Goal: Task Accomplishment & Management: Manage account settings

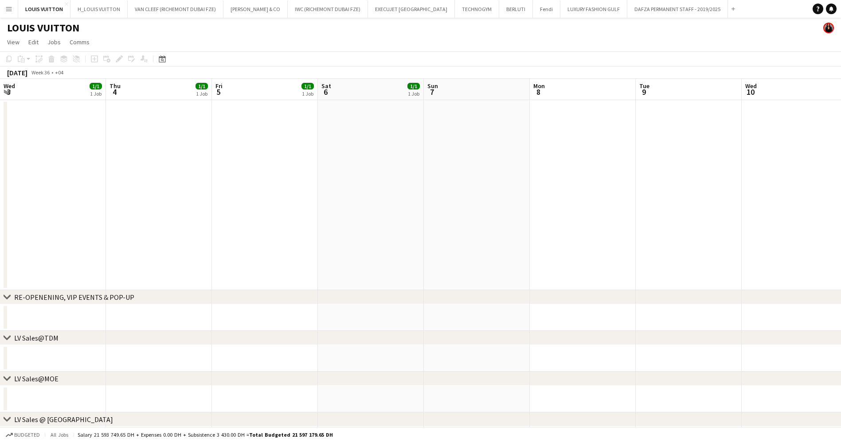
scroll to position [0, 322]
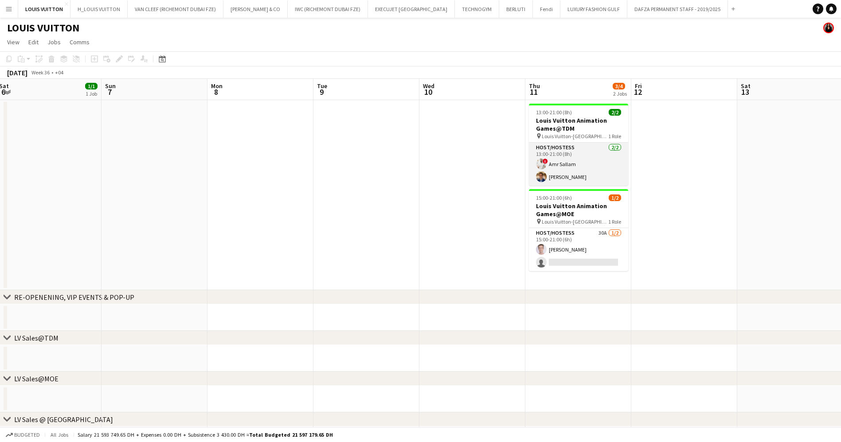
click at [583, 167] on app-card-role "Host/Hostess [DATE] 13:00-21:00 (8h) ! [PERSON_NAME]" at bounding box center [578, 164] width 99 height 43
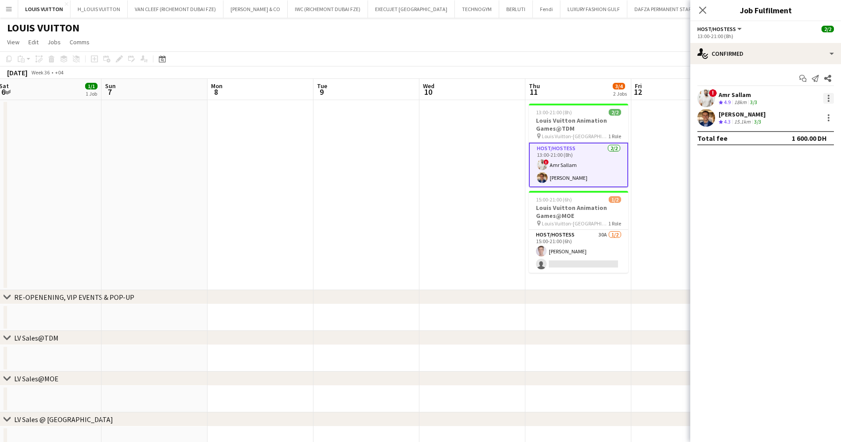
click at [824, 96] on div at bounding box center [828, 98] width 11 height 11
click at [791, 124] on button "Edit fee" at bounding box center [799, 114] width 69 height 21
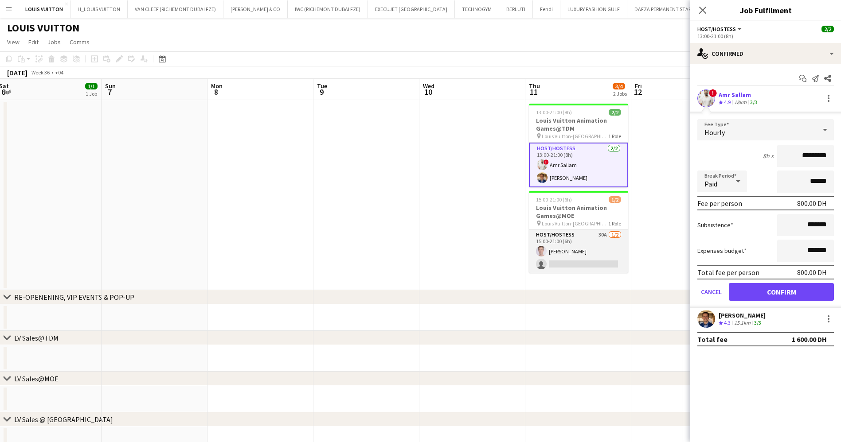
click at [591, 265] on app-card-role "Host/Hostess 30A [DATE] 15:00-21:00 (6h) [PERSON_NAME] single-neutral-actions" at bounding box center [578, 251] width 99 height 43
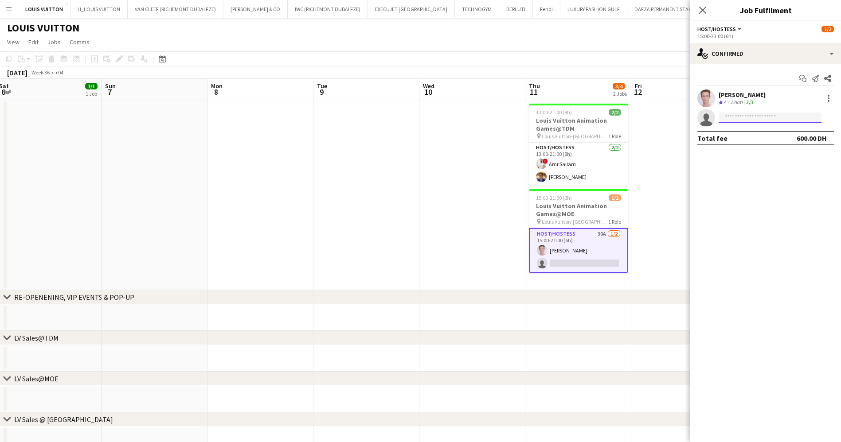
click at [754, 121] on input at bounding box center [770, 118] width 103 height 11
click at [603, 182] on app-card-role "Host/Hostess [DATE] 13:00-21:00 (8h) ! [PERSON_NAME]" at bounding box center [578, 164] width 99 height 43
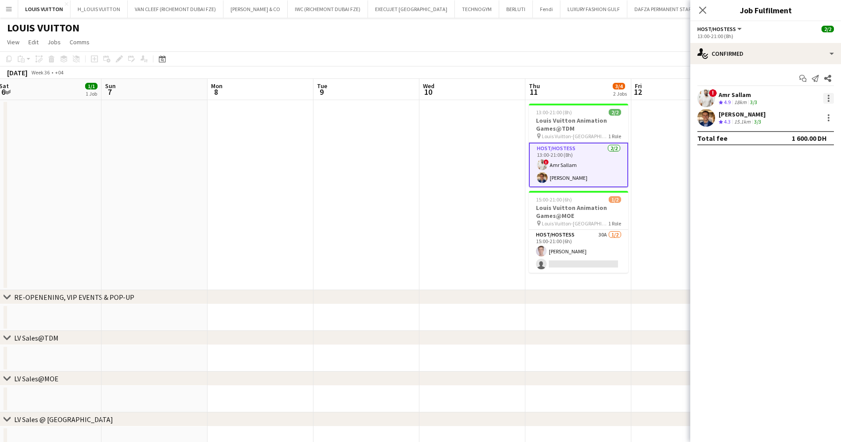
click at [828, 95] on div at bounding box center [829, 96] width 2 height 2
click at [792, 206] on button "Remove" at bounding box center [799, 199] width 69 height 21
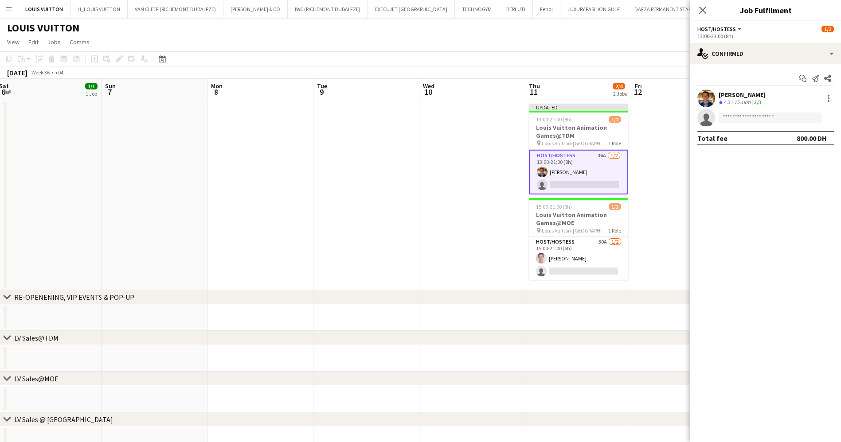
click at [658, 41] on app-page-menu "View Day view expanded Day view collapsed Month view Date picker Jump to [DATE]…" at bounding box center [420, 43] width 841 height 17
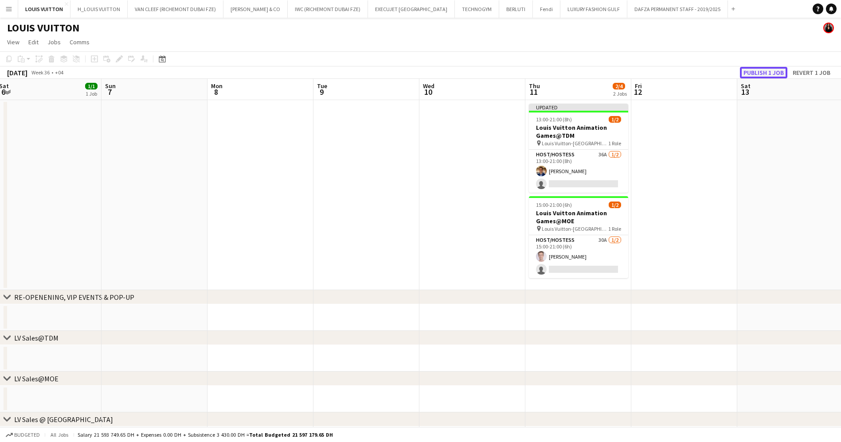
click at [767, 74] on button "Publish 1 job" at bounding box center [763, 73] width 47 height 12
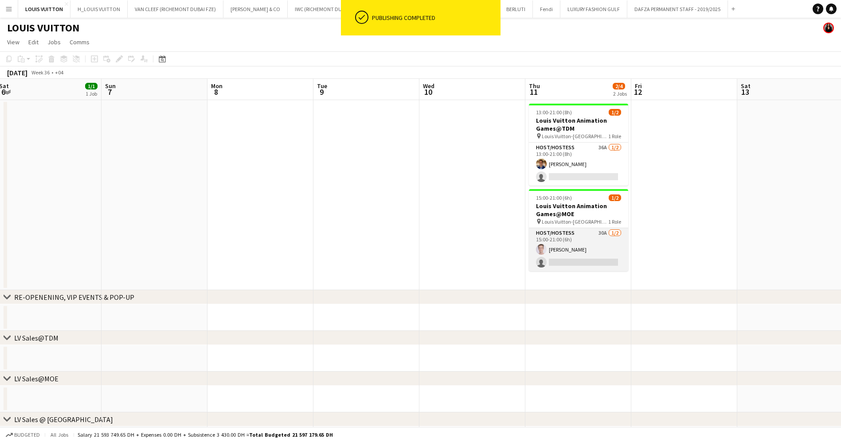
drag, startPoint x: 598, startPoint y: 260, endPoint x: 595, endPoint y: 252, distance: 8.3
click at [597, 259] on app-card-role "Host/Hostess 30A [DATE] 15:00-21:00 (6h) [PERSON_NAME] single-neutral-actions" at bounding box center [578, 249] width 99 height 43
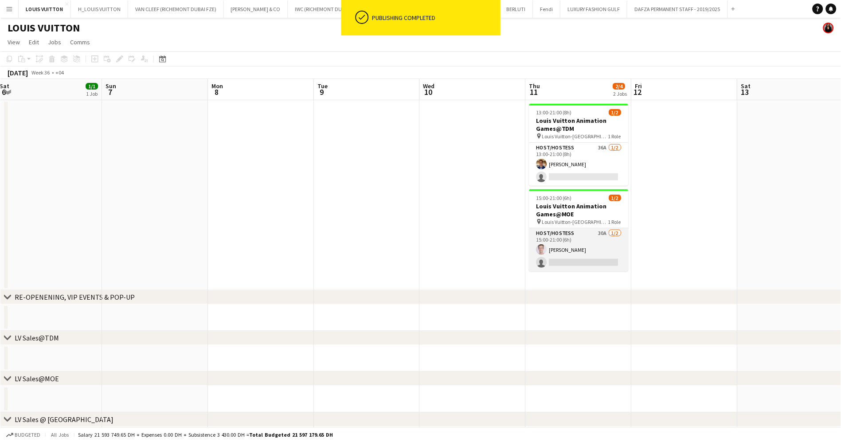
scroll to position [0, 323]
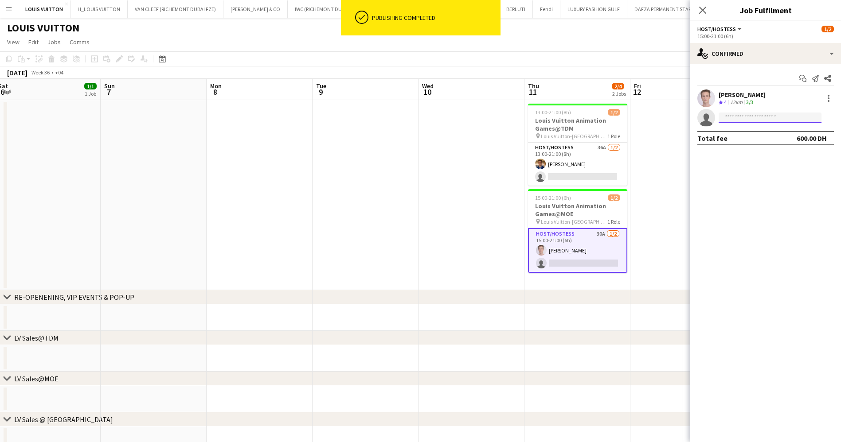
click at [742, 117] on input at bounding box center [770, 118] width 103 height 11
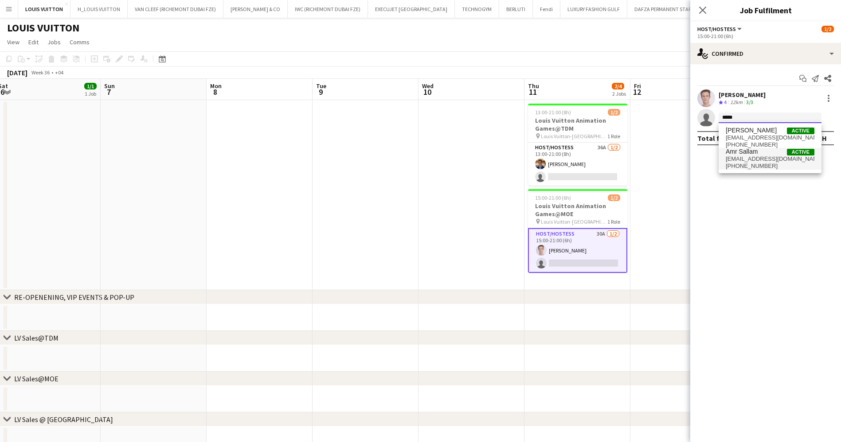
type input "*****"
click at [754, 150] on span "Amr Sallam" at bounding box center [742, 152] width 32 height 8
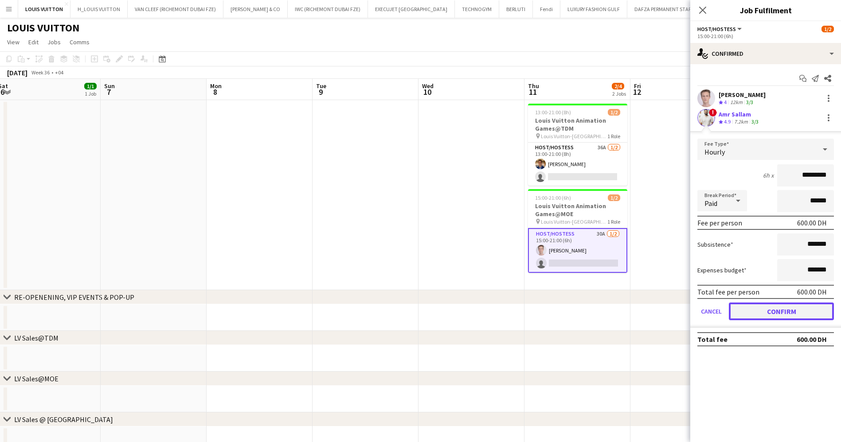
click at [781, 308] on button "Confirm" at bounding box center [781, 312] width 105 height 18
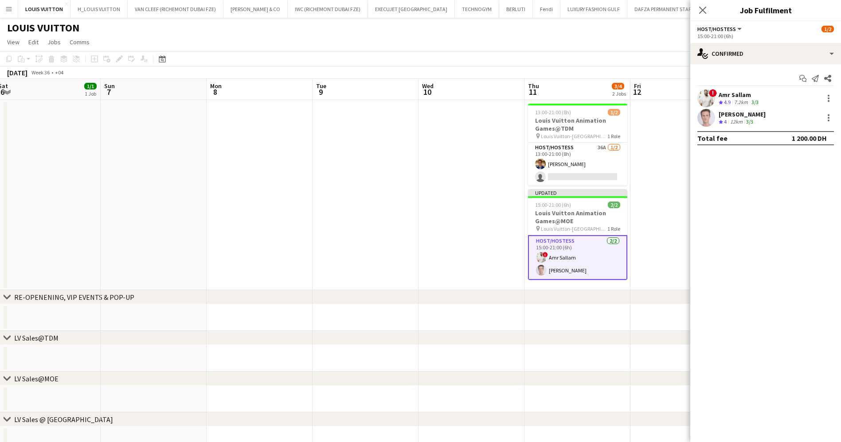
click at [673, 47] on app-page-menu "View Day view expanded Day view collapsed Month view Date picker Jump to [DATE]…" at bounding box center [420, 43] width 841 height 17
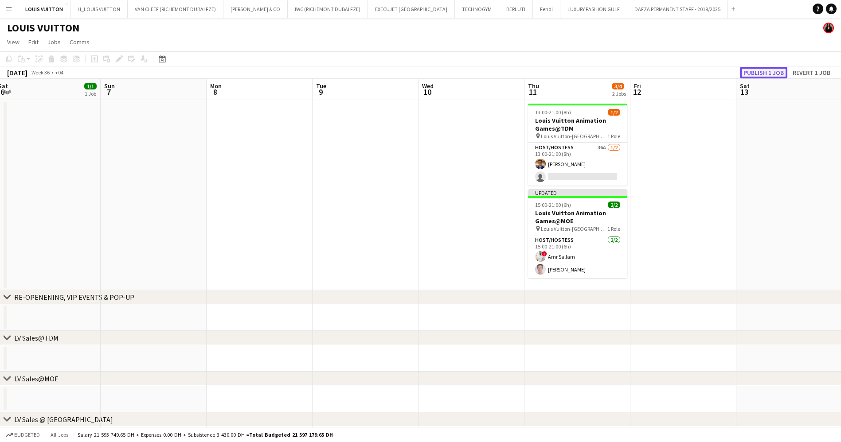
click at [768, 69] on button "Publish 1 job" at bounding box center [763, 73] width 47 height 12
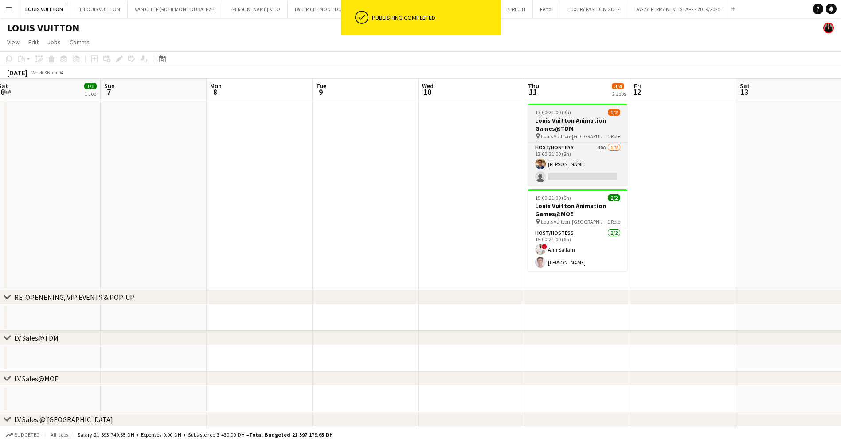
click at [584, 119] on h3 "Louis Vuitton Animation Games@TDM" at bounding box center [577, 125] width 99 height 16
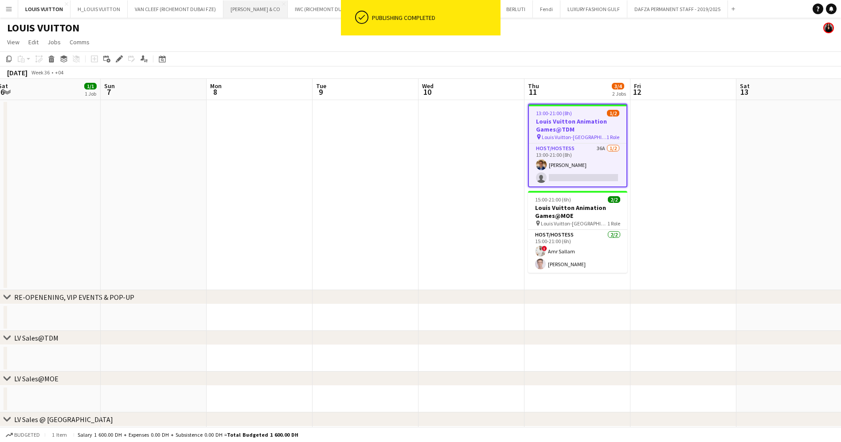
drag, startPoint x: 118, startPoint y: 59, endPoint x: 238, endPoint y: 1, distance: 133.8
click at [118, 59] on icon "Edit" at bounding box center [119, 58] width 7 height 7
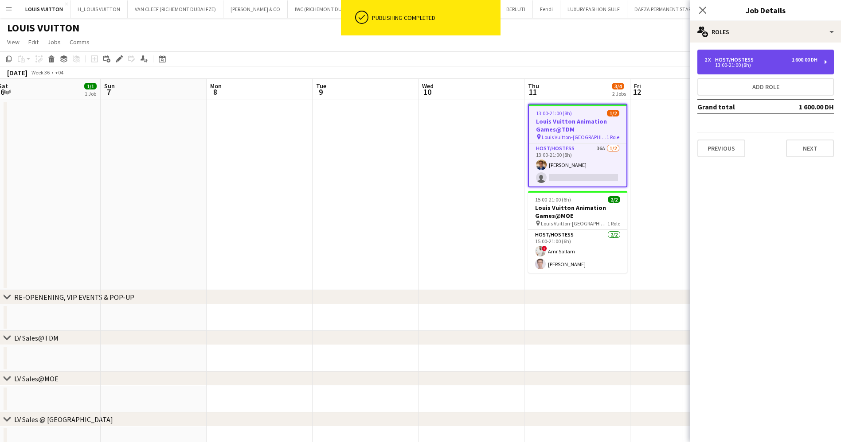
click at [730, 63] on div "13:00-21:00 (8h)" at bounding box center [760, 65] width 113 height 4
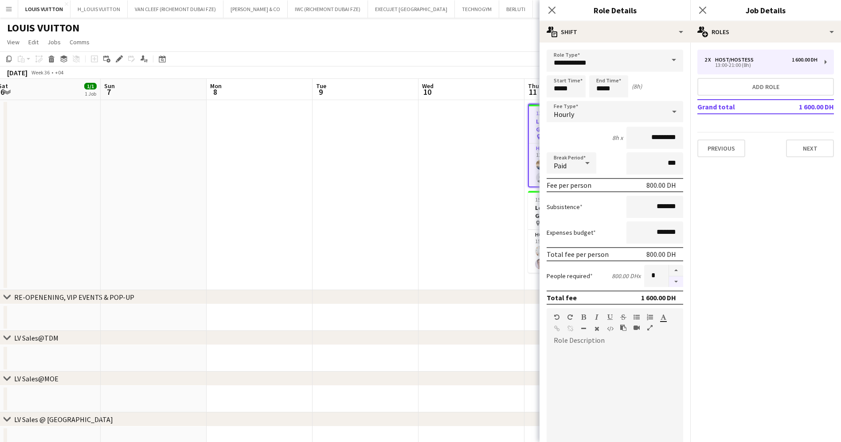
click at [669, 282] on button "button" at bounding box center [676, 282] width 14 height 11
type input "*"
click at [488, 47] on app-page-menu "View Day view expanded Day view collapsed Month view Date picker Jump to [DATE]…" at bounding box center [420, 43] width 841 height 17
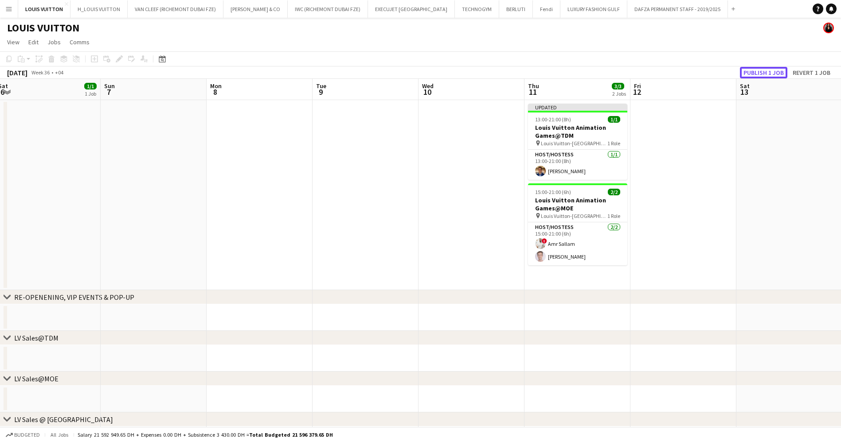
click at [752, 71] on button "Publish 1 job" at bounding box center [763, 73] width 47 height 12
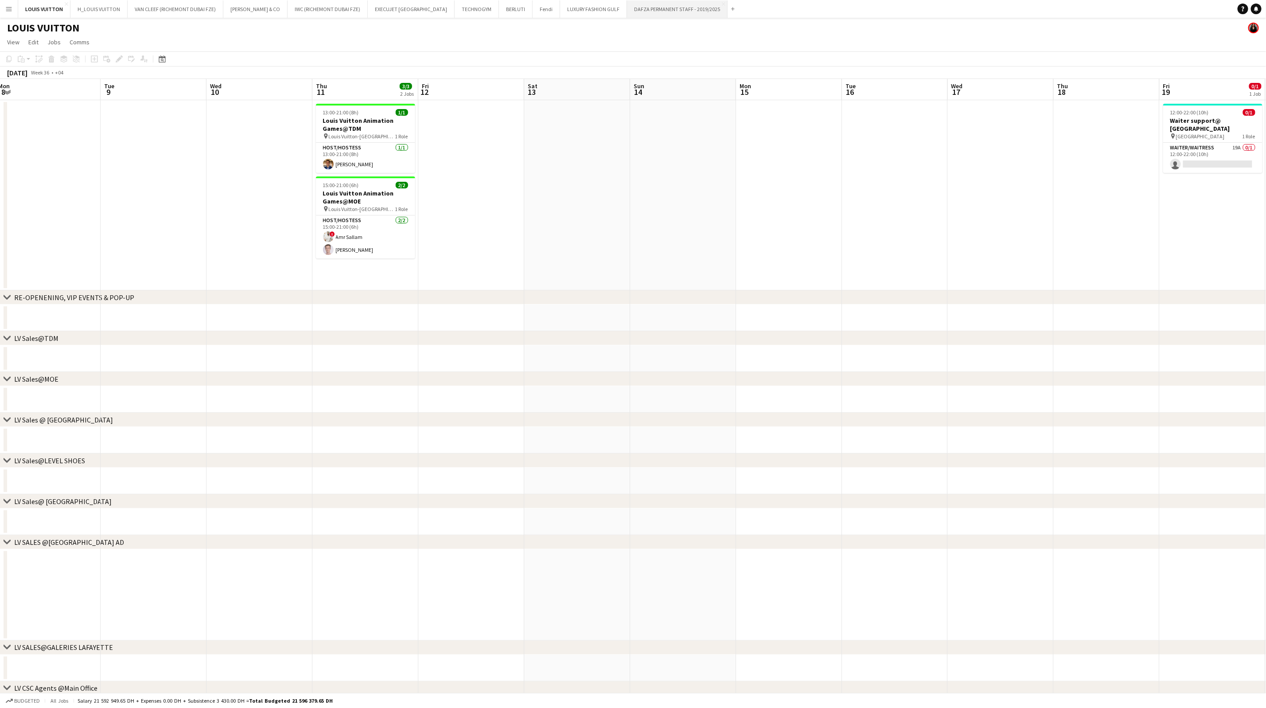
click at [627, 6] on button "DAFZA PERMANENT STAFF - 2019/2025 Close" at bounding box center [677, 8] width 101 height 17
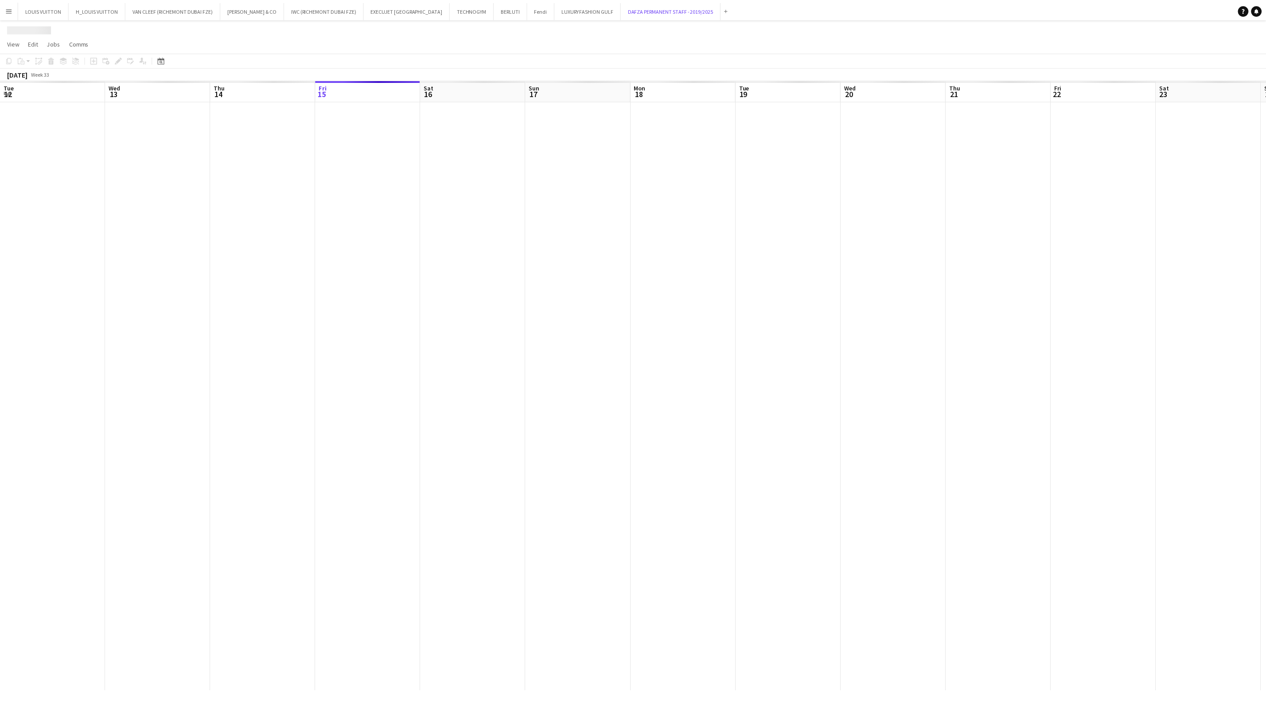
scroll to position [0, 212]
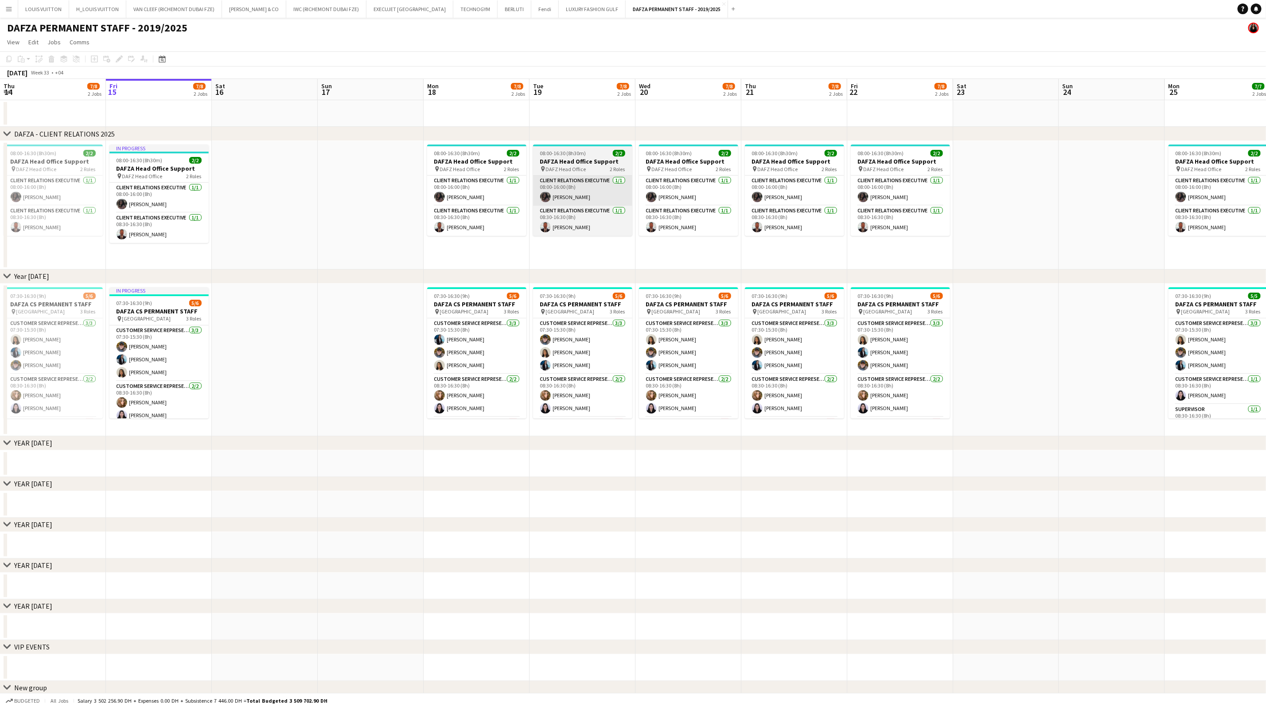
drag, startPoint x: 370, startPoint y: 209, endPoint x: 1023, endPoint y: 187, distance: 653.3
click at [840, 184] on app-calendar-viewport "Tue 12 7/8 2 Jobs Wed 13 7/8 2 Jobs Thu 14 7/8 2 Jobs Fri 15 7/8 2 Jobs Sat 16 …" at bounding box center [633, 400] width 1266 height 643
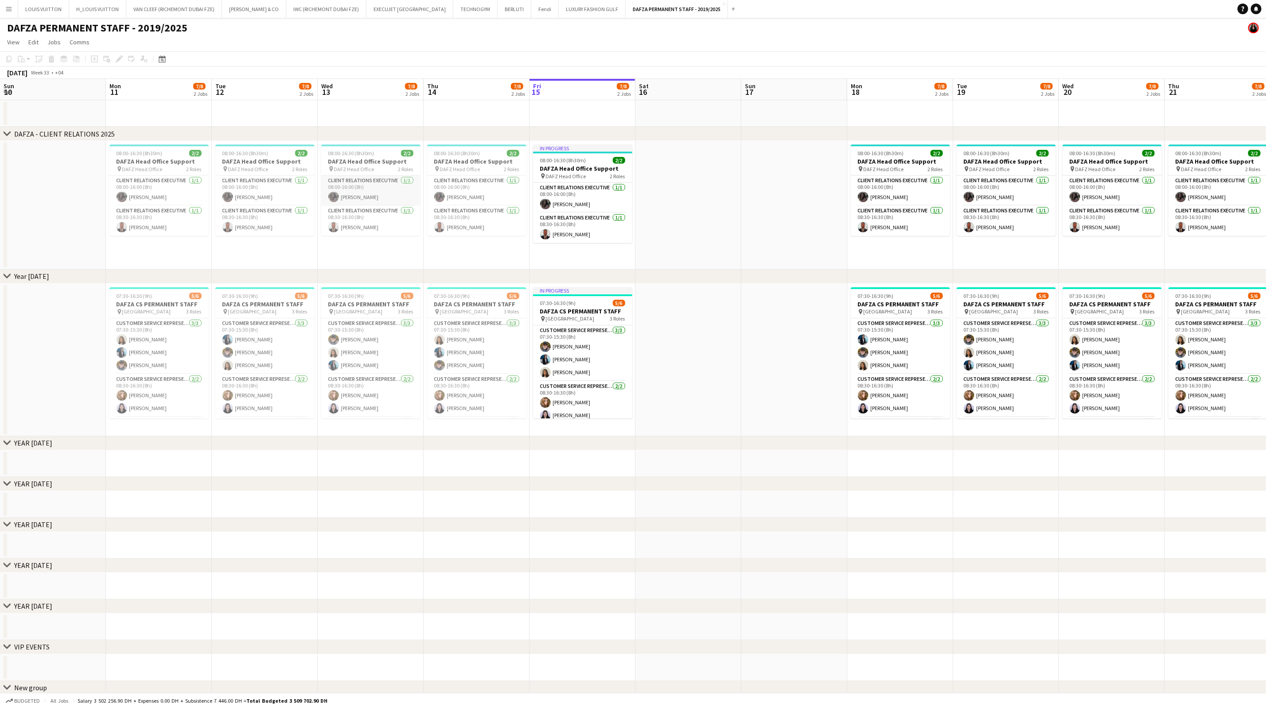
click at [780, 190] on app-calendar-viewport "Fri 8 7/8 2 Jobs Sat 9 Sun 10 Mon 11 7/8 2 Jobs Tue 12 7/8 2 Jobs Wed 13 7/8 2 …" at bounding box center [633, 400] width 1266 height 643
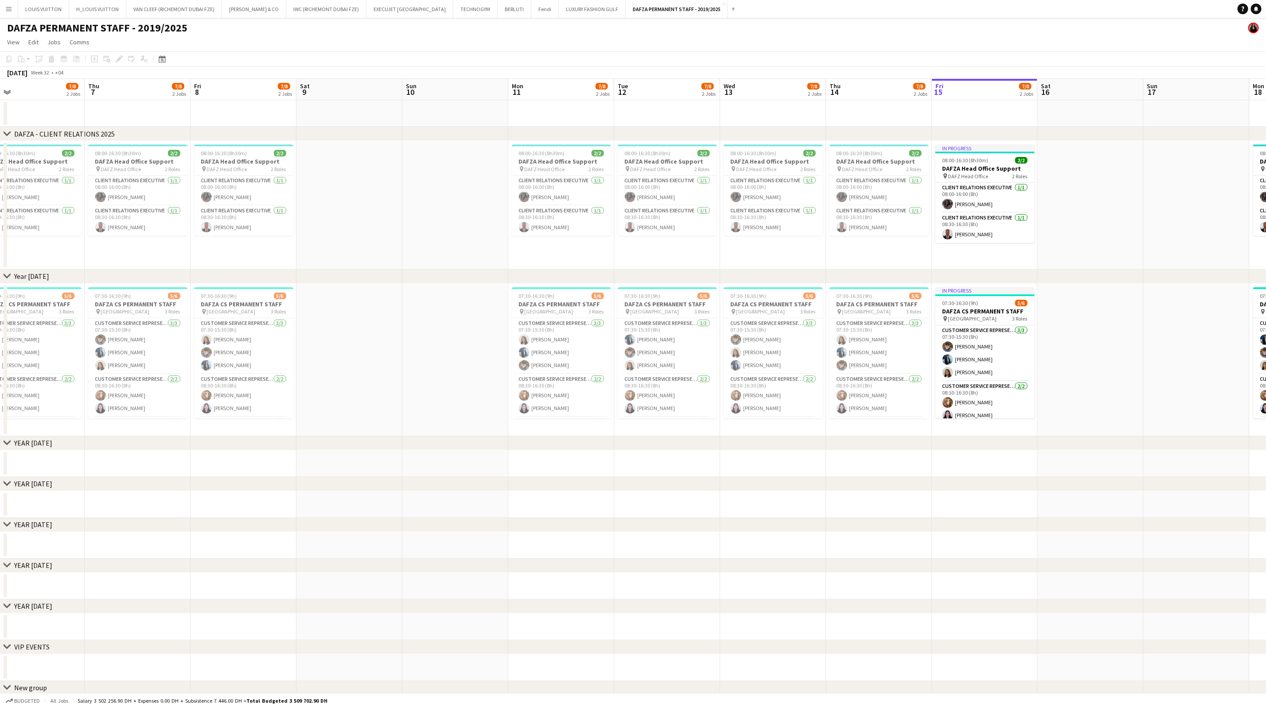
drag, startPoint x: 345, startPoint y: 173, endPoint x: 765, endPoint y: 189, distance: 420.5
click at [765, 189] on app-calendar-viewport "Mon 4 7/8 2 Jobs Tue 5 7/8 2 Jobs Wed 6 7/8 2 Jobs Thu 7 7/8 2 Jobs Fri 8 7/8 2…" at bounding box center [633, 400] width 1266 height 643
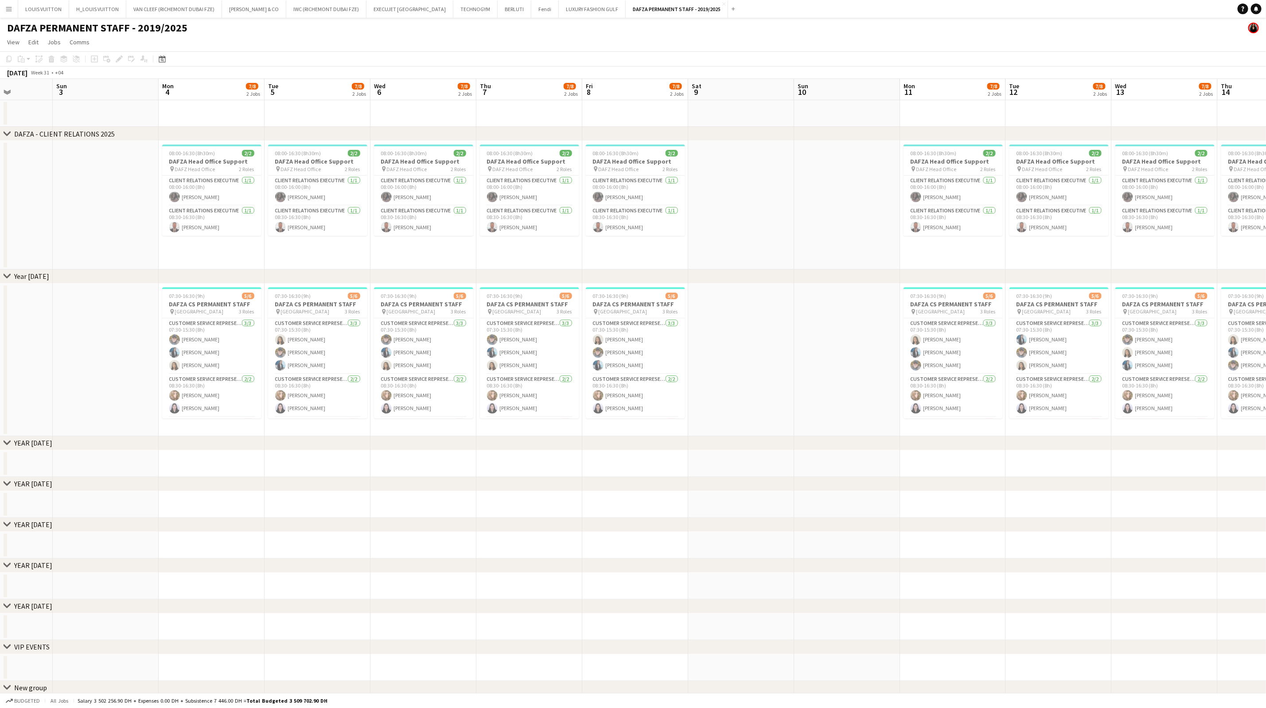
drag, startPoint x: 354, startPoint y: 188, endPoint x: 754, endPoint y: 197, distance: 400.4
click at [754, 197] on app-calendar-viewport "Thu 31 7/7 2 Jobs Fri 1 7/7 2 Jobs Sat 2 Sun 3 Mon 4 7/8 2 Jobs Tue 5 7/8 2 Job…" at bounding box center [633, 400] width 1266 height 643
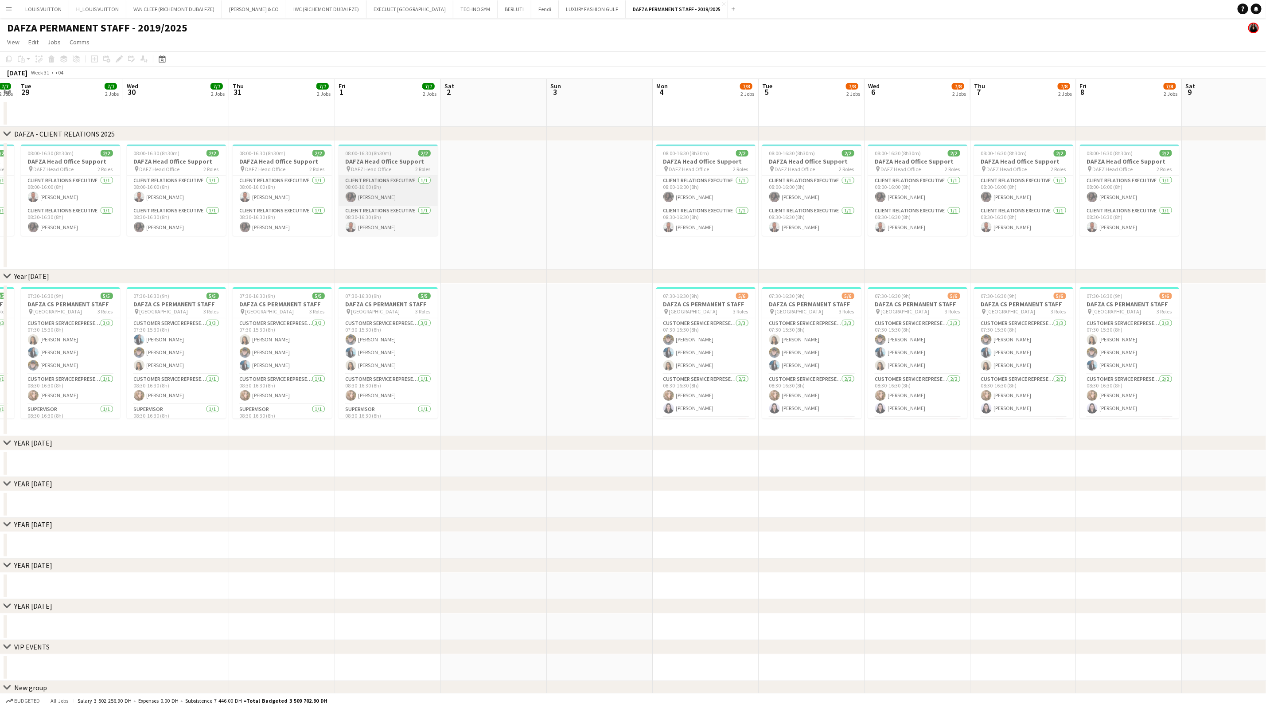
drag, startPoint x: 334, startPoint y: 168, endPoint x: 738, endPoint y: 180, distance: 404.4
click at [744, 180] on app-calendar-viewport "Sun 27 Mon 28 7/7 2 Jobs Tue 29 7/7 2 Jobs Wed 30 7/7 2 Jobs Thu 31 7/7 2 Jobs …" at bounding box center [633, 400] width 1266 height 643
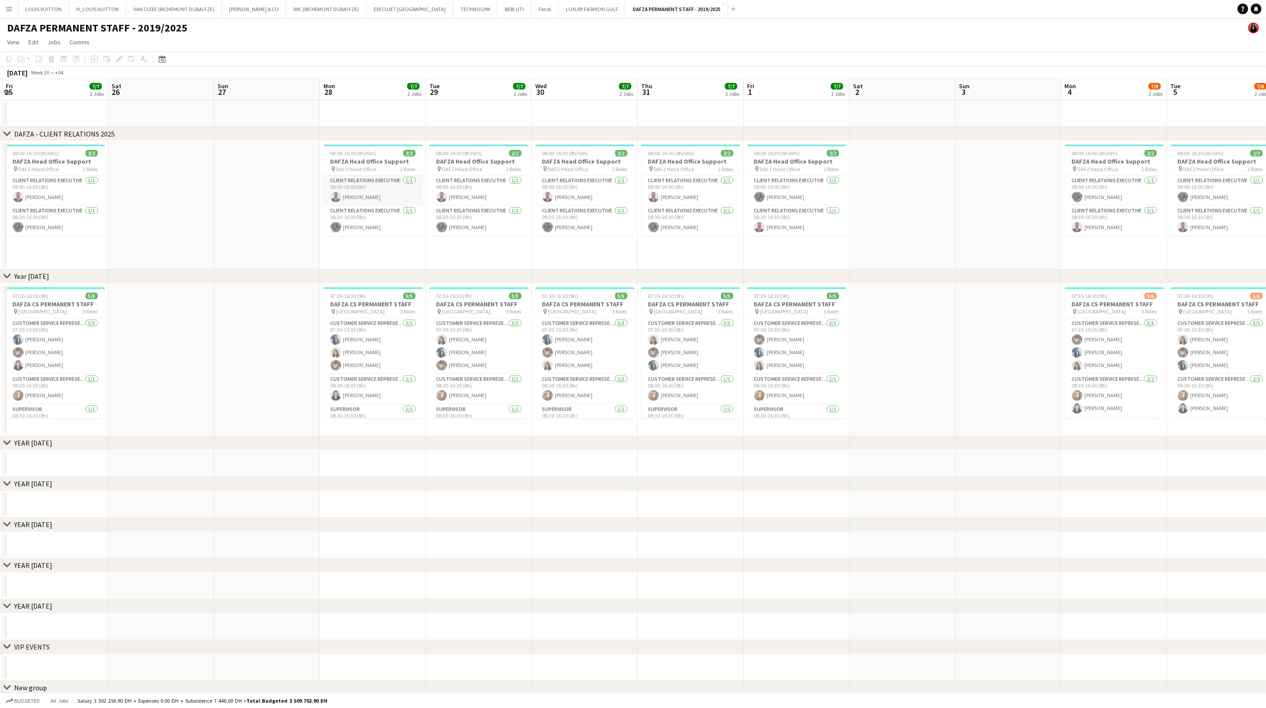
drag, startPoint x: 596, startPoint y: 187, endPoint x: 789, endPoint y: 189, distance: 192.4
click at [798, 189] on app-calendar-viewport "Wed 23 7/7 2 Jobs Thu 24 7/7 2 Jobs Fri 25 7/7 2 Jobs Sat 26 Sun 27 Mon 28 7/7 …" at bounding box center [633, 400] width 1266 height 643
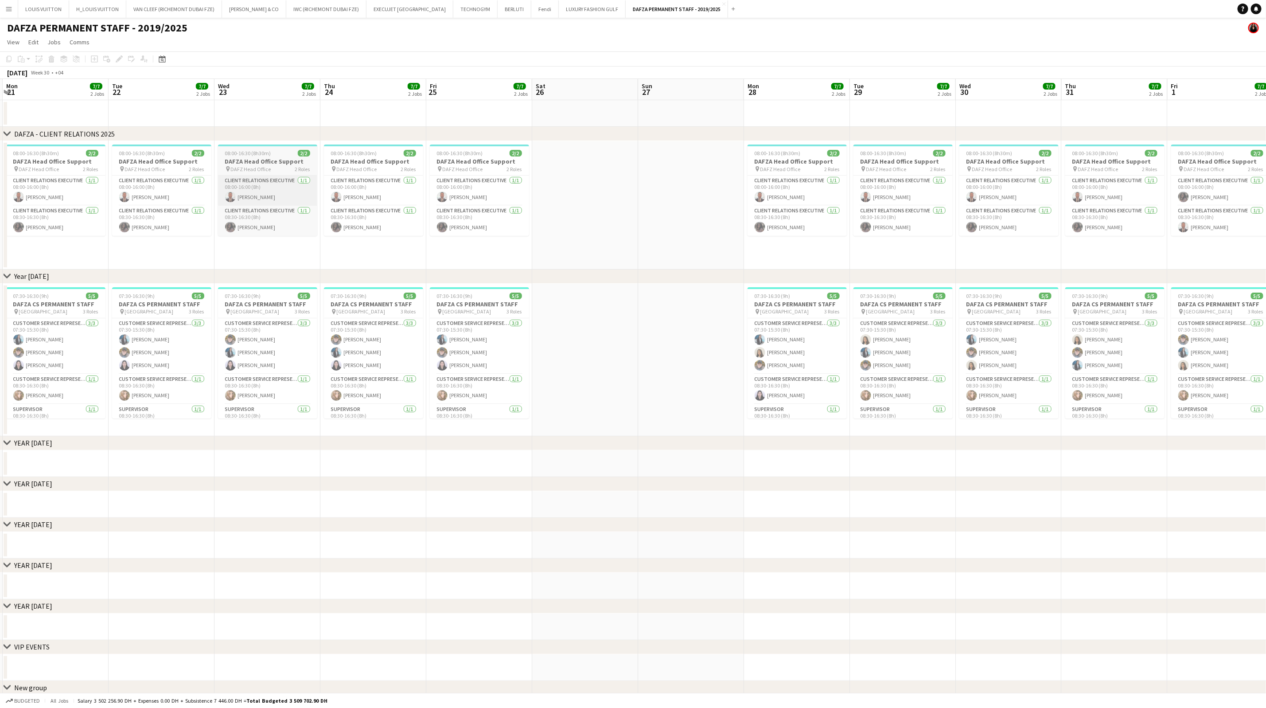
scroll to position [0, 282]
drag, startPoint x: 305, startPoint y: 164, endPoint x: 849, endPoint y: 195, distance: 544.7
click at [840, 195] on app-calendar-viewport "Sat 19 Sun 20 Mon 21 7/7 2 Jobs Tue 22 7/7 2 Jobs Wed 23 7/7 2 Jobs Thu 24 7/7 …" at bounding box center [633, 400] width 1266 height 643
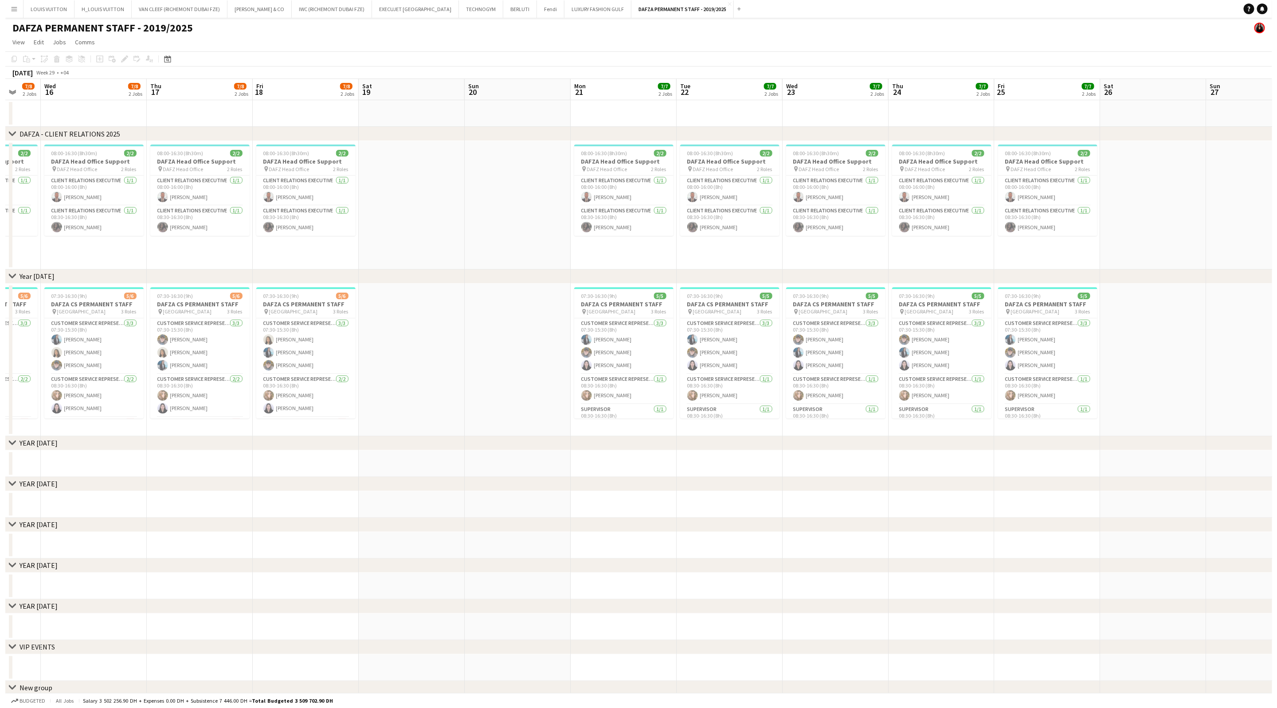
scroll to position [0, 273]
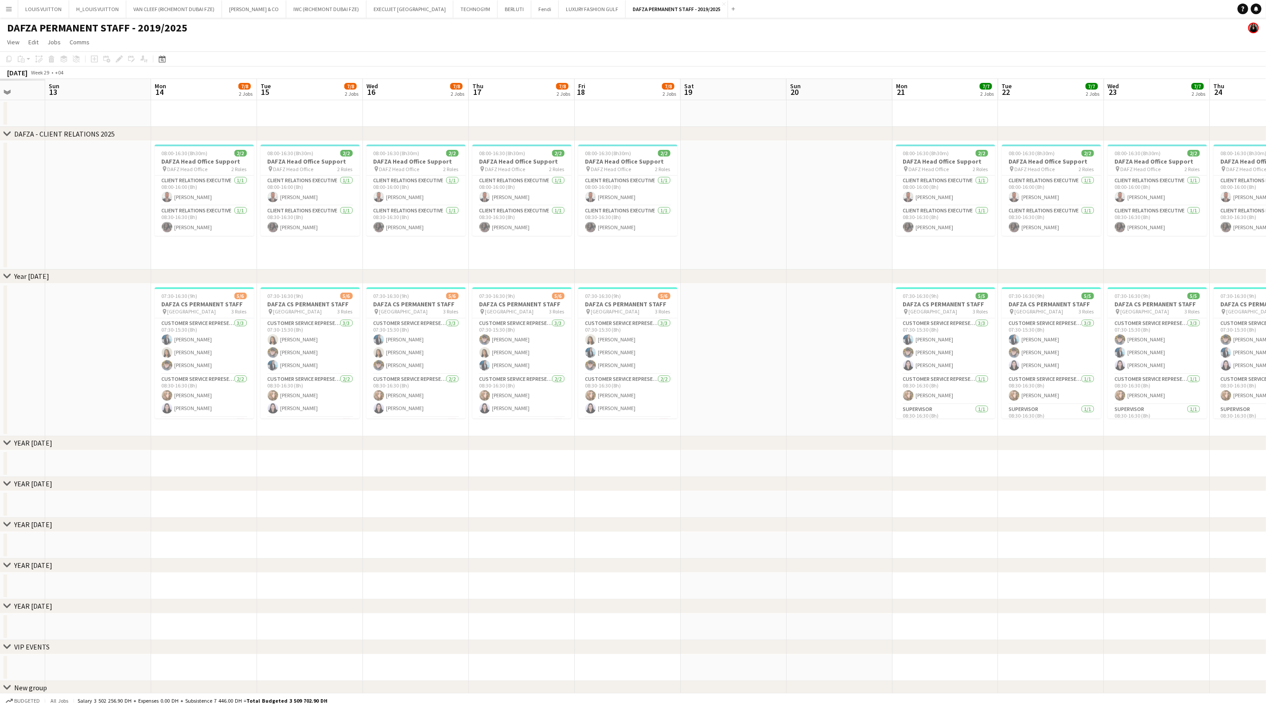
drag, startPoint x: 249, startPoint y: 191, endPoint x: 577, endPoint y: 195, distance: 328.0
click at [577, 195] on app-calendar-viewport "Thu 10 Fri 11 Sat 12 Sun 13 Mon 14 7/8 2 Jobs Tue 15 7/8 2 Jobs Wed 16 7/8 2 Jo…" at bounding box center [633, 400] width 1266 height 643
click at [322, 74] on div "[DATE] Week 28 • +04" at bounding box center [633, 72] width 1266 height 12
click at [39, 7] on button "LOUIS VUITTON Close" at bounding box center [43, 8] width 51 height 17
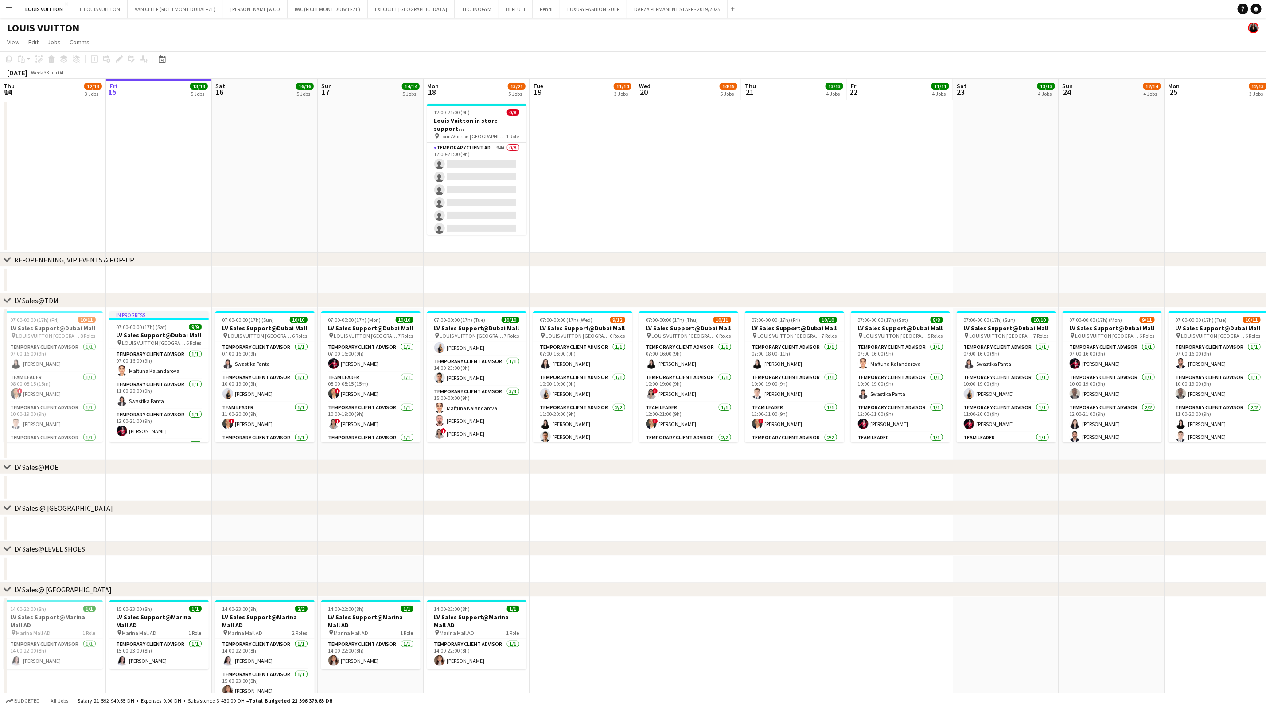
drag, startPoint x: 531, startPoint y: 200, endPoint x: 274, endPoint y: 212, distance: 256.5
click at [274, 212] on app-calendar-viewport "Tue 12 12/12 4 Jobs Wed 13 25/25 6 Jobs Thu 14 12/13 3 Jobs Fri 15 13/13 5 Jobs…" at bounding box center [633, 621] width 1266 height 1085
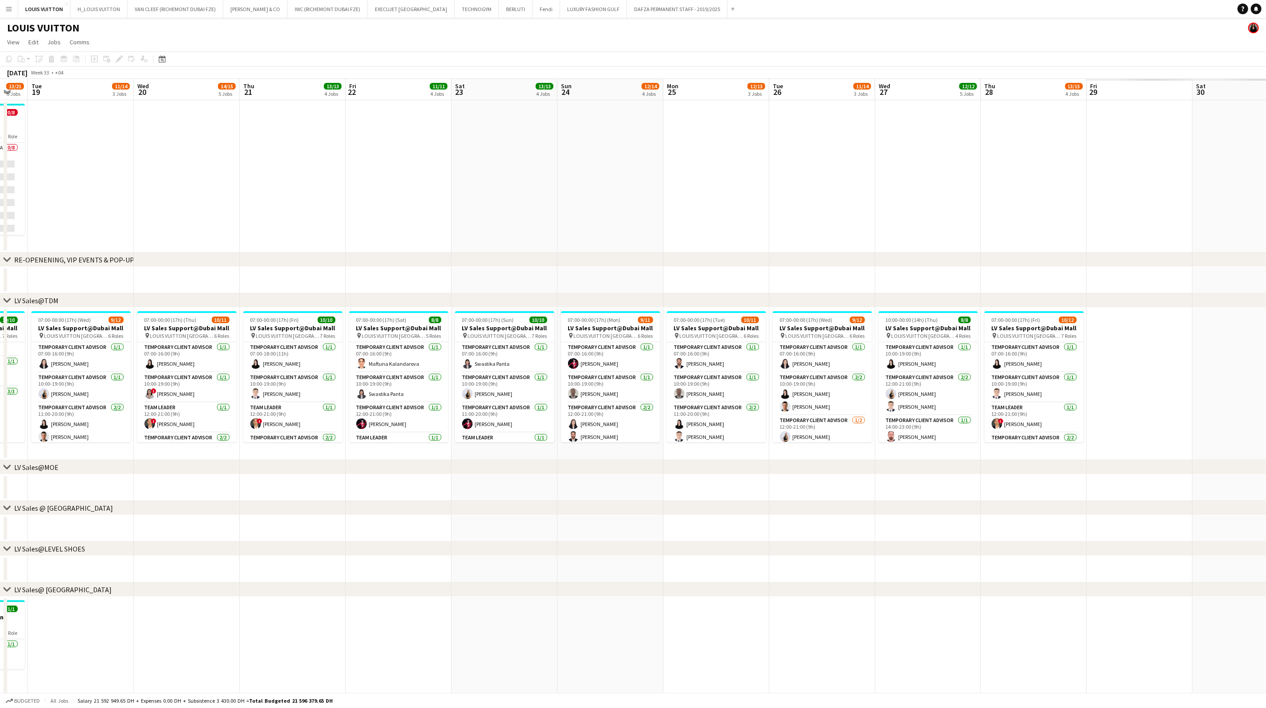
click at [217, 211] on app-calendar-viewport "Sat 16 16/16 5 Jobs Sun 17 14/14 5 Jobs Mon 18 13/21 5 Jobs Tue 19 11/14 3 Jobs…" at bounding box center [633, 621] width 1266 height 1085
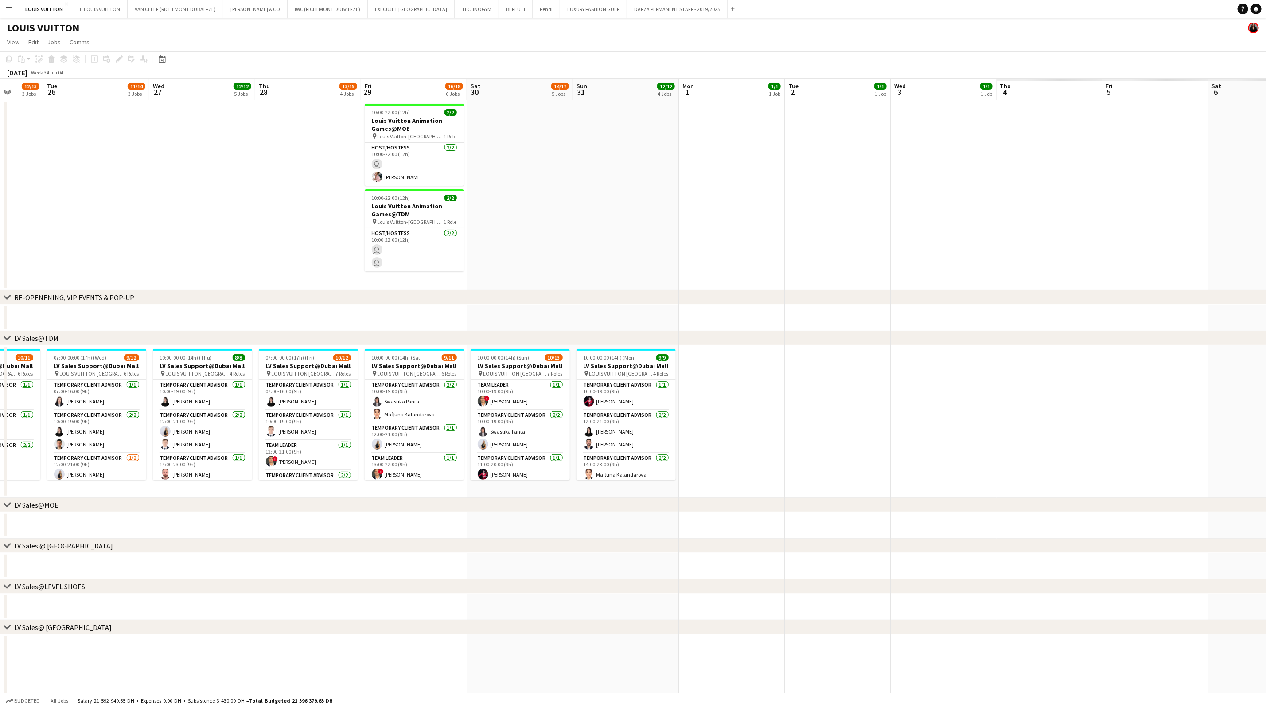
drag, startPoint x: 320, startPoint y: 209, endPoint x: 342, endPoint y: 185, distance: 32.0
click at [242, 209] on app-calendar-viewport "Sat 23 13/13 4 Jobs Sun 24 12/14 4 Jobs Mon 25 12/13 3 Jobs Tue 26 11/14 3 Jobs…" at bounding box center [633, 640] width 1266 height 1123
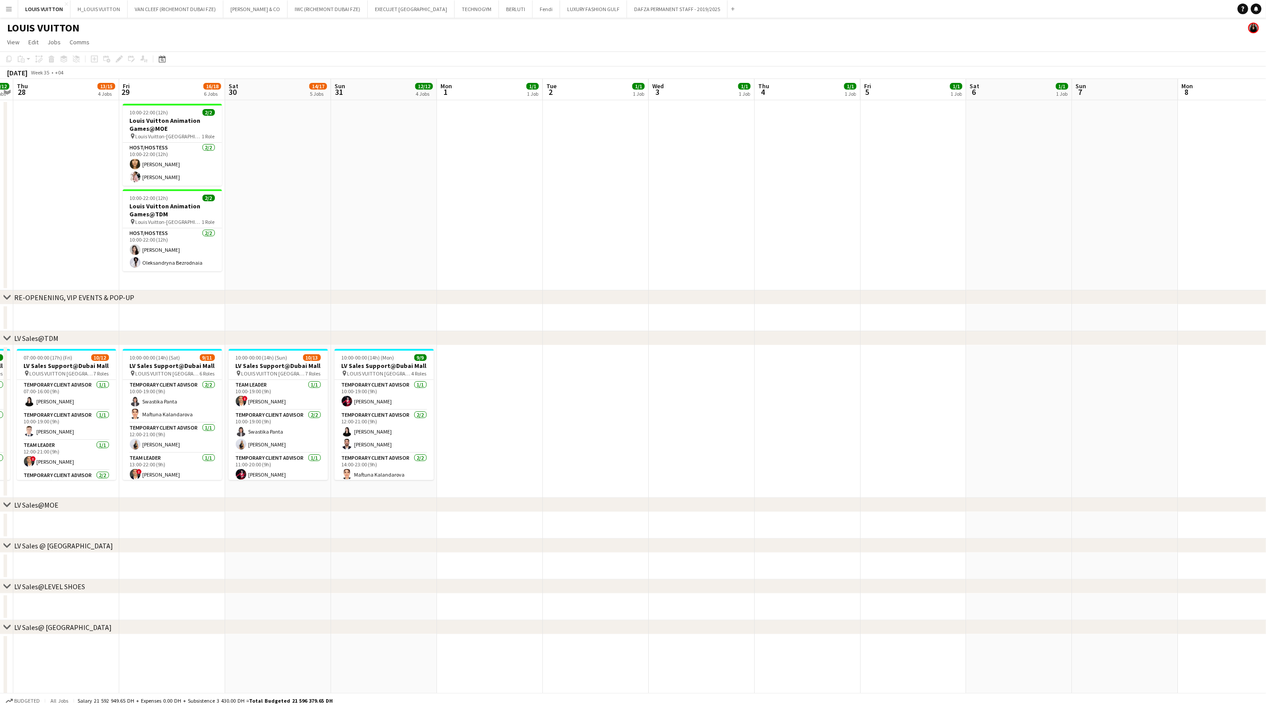
drag, startPoint x: 602, startPoint y: 209, endPoint x: 233, endPoint y: 210, distance: 369.2
click at [238, 210] on app-calendar-viewport "Mon 25 12/13 3 Jobs Tue 26 11/14 3 Jobs Wed 27 12/12 5 Jobs Thu 28 13/15 4 Jobs…" at bounding box center [633, 640] width 1266 height 1123
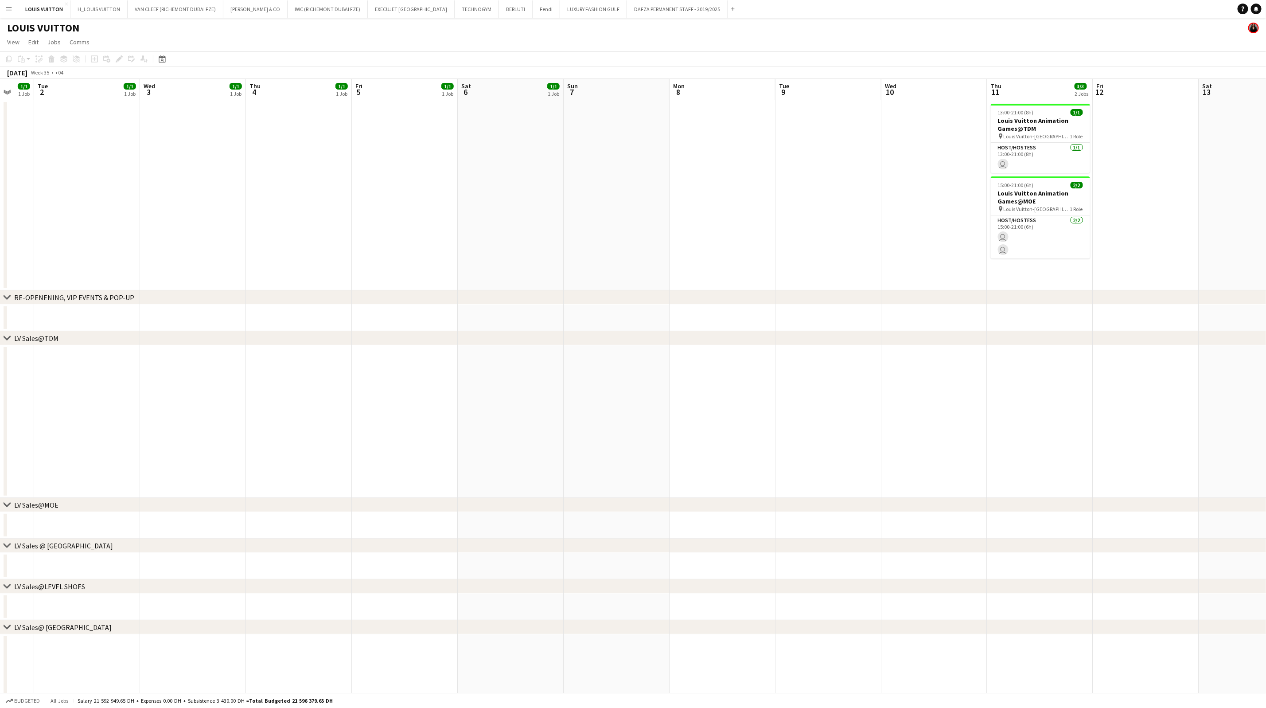
drag, startPoint x: 433, startPoint y: 259, endPoint x: 297, endPoint y: 257, distance: 137.0
click at [298, 259] on app-calendar-viewport "Sat 30 14/17 5 Jobs Sun 31 12/12 4 Jobs Mon 1 1/1 1 Job Tue 2 1/1 1 Job Wed 3 1…" at bounding box center [633, 640] width 1266 height 1123
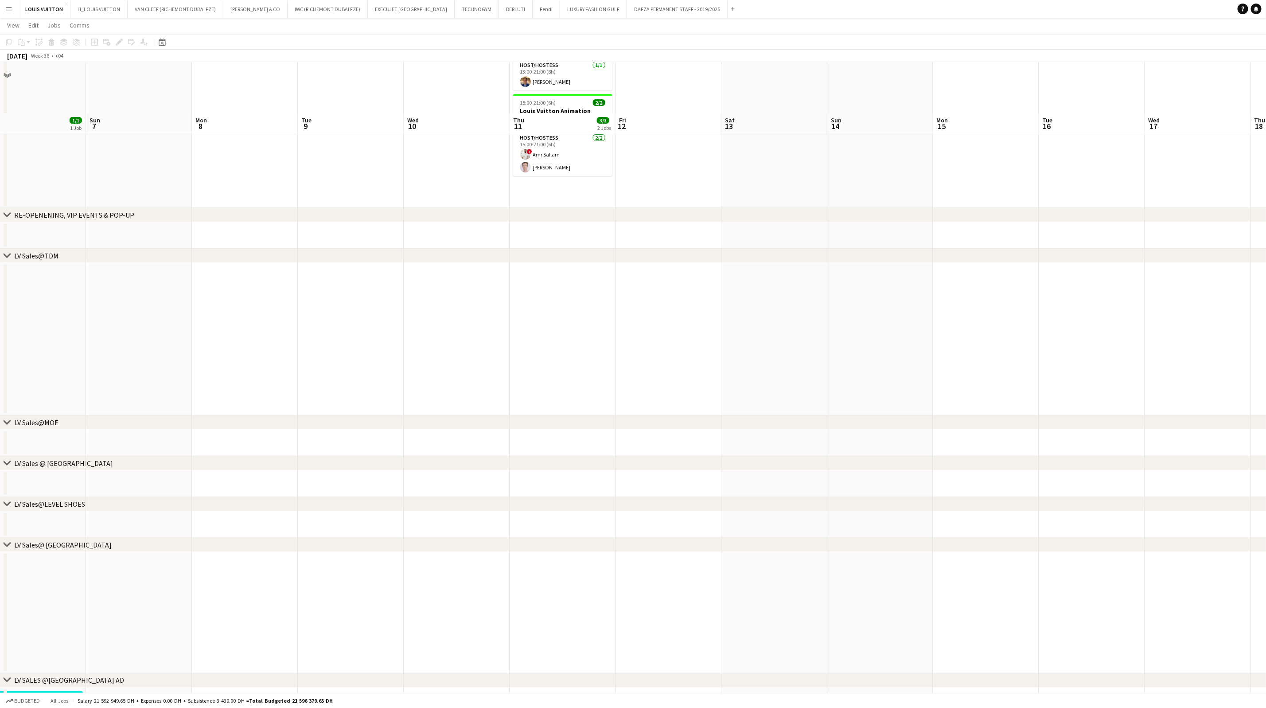
scroll to position [133, 0]
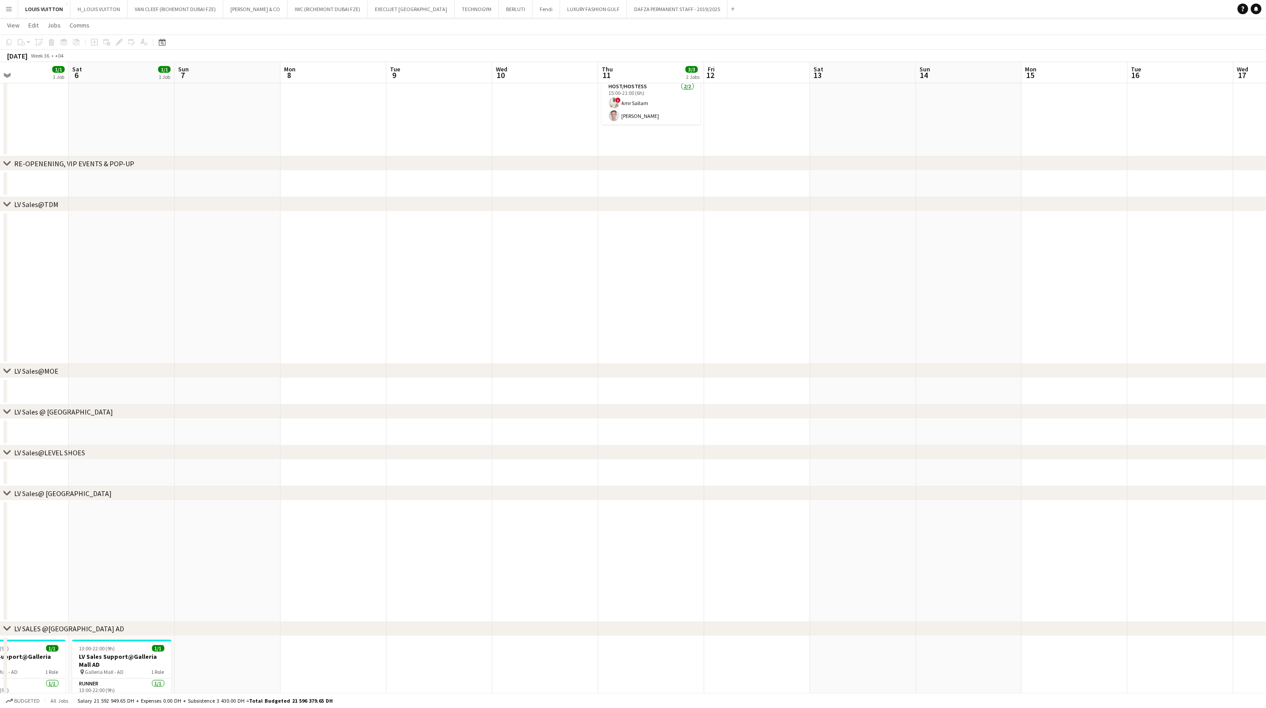
drag, startPoint x: 423, startPoint y: 330, endPoint x: 922, endPoint y: 335, distance: 498.7
click at [840, 335] on app-calendar-viewport "Wed 3 1/1 1 Job Thu 4 1/1 1 Job Fri 5 1/1 1 Job Sat 6 1/1 1 Job Sun 7 Mon 8 Tue…" at bounding box center [633, 485] width 1266 height 1166
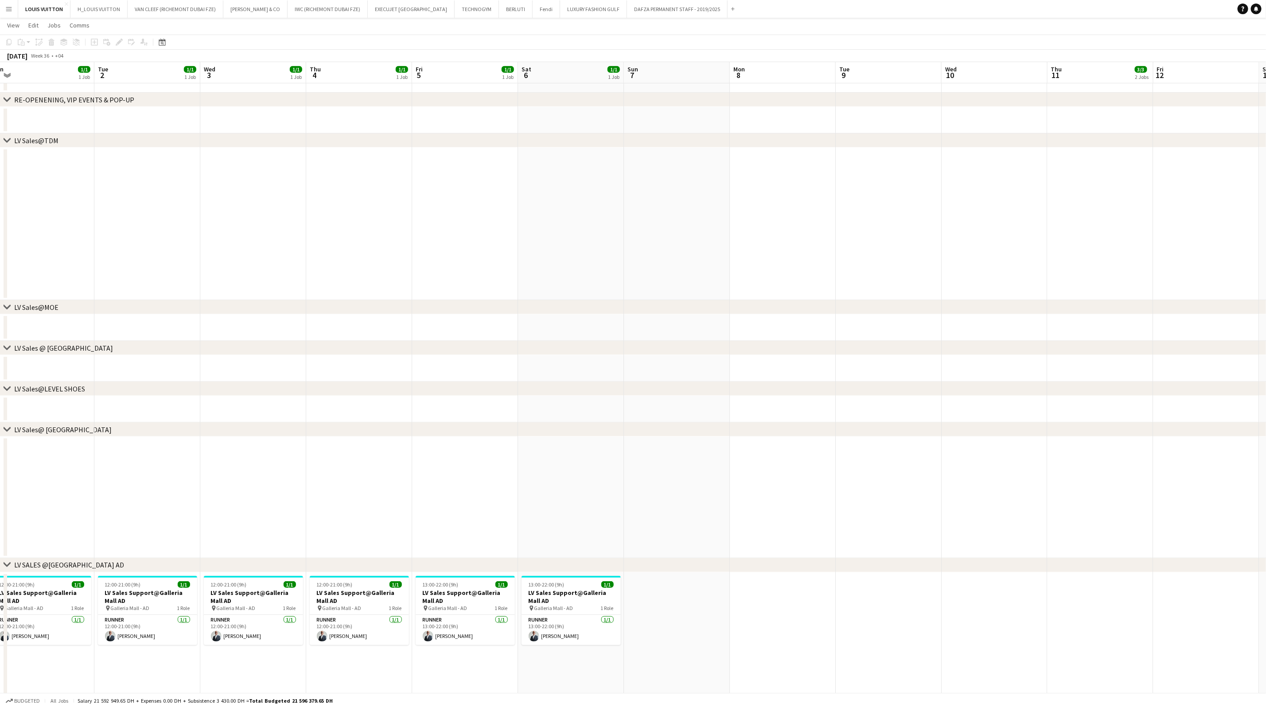
scroll to position [0, 0]
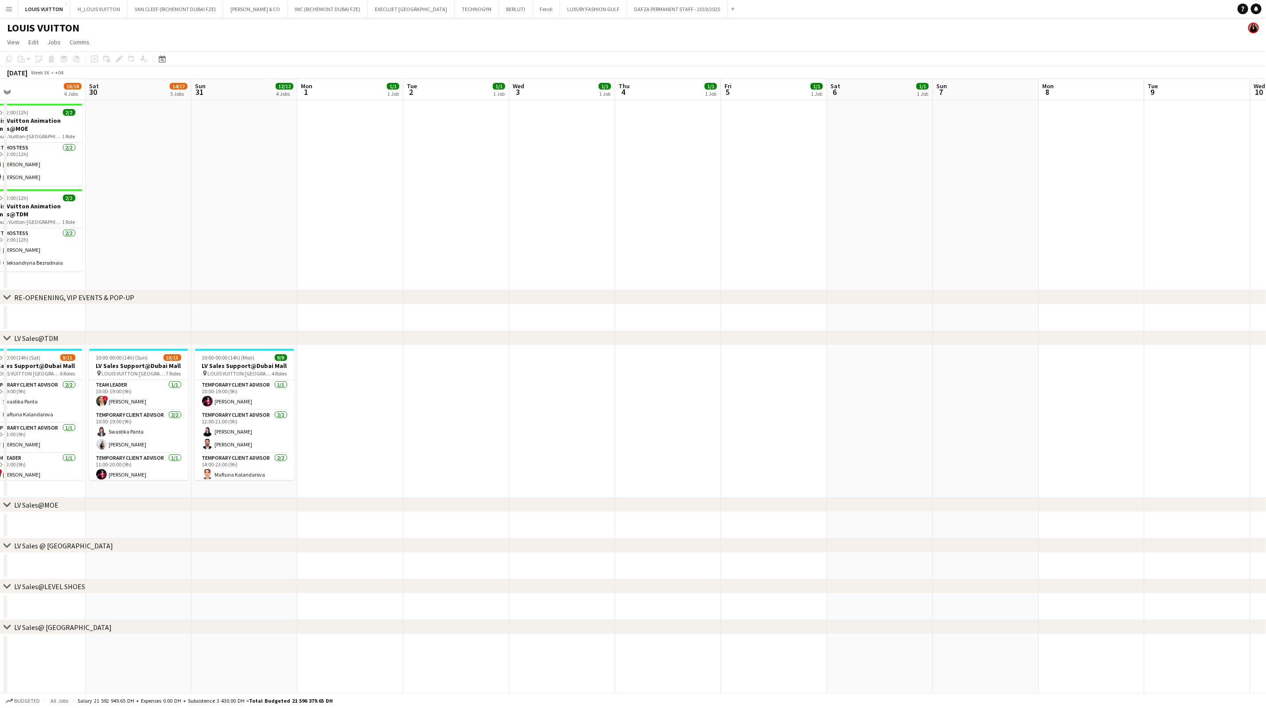
drag, startPoint x: 373, startPoint y: 311, endPoint x: 725, endPoint y: 316, distance: 352.0
click at [713, 316] on app-calendar-viewport "Thu 28 13/15 4 Jobs Fri 29 16/18 6 Jobs Sat 30 14/17 5 Jobs Sun 31 12/12 4 Jobs…" at bounding box center [633, 640] width 1266 height 1123
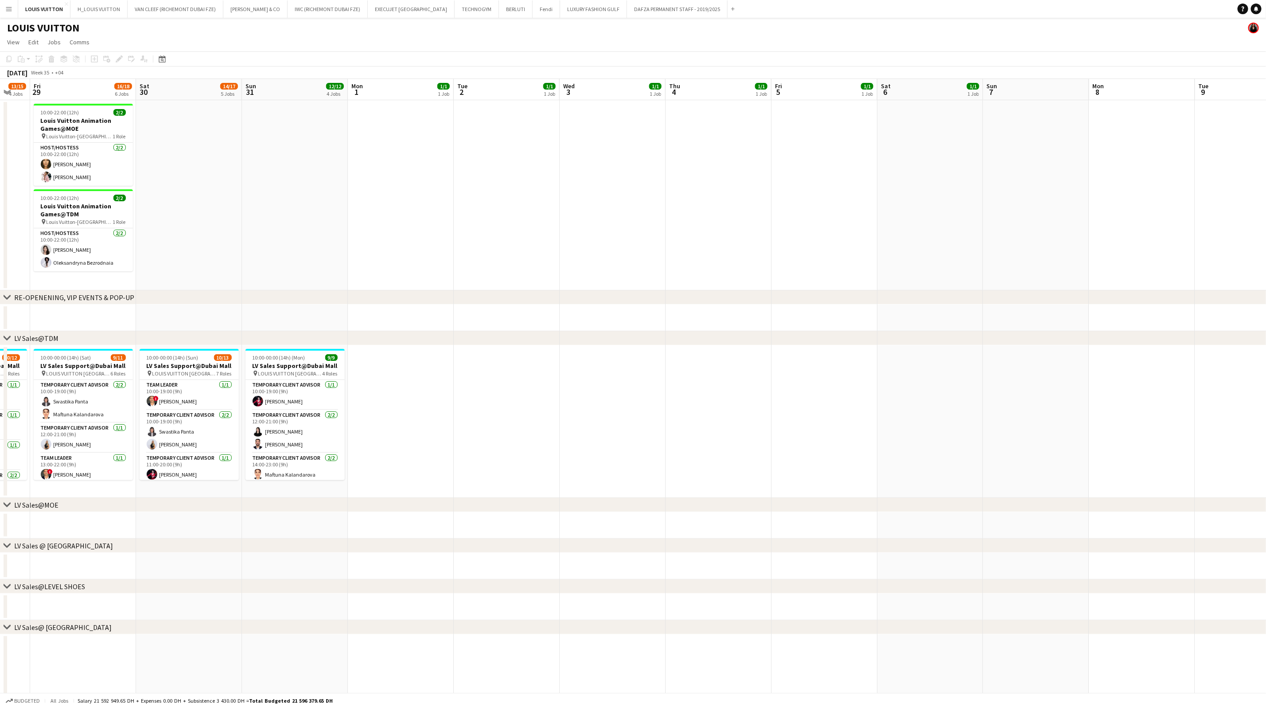
scroll to position [0, 213]
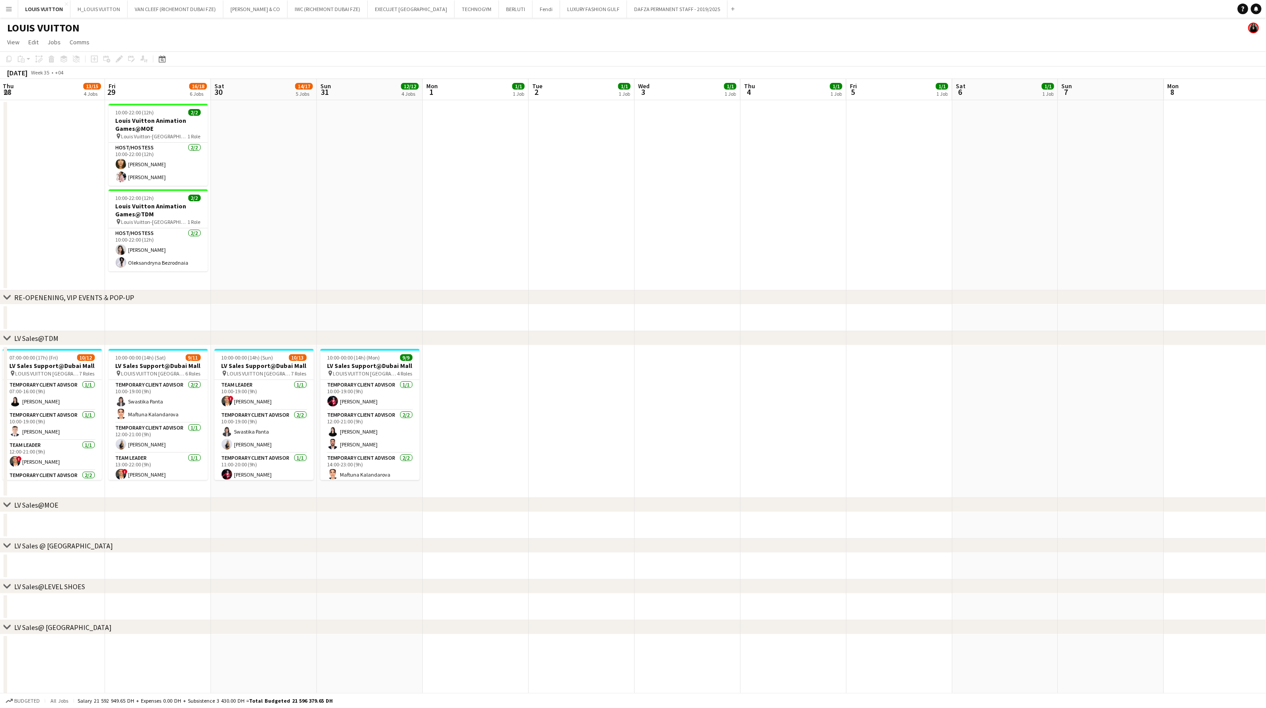
drag, startPoint x: 354, startPoint y: 261, endPoint x: 641, endPoint y: 262, distance: 287.2
click at [641, 262] on app-calendar-viewport "Tue 26 11/14 3 Jobs Wed 27 12/12 5 Jobs Thu 28 13/15 4 Jobs Fri 29 16/18 6 Jobs…" at bounding box center [633, 640] width 1266 height 1123
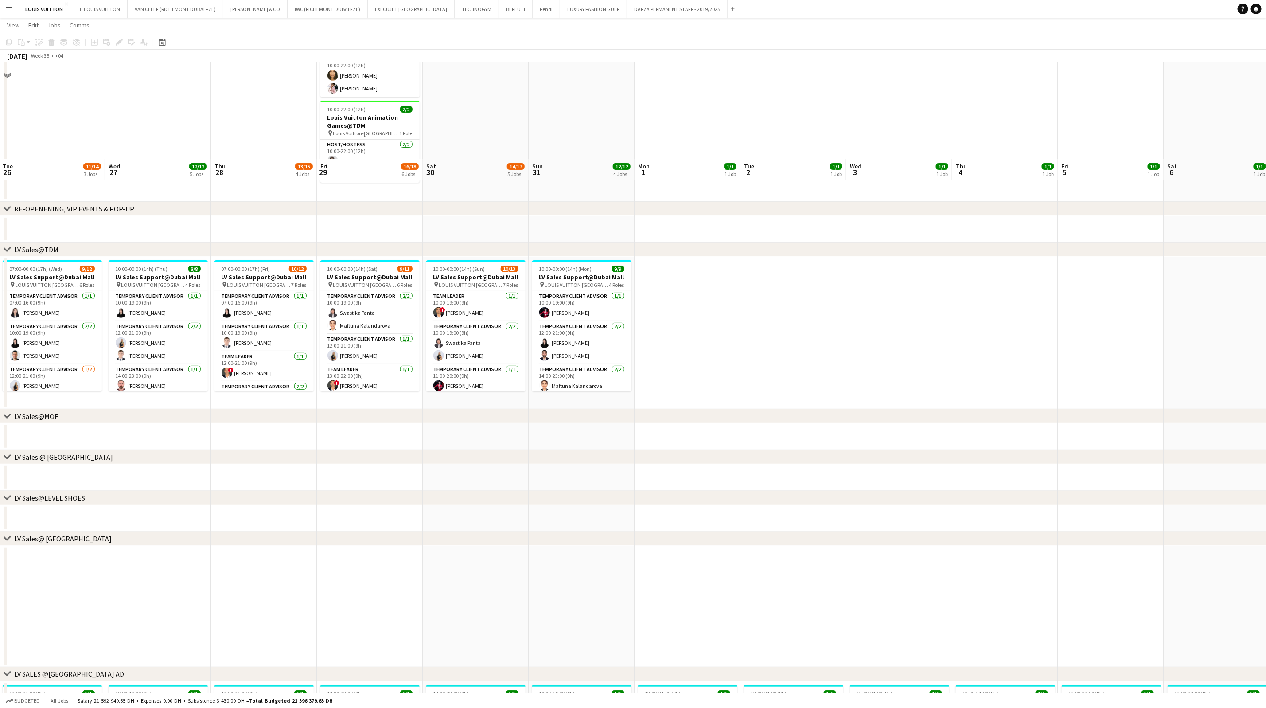
scroll to position [199, 0]
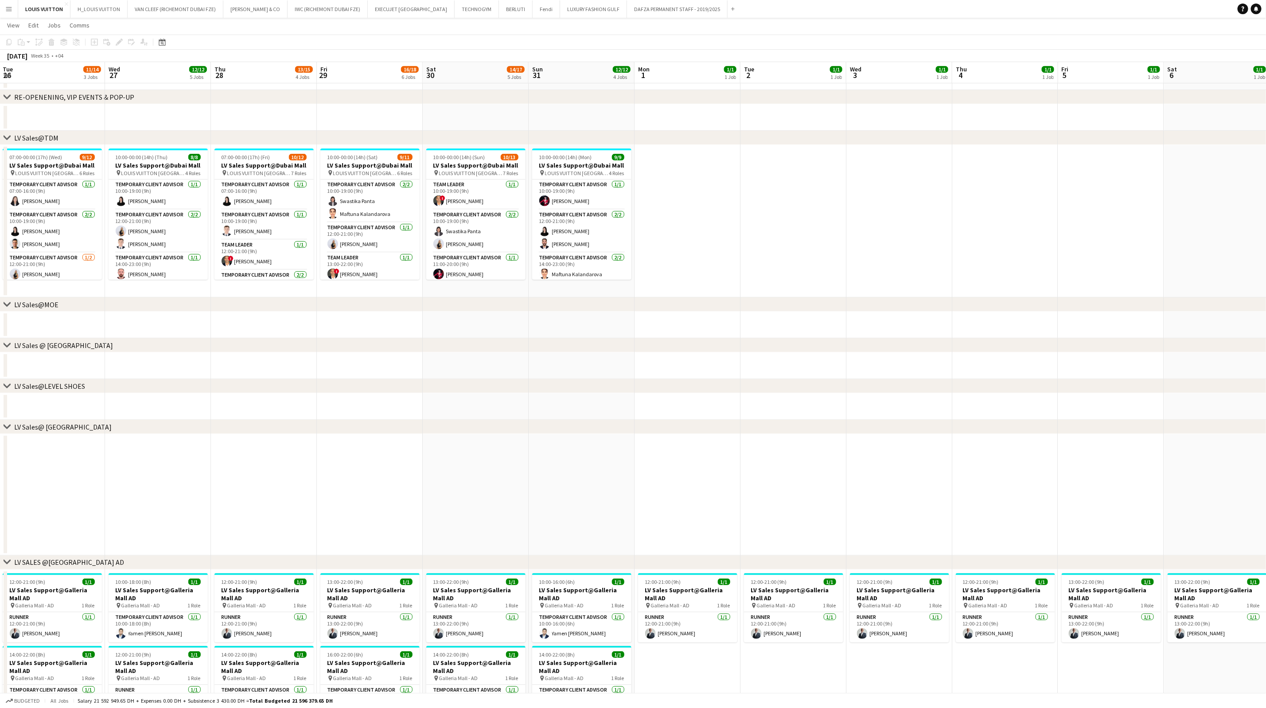
drag, startPoint x: 221, startPoint y: 335, endPoint x: 251, endPoint y: 328, distance: 31.5
click at [189, 335] on app-calendar-viewport "Sun 24 12/14 4 Jobs Mon 25 12/13 3 Jobs Tue 26 11/14 3 Jobs Wed 27 12/12 5 Jobs…" at bounding box center [633, 418] width 1266 height 1166
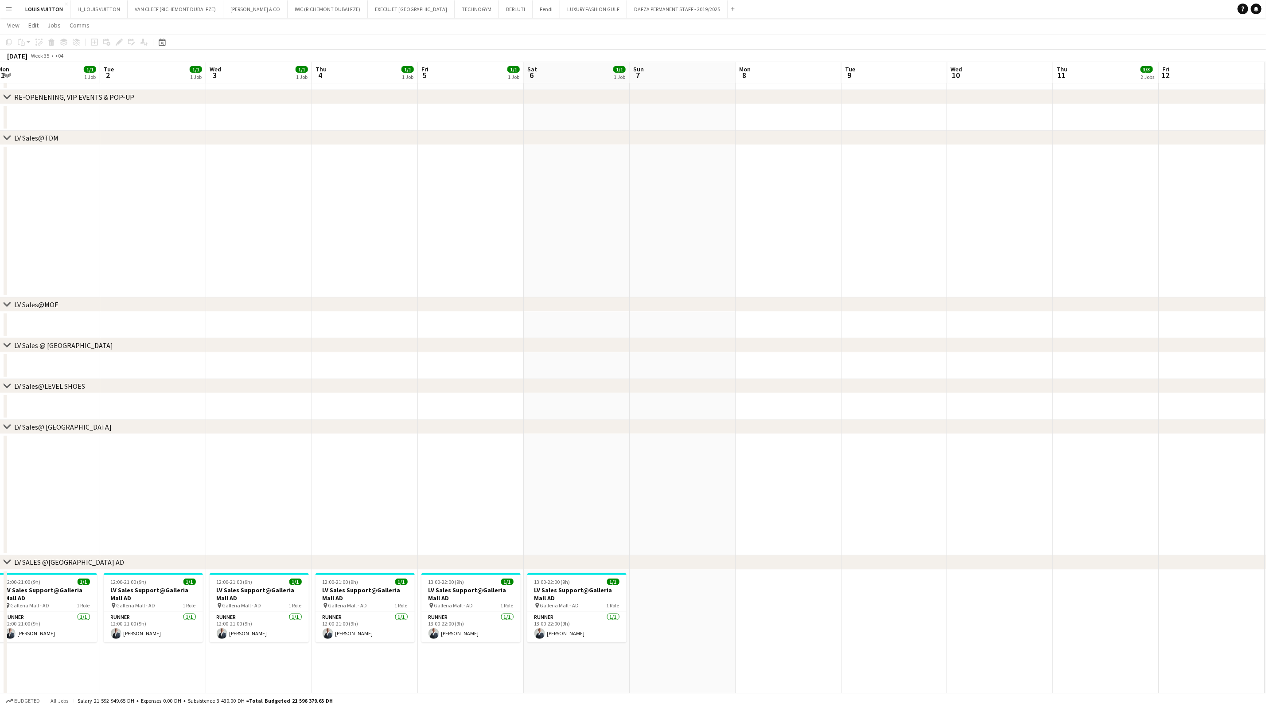
drag, startPoint x: 596, startPoint y: 351, endPoint x: 144, endPoint y: 350, distance: 452.1
click at [141, 350] on div "chevron-right LV Sales @ [GEOGRAPHIC_DATA]" at bounding box center [633, 345] width 1266 height 14
drag, startPoint x: 777, startPoint y: 350, endPoint x: 473, endPoint y: 350, distance: 304.5
click at [473, 350] on div "chevron-right LV Sales @ [GEOGRAPHIC_DATA]" at bounding box center [633, 345] width 1266 height 14
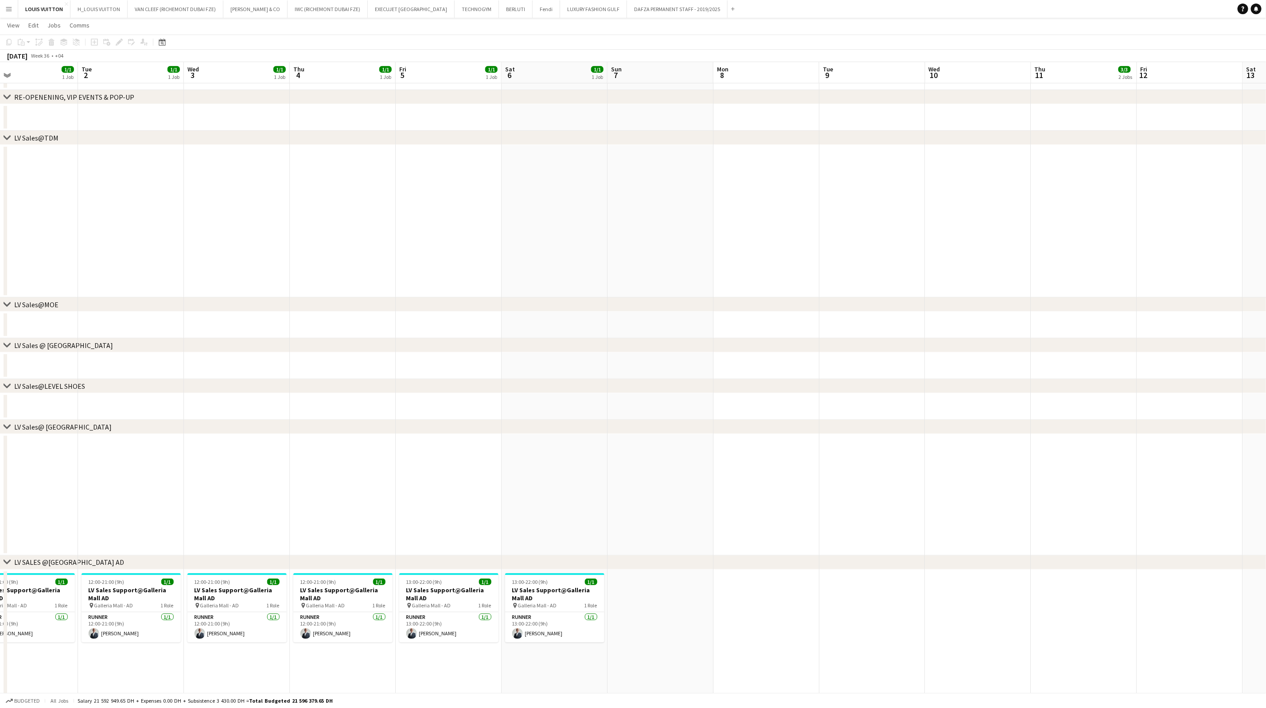
drag, startPoint x: 265, startPoint y: 250, endPoint x: 169, endPoint y: 250, distance: 95.7
click at [168, 250] on app-calendar-viewport "Fri 29 16/18 6 Jobs Sat 30 14/17 5 Jobs Sun 31 12/12 4 Jobs Mon 1 1/1 1 Job Tue…" at bounding box center [633, 418] width 1266 height 1166
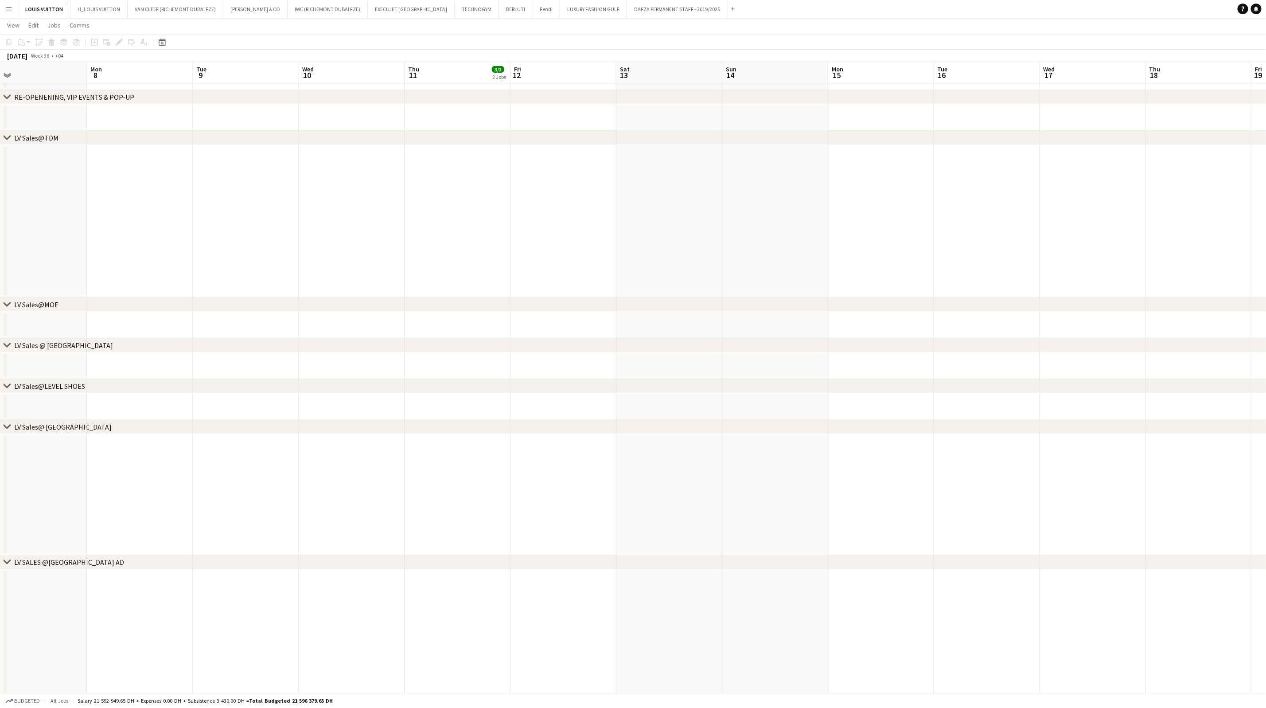
drag, startPoint x: 594, startPoint y: 261, endPoint x: 254, endPoint y: 261, distance: 339.5
click at [238, 261] on app-calendar-viewport "Thu 4 1/1 1 Job Fri 5 1/1 1 Job Sat 6 1/1 1 Job Sun 7 Mon 8 Tue 9 Wed 10 Thu 11…" at bounding box center [633, 418] width 1266 height 1166
drag, startPoint x: 661, startPoint y: 284, endPoint x: 279, endPoint y: 282, distance: 382.1
click at [215, 282] on app-calendar-viewport "Tue 9 Wed 10 Thu 11 3/3 2 Jobs Fri 12 Sat 13 Sun 14 Mon 15 Tue 16 Wed 17 Thu 18…" at bounding box center [633, 418] width 1266 height 1166
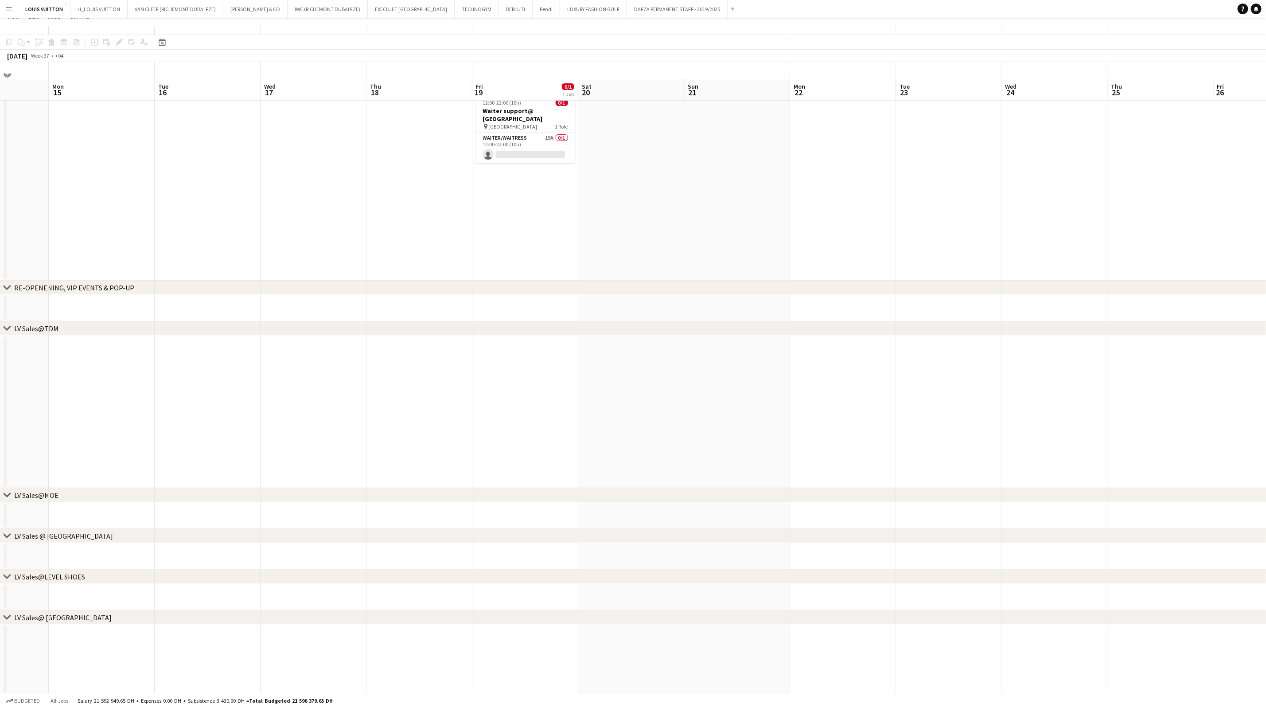
scroll to position [0, 0]
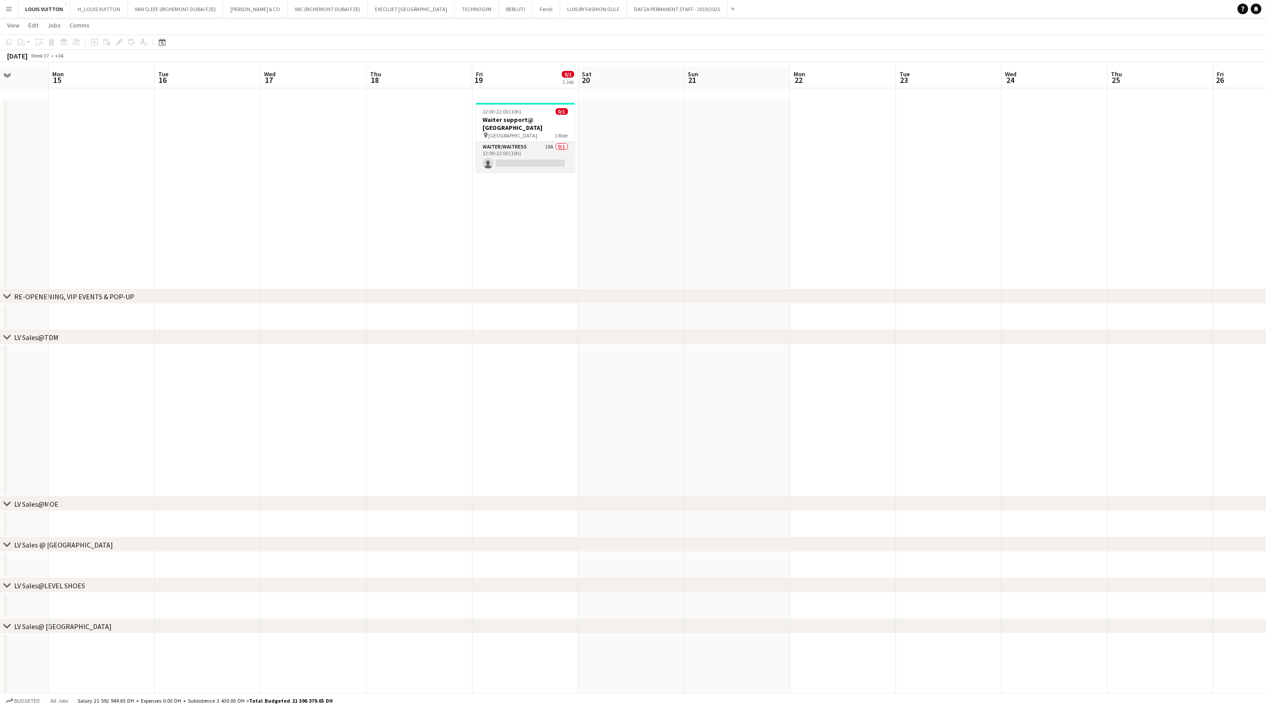
click at [511, 142] on app-card-role "Waiter/Waitress 19A 0/1 12:00-22:00 (10h) single-neutral-actions" at bounding box center [525, 157] width 99 height 30
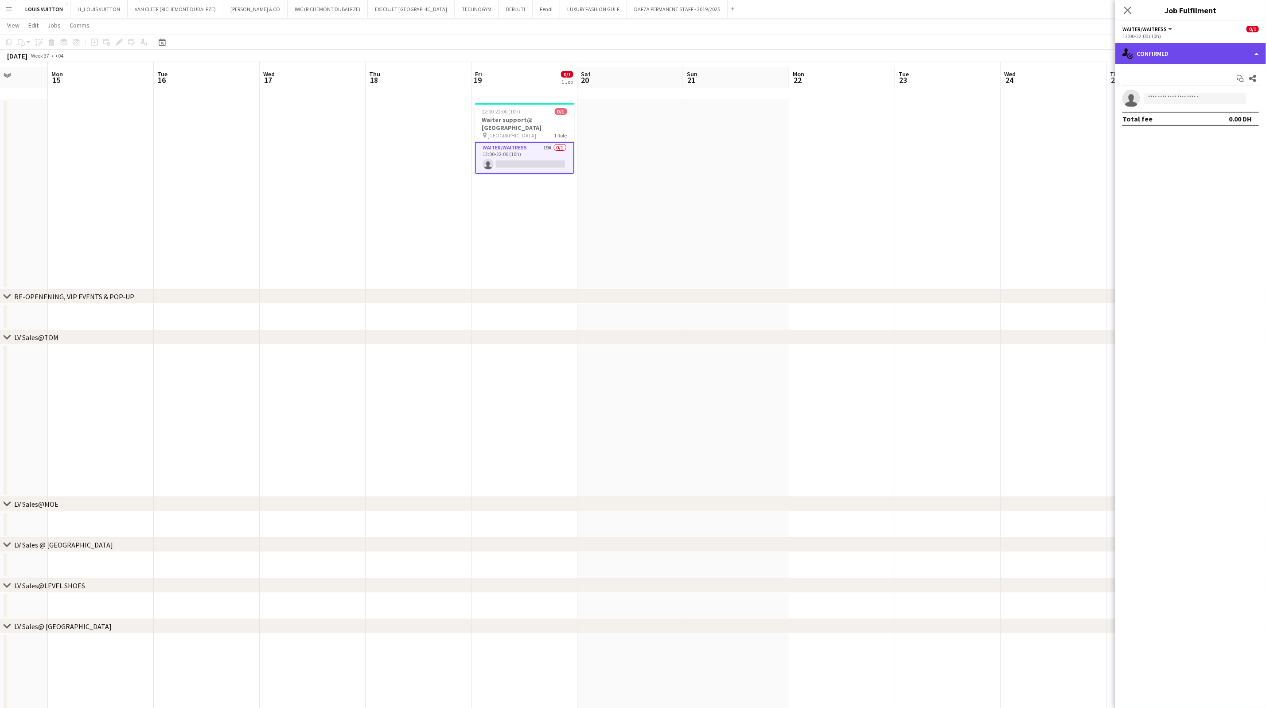
click at [840, 56] on div "single-neutral-actions-check-2 Confirmed" at bounding box center [1191, 53] width 151 height 21
click at [840, 139] on div "single-neutral-actions-information Applicants" at bounding box center [1220, 145] width 88 height 18
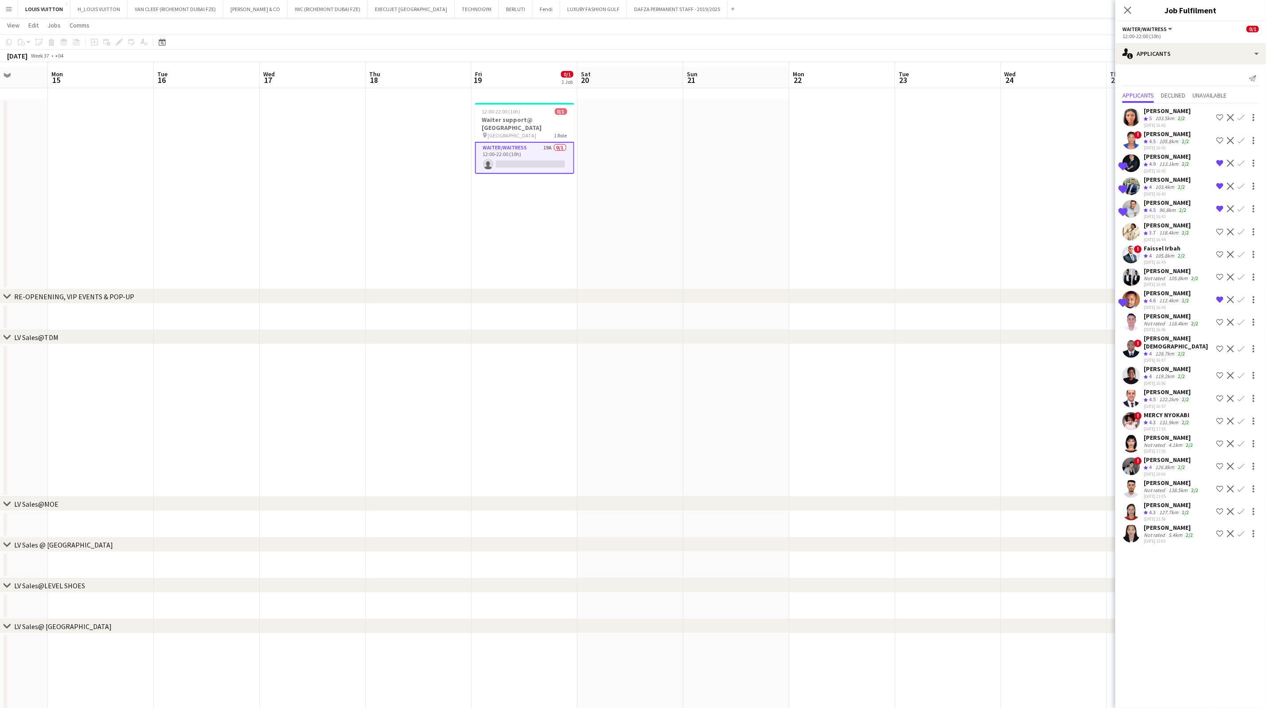
click at [840, 442] on div "5.4km" at bounding box center [1175, 534] width 17 height 7
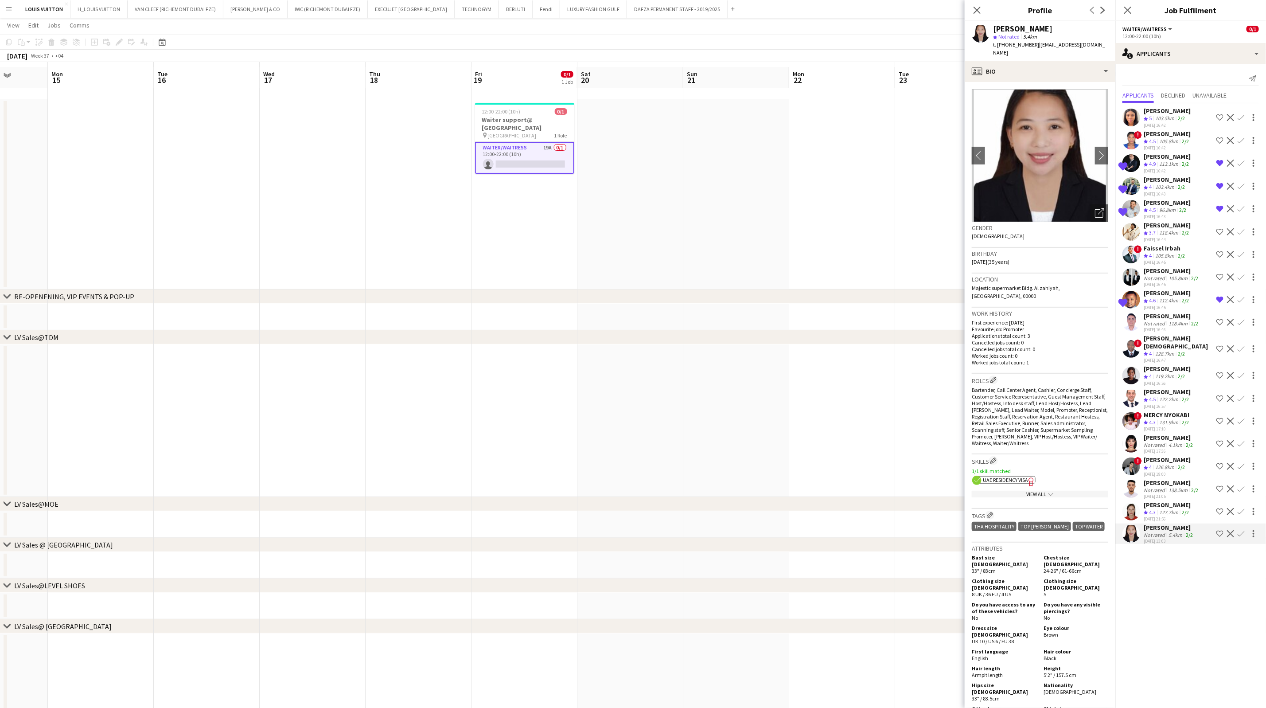
click at [840, 442] on div "[PERSON_NAME]" at bounding box center [1167, 505] width 47 height 8
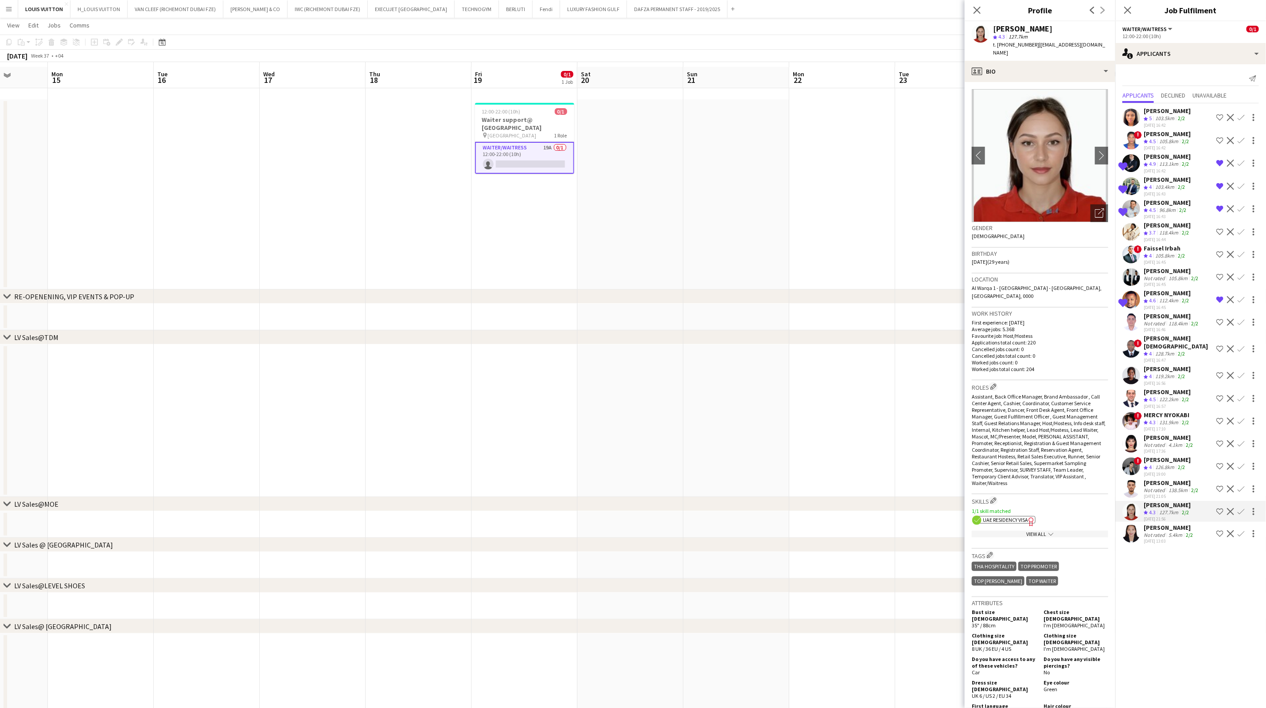
click at [840, 442] on app-icon "Shortlist crew" at bounding box center [1220, 511] width 7 height 7
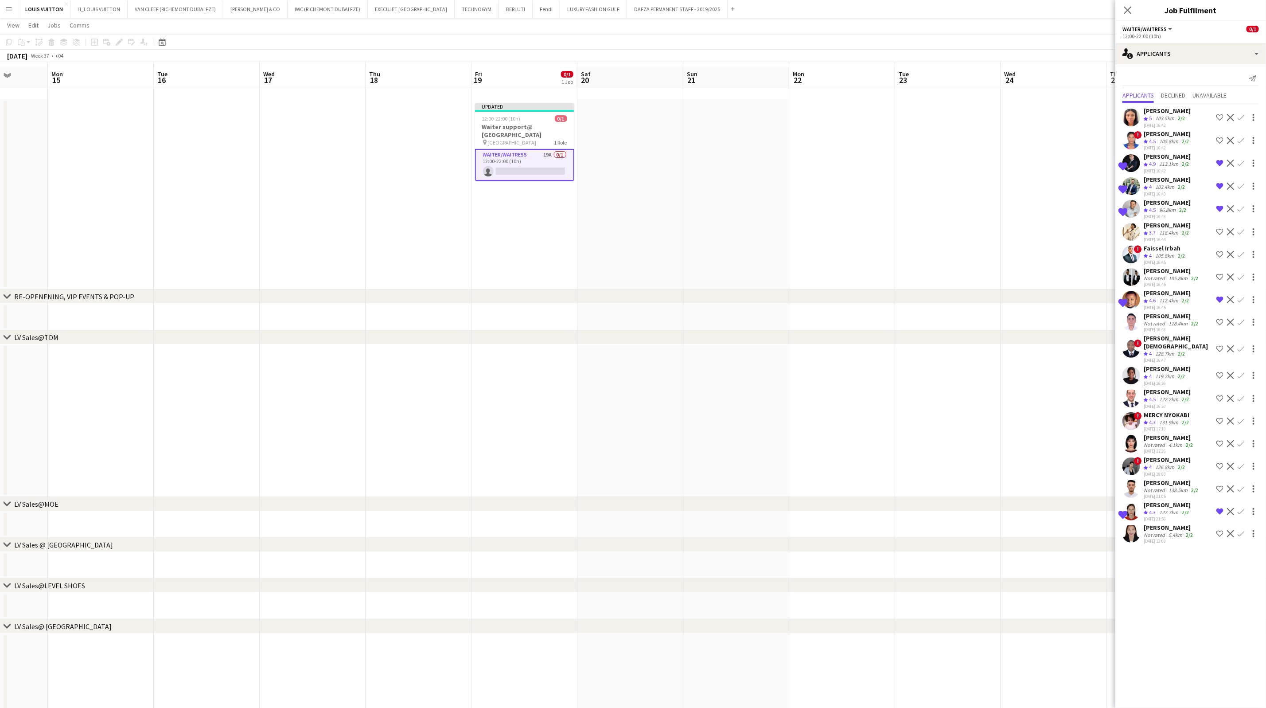
click at [840, 442] on span "4.3" at bounding box center [1152, 512] width 7 height 7
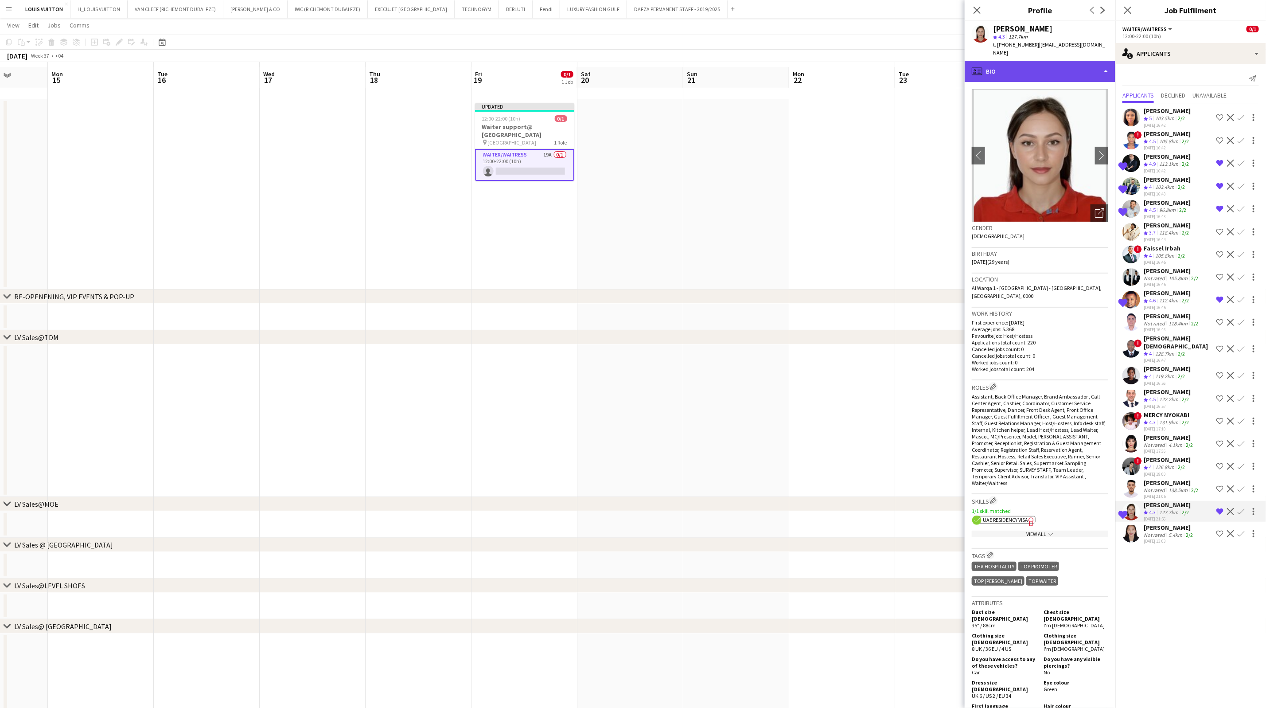
click at [840, 66] on div "profile Bio" at bounding box center [1040, 71] width 151 height 21
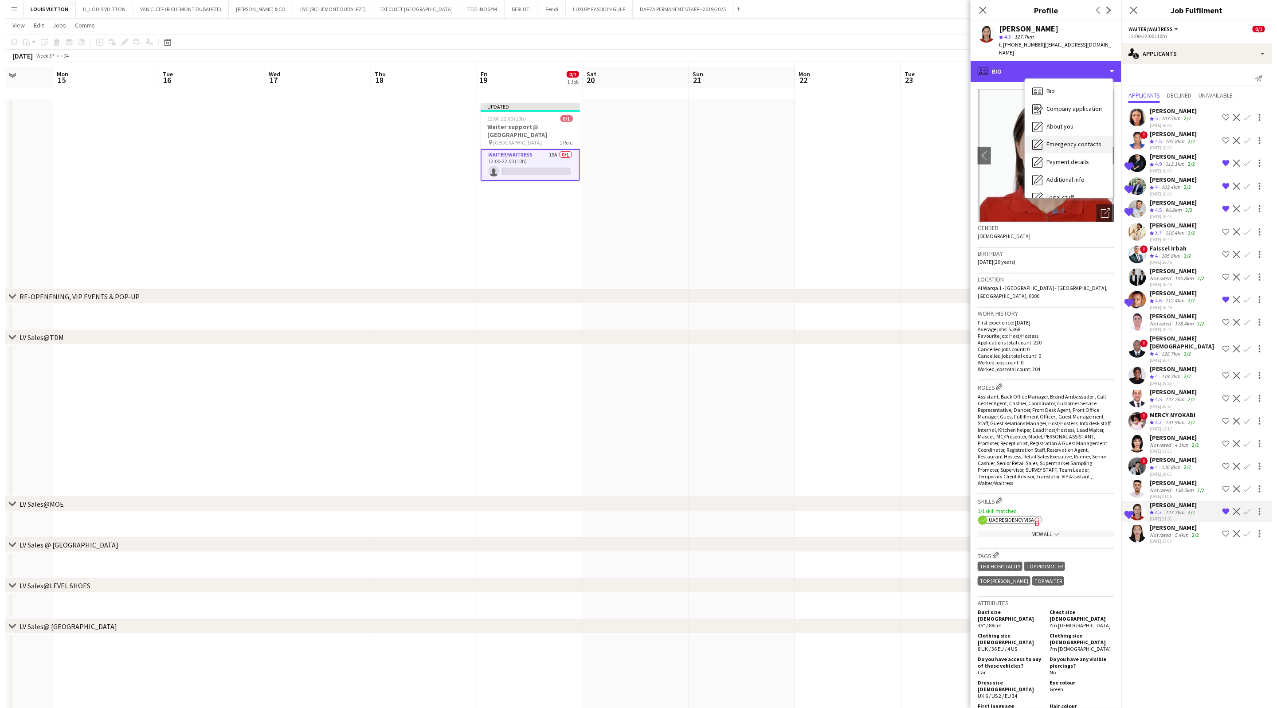
scroll to position [48, 0]
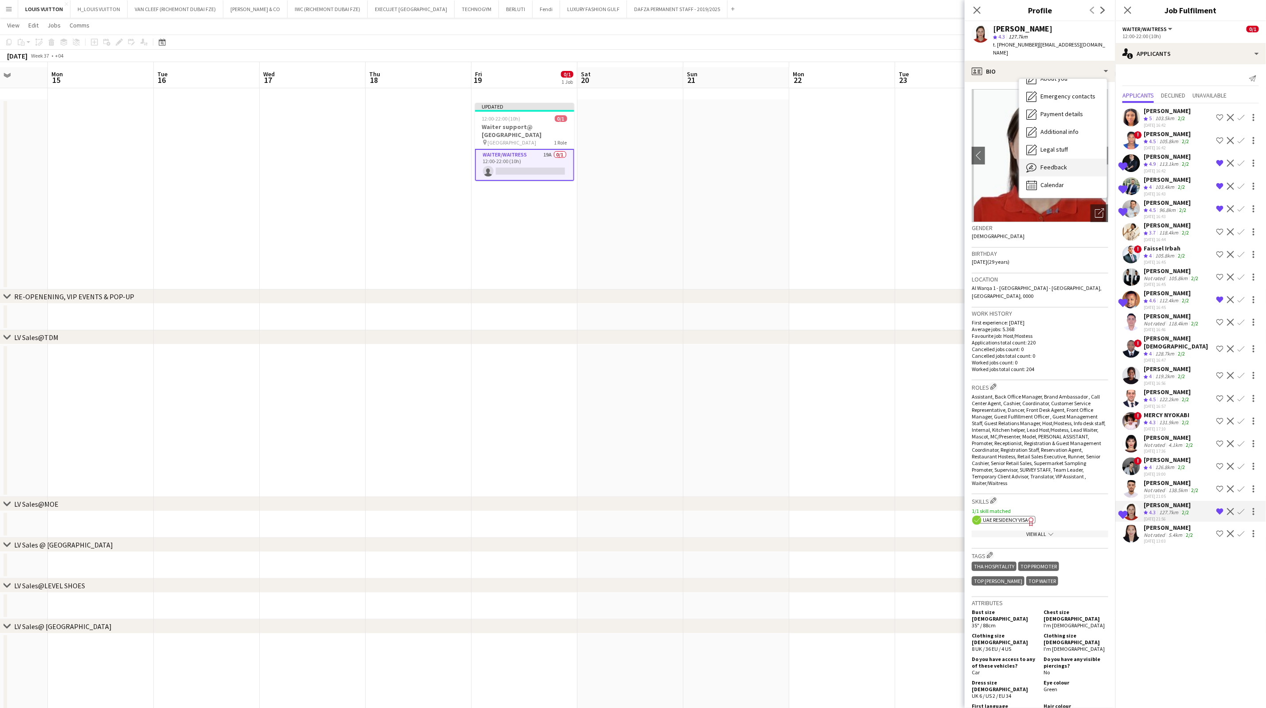
click at [840, 163] on span "Feedback" at bounding box center [1054, 167] width 27 height 8
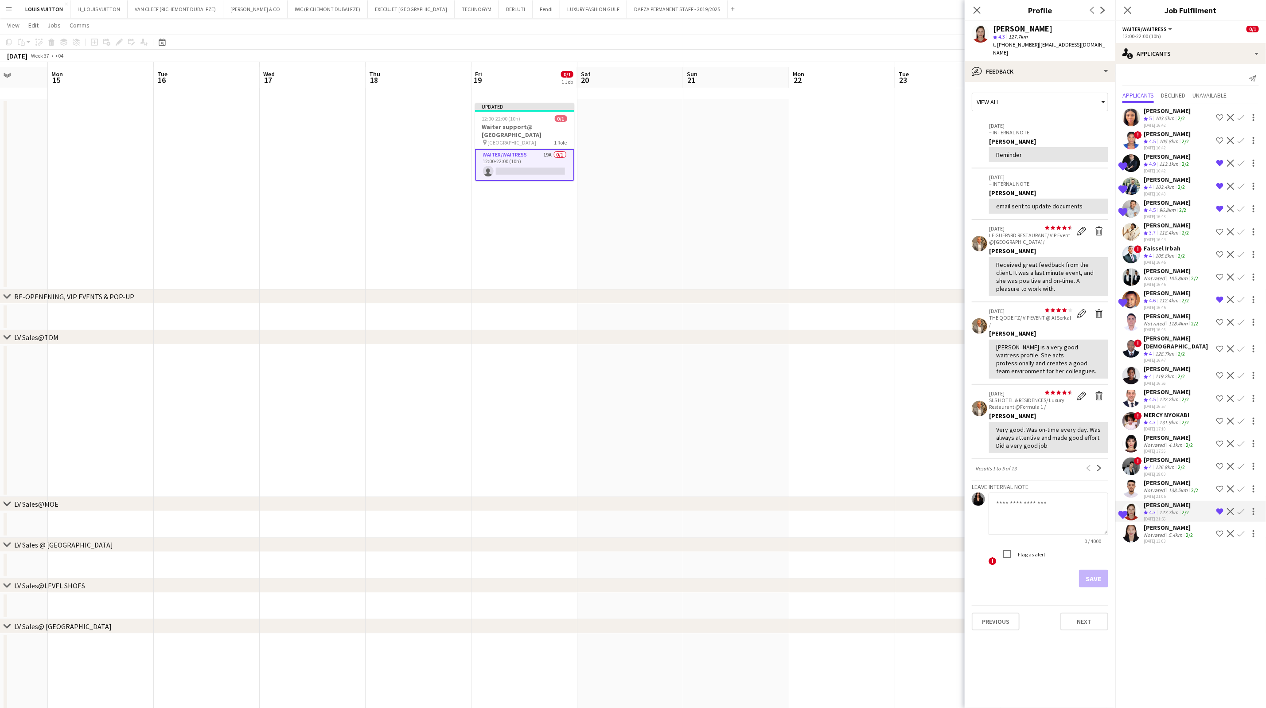
click at [840, 442] on div "[PERSON_NAME]" at bounding box center [1172, 483] width 56 height 8
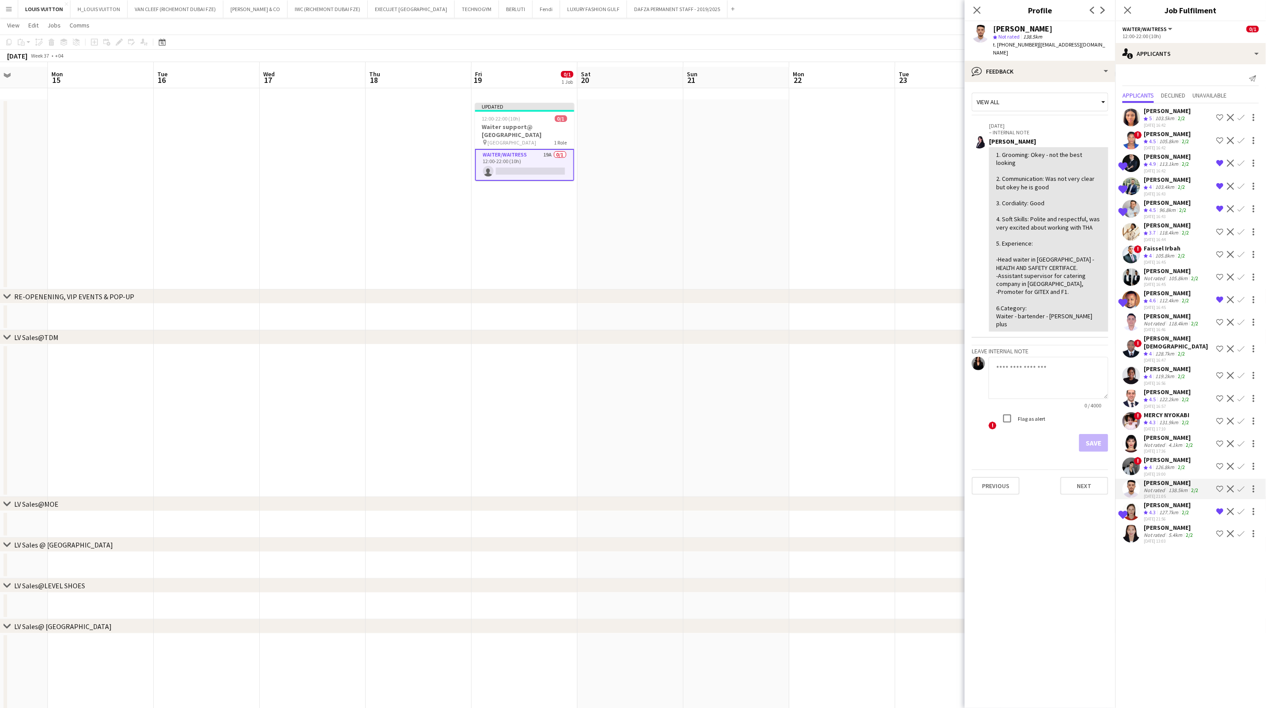
click at [840, 442] on div "126.8km" at bounding box center [1165, 468] width 23 height 8
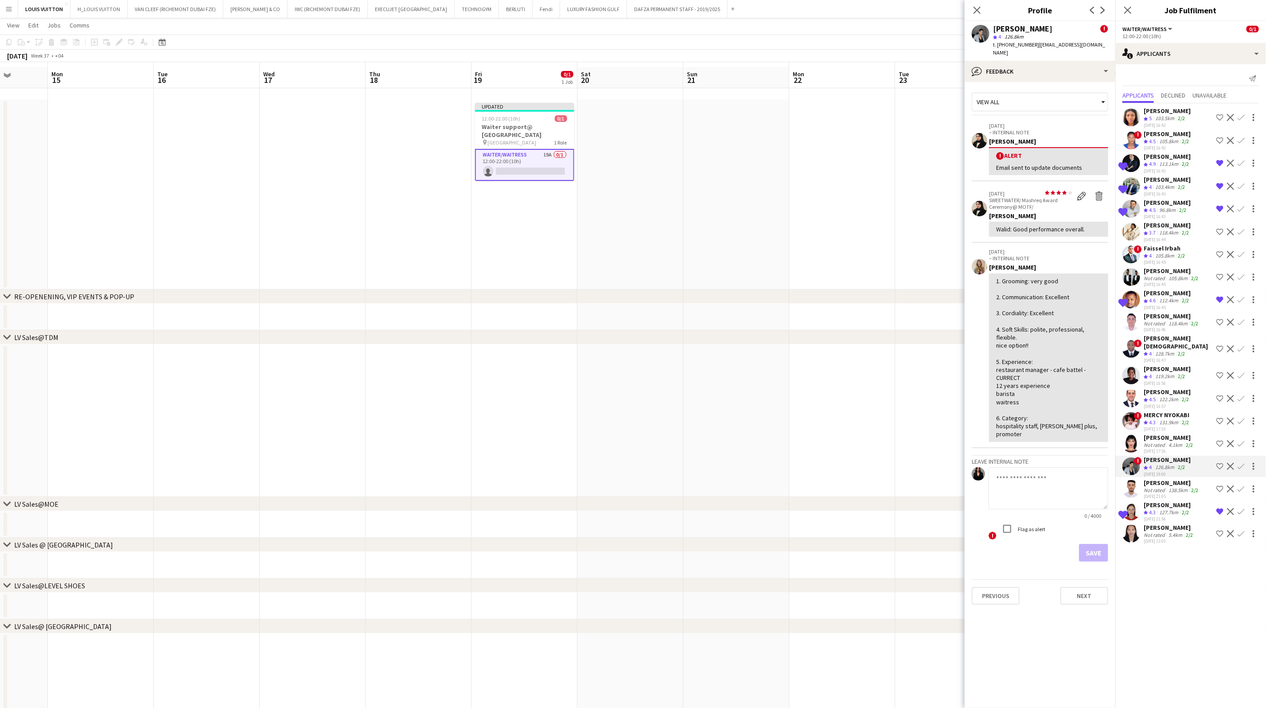
click at [840, 442] on app-icon "Shortlist crew" at bounding box center [1220, 466] width 7 height 7
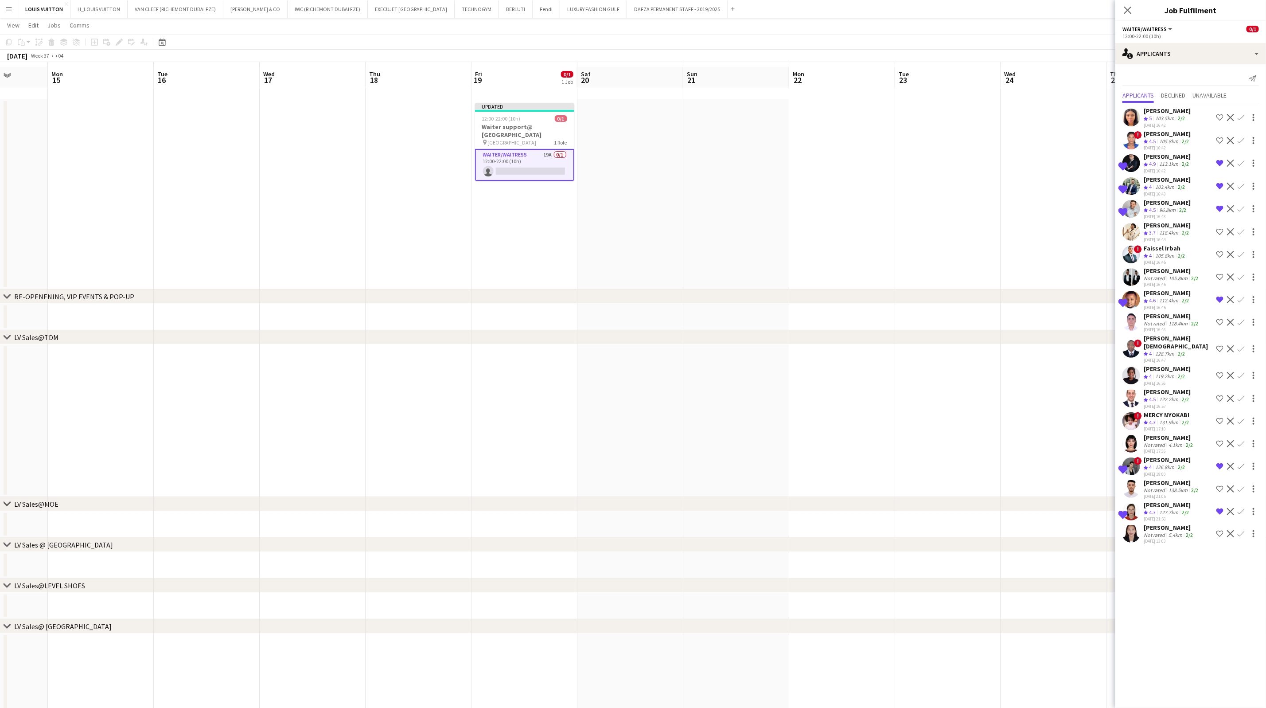
click at [840, 442] on div "[PERSON_NAME]" at bounding box center [1167, 460] width 47 height 8
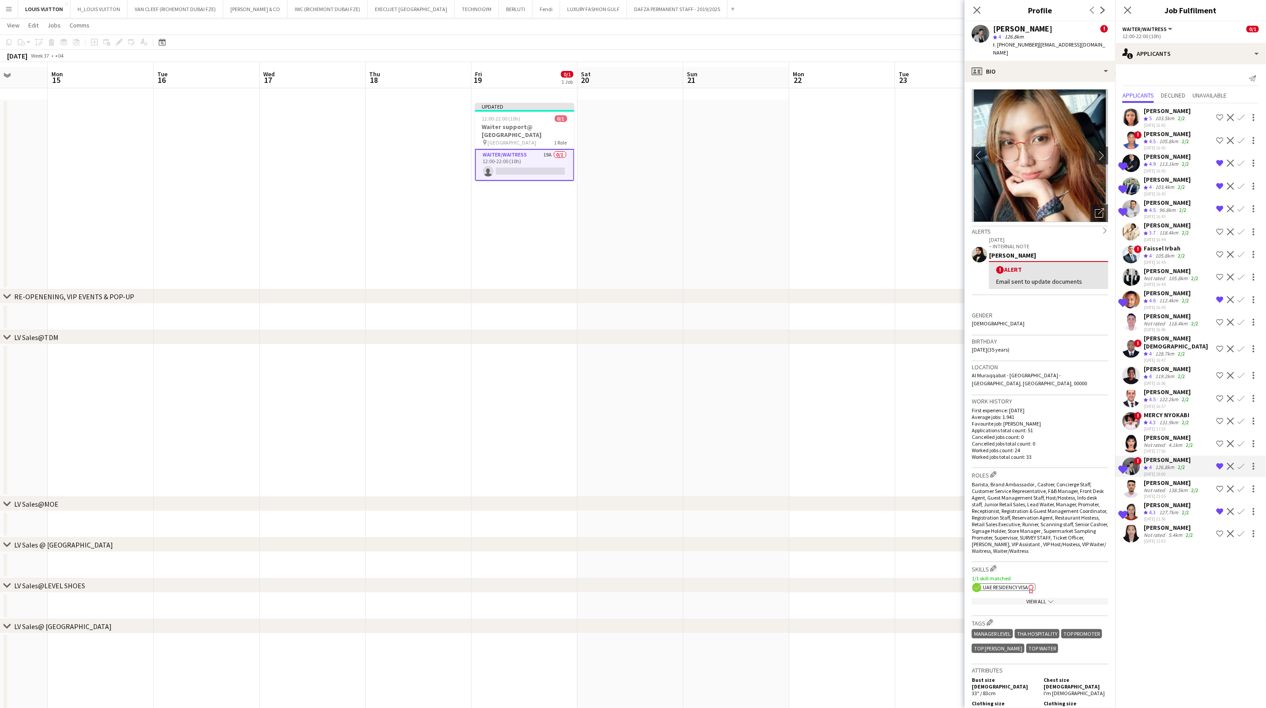
click at [840, 433] on div "[PERSON_NAME]" at bounding box center [1169, 437] width 51 height 8
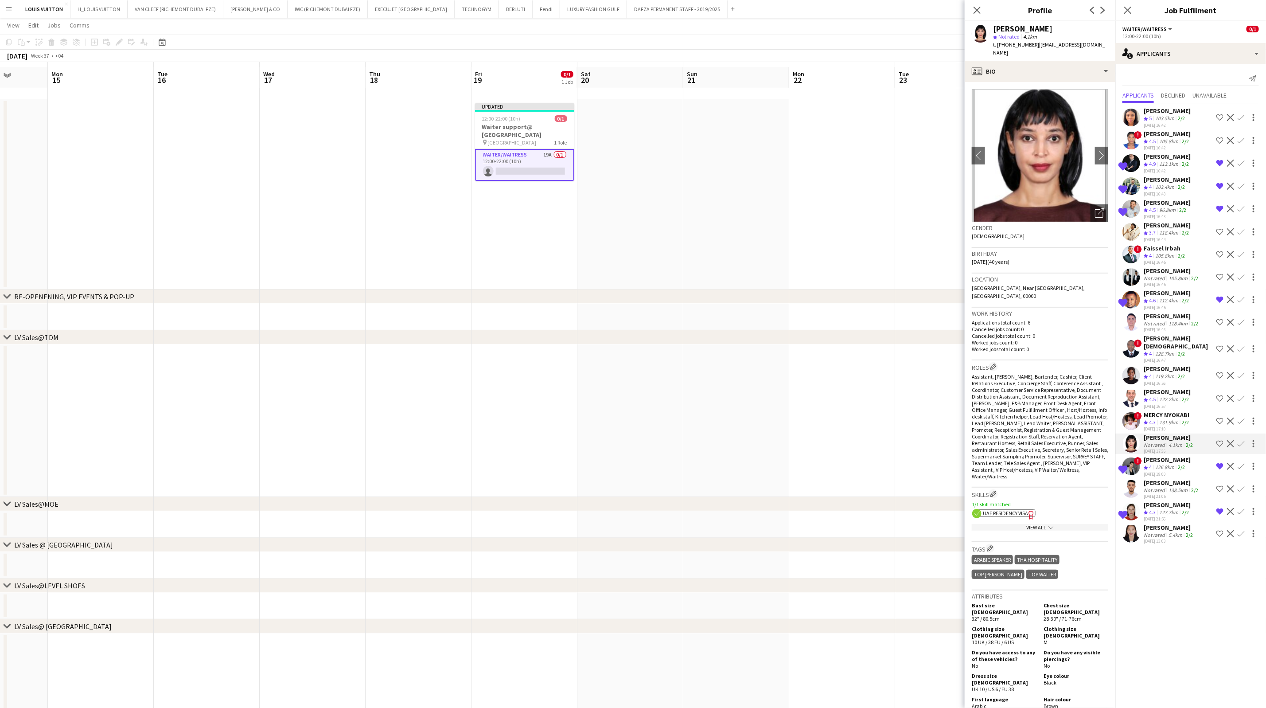
click at [840, 411] on div "MERCY NYOKABI" at bounding box center [1167, 415] width 47 height 8
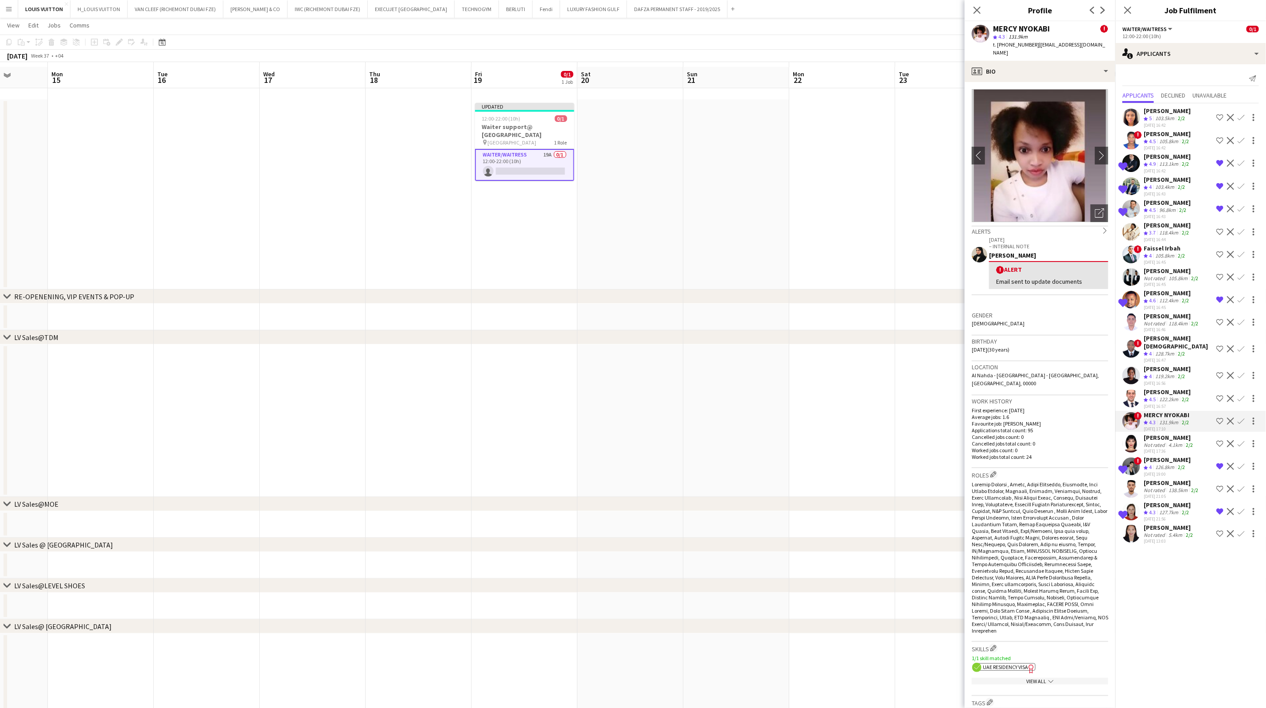
click at [840, 396] on div "Crew rating 4.5" at bounding box center [1151, 400] width 14 height 8
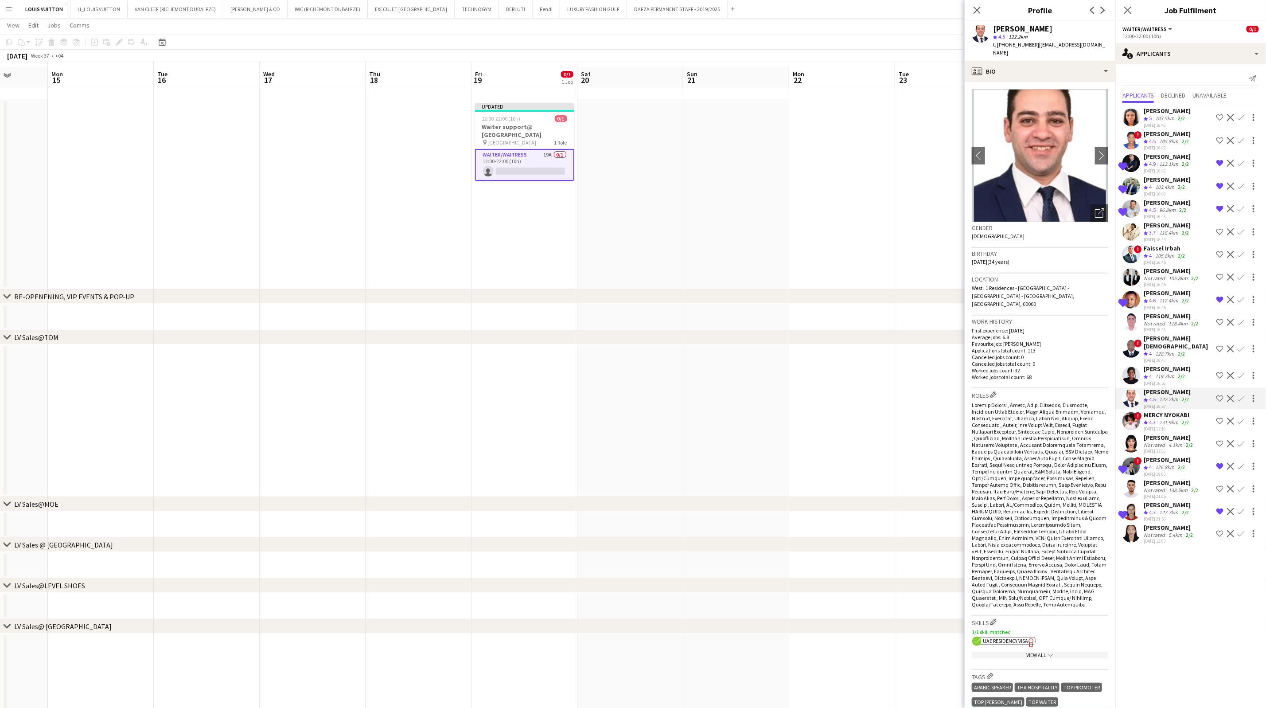
click at [840, 365] on div "[PERSON_NAME]" at bounding box center [1167, 369] width 47 height 8
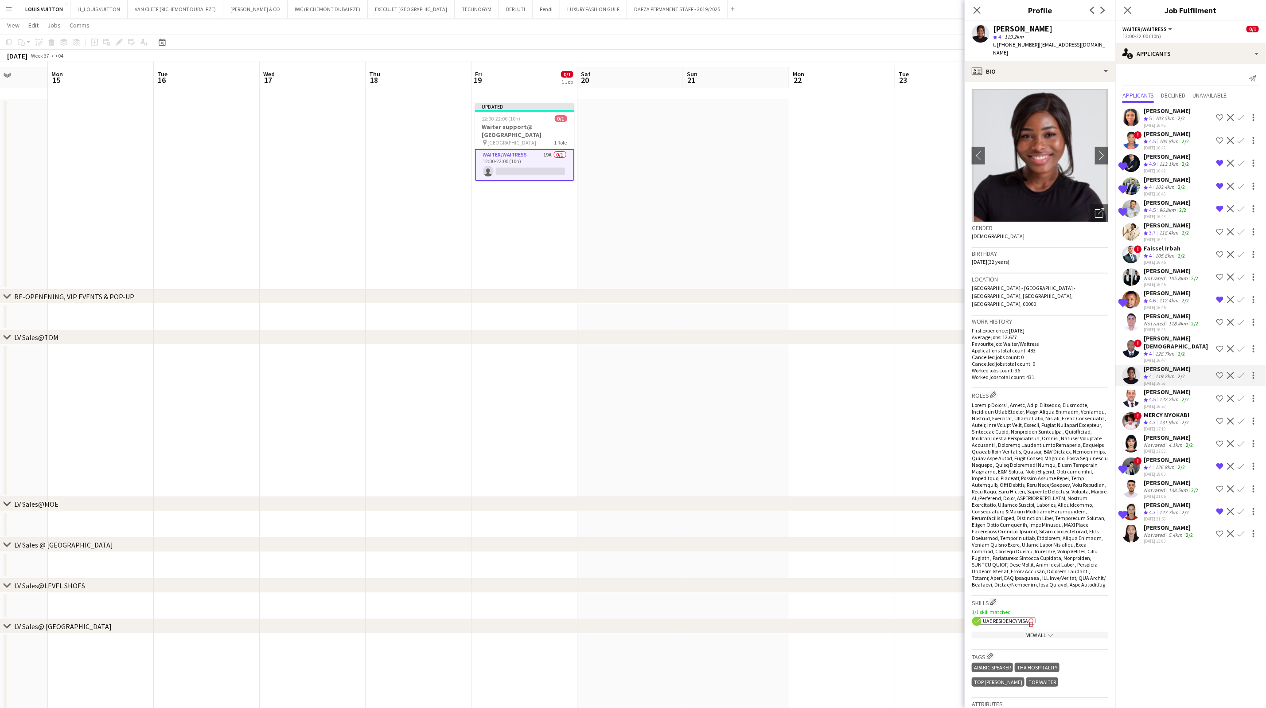
click at [840, 372] on app-icon "Shortlist crew" at bounding box center [1220, 375] width 7 height 7
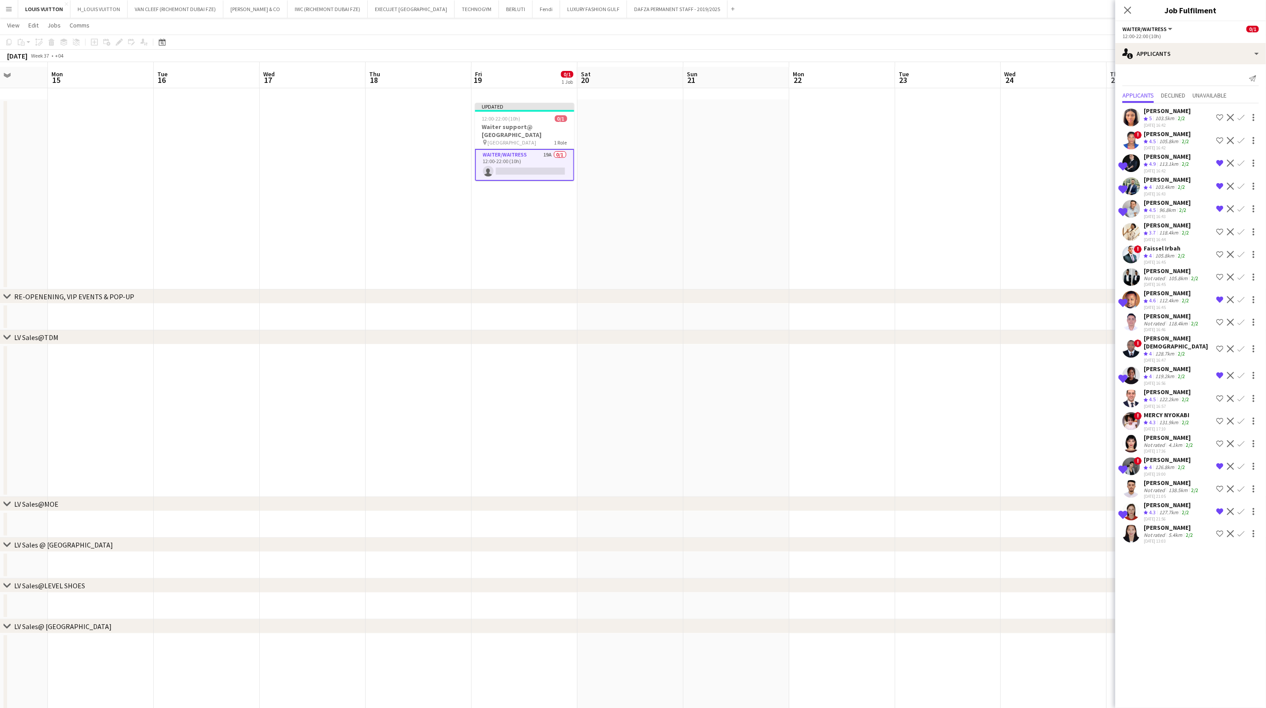
click at [840, 336] on div "[PERSON_NAME][DEMOGRAPHIC_DATA]" at bounding box center [1178, 342] width 69 height 16
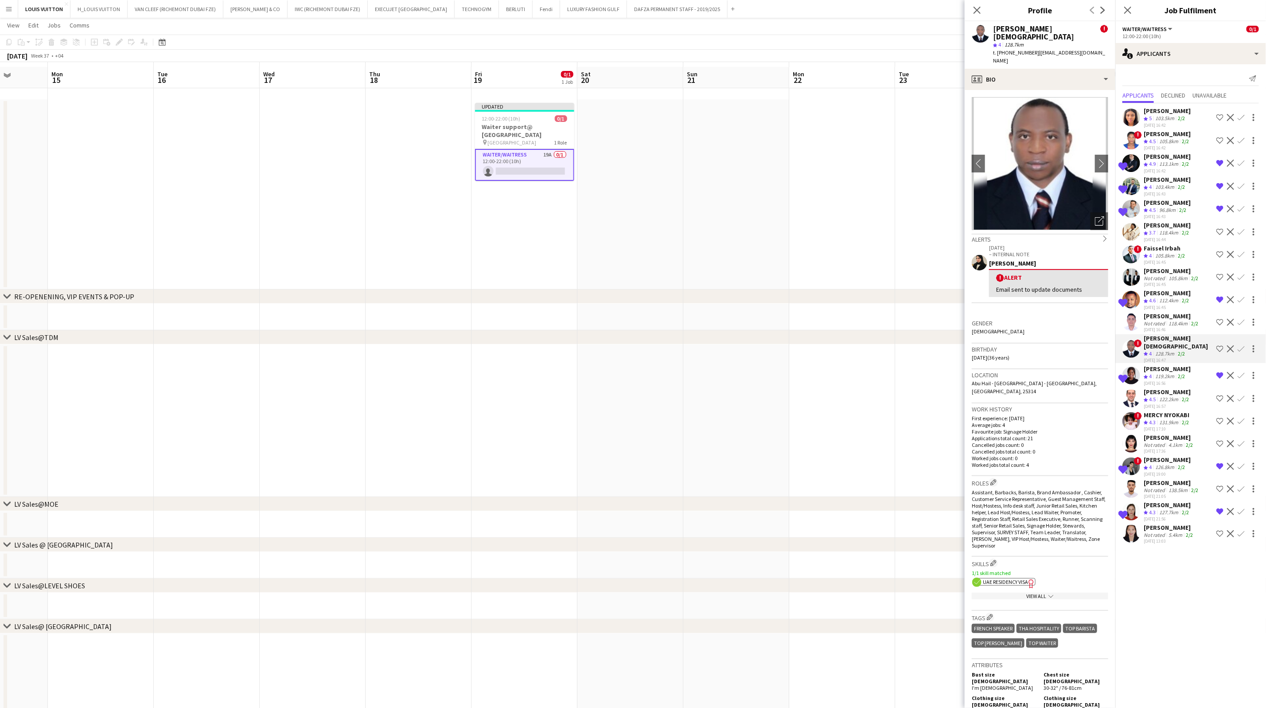
click at [840, 32] on app-page-menu "View Day view expanded Day view collapsed Month view Date picker Jump to [DATE]…" at bounding box center [633, 26] width 1266 height 17
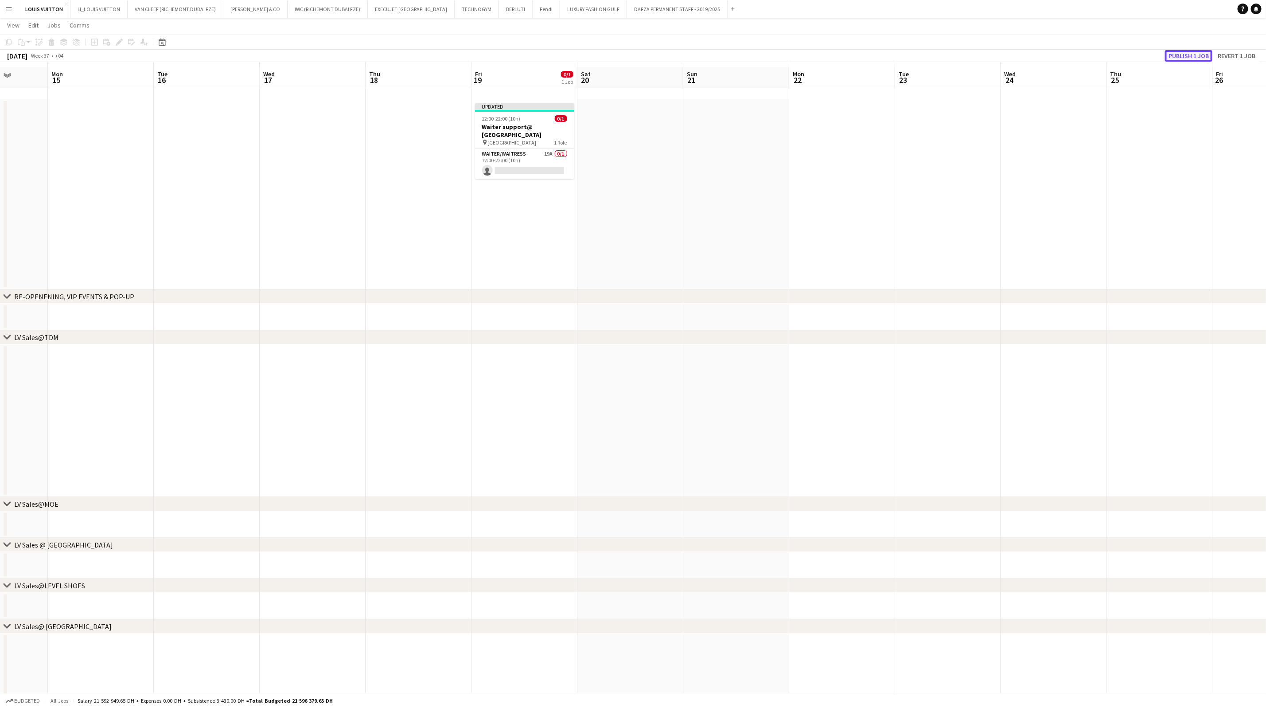
click at [840, 58] on button "Publish 1 job" at bounding box center [1188, 56] width 47 height 12
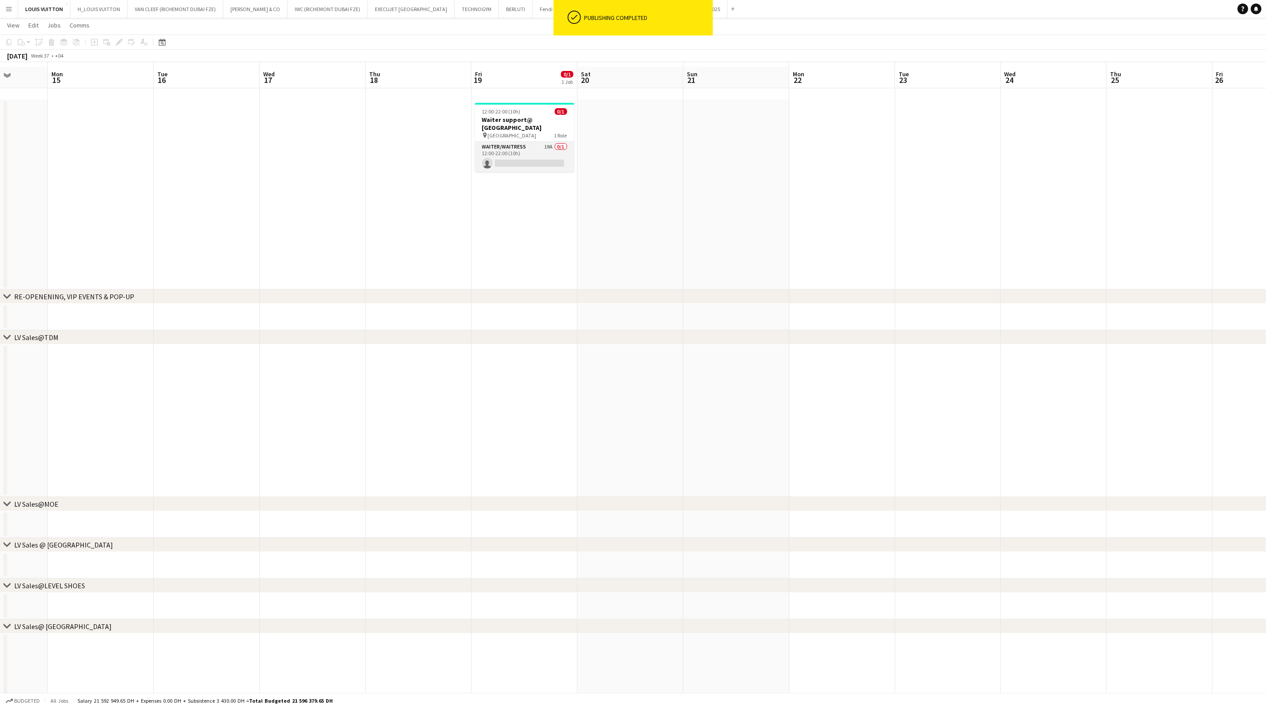
click at [517, 153] on app-card-role "Waiter/Waitress 19A 0/1 12:00-22:00 (10h) single-neutral-actions" at bounding box center [524, 157] width 99 height 30
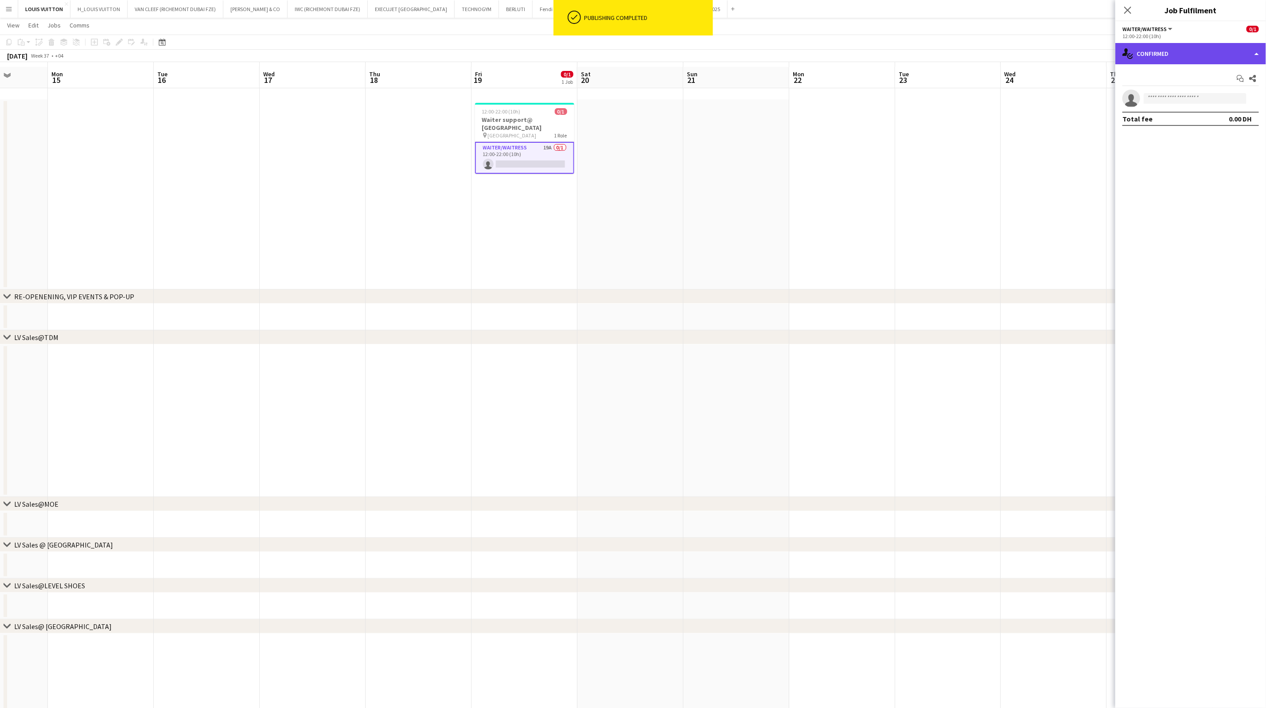
click at [840, 56] on div "single-neutral-actions-check-2 Confirmed" at bounding box center [1191, 53] width 151 height 21
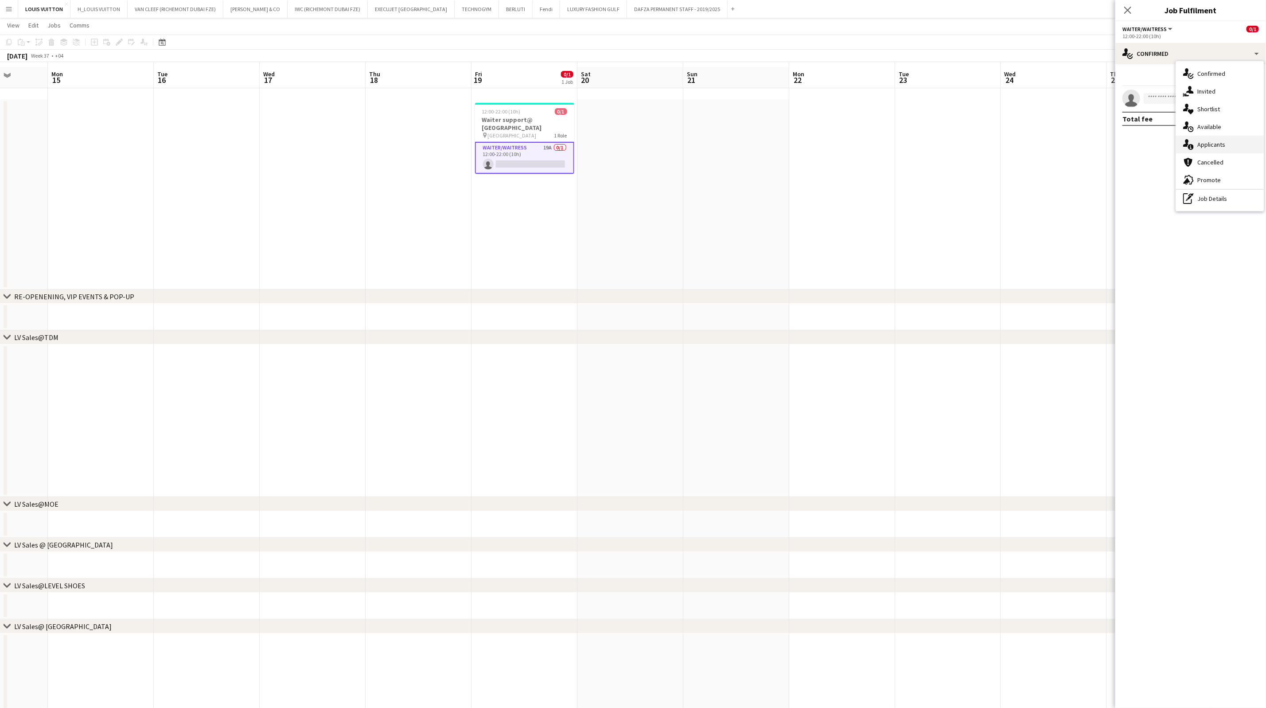
click at [840, 143] on div "single-neutral-actions-information Applicants" at bounding box center [1220, 145] width 88 height 18
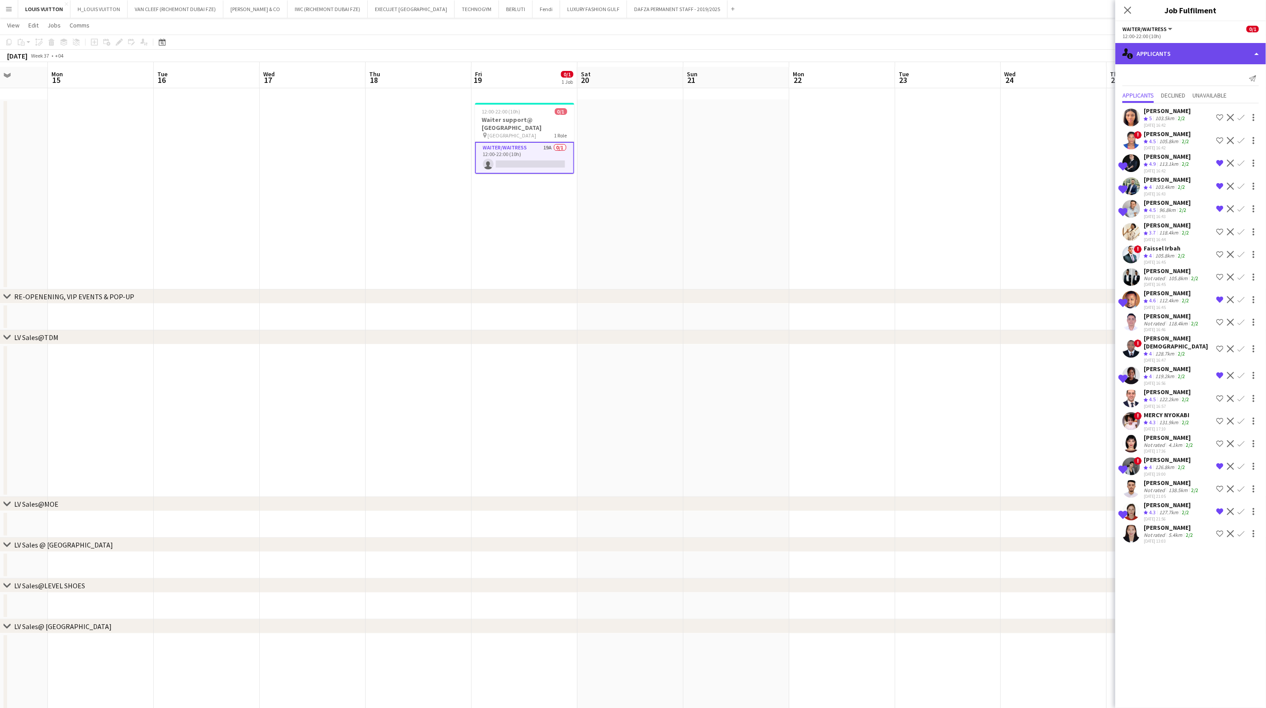
click at [840, 46] on div "single-neutral-actions-information Applicants" at bounding box center [1191, 53] width 151 height 21
click at [840, 109] on div "single-neutral-actions-heart Shortlist" at bounding box center [1220, 109] width 88 height 18
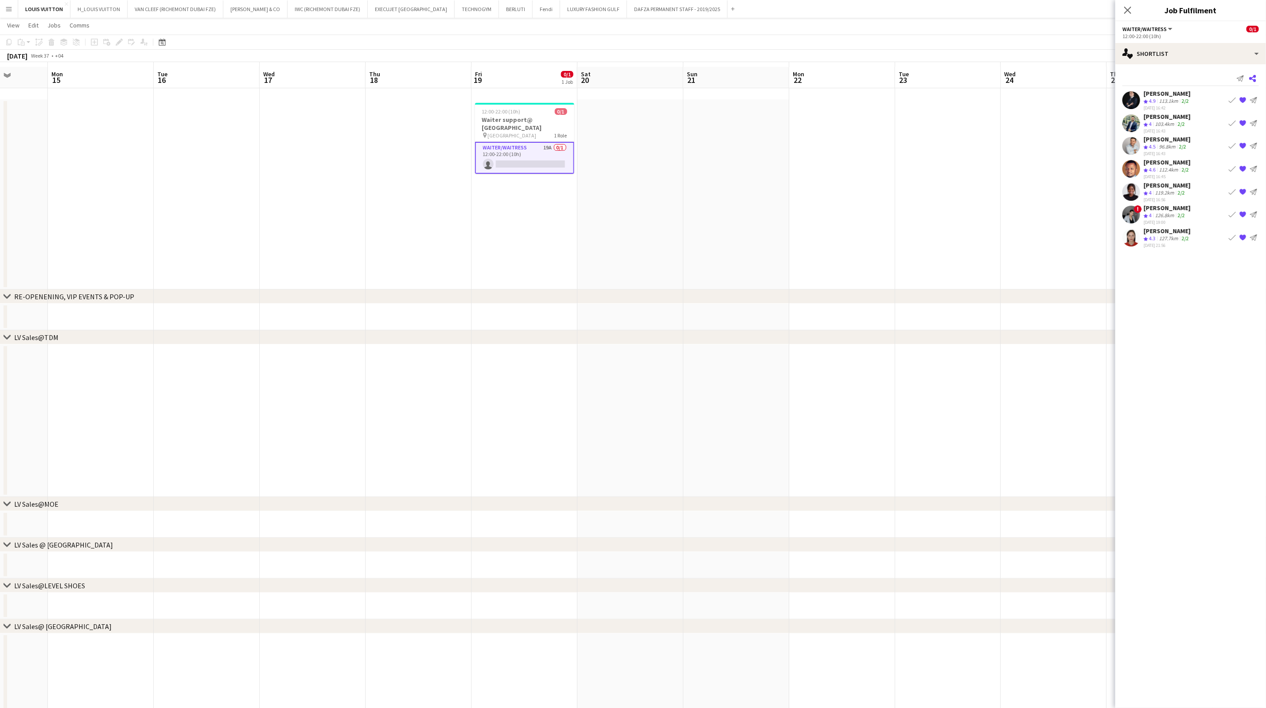
click at [840, 75] on icon at bounding box center [1253, 78] width 7 height 7
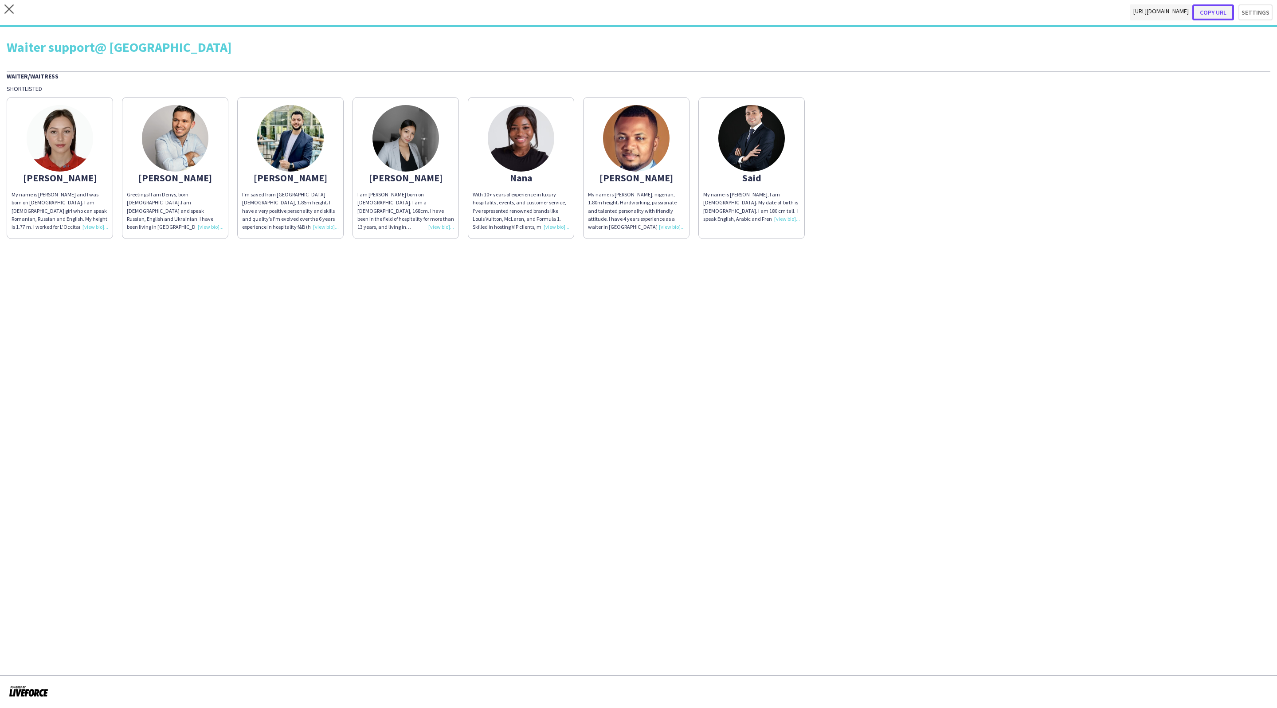
click at [840, 11] on button "Copy url" at bounding box center [1213, 12] width 42 height 16
type textarea "**********"
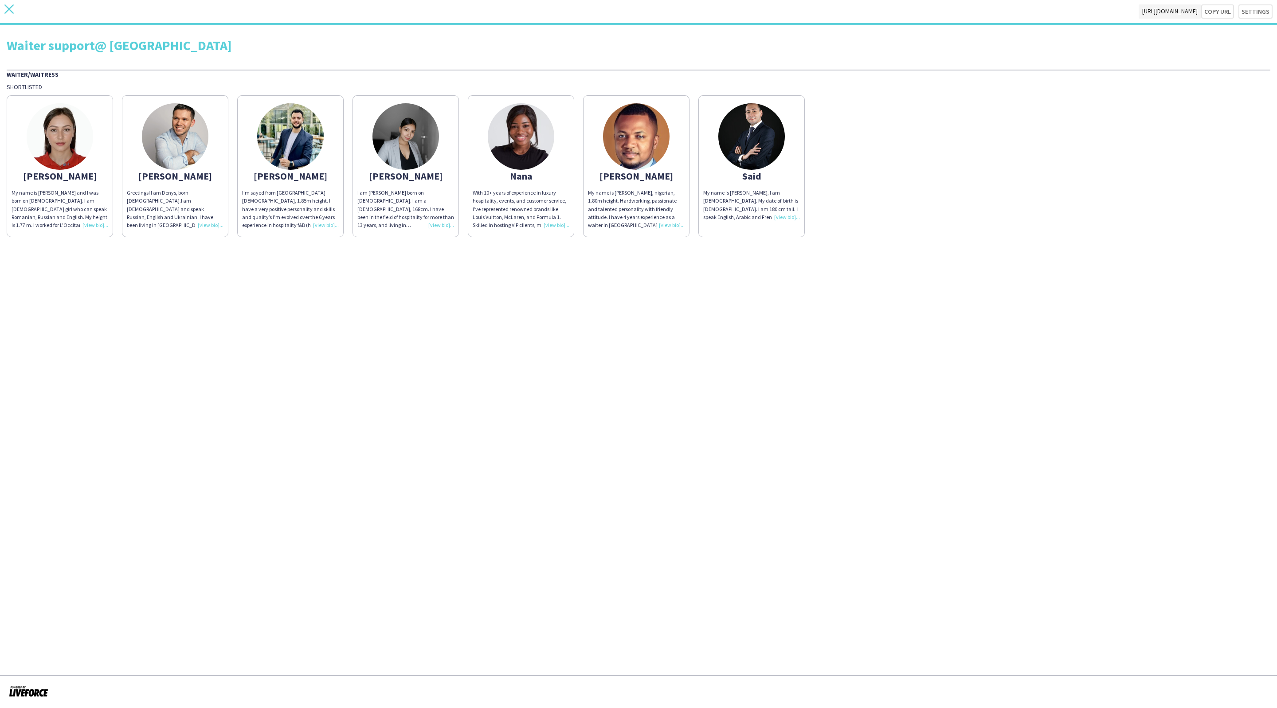
click at [10, 8] on icon at bounding box center [8, 8] width 9 height 9
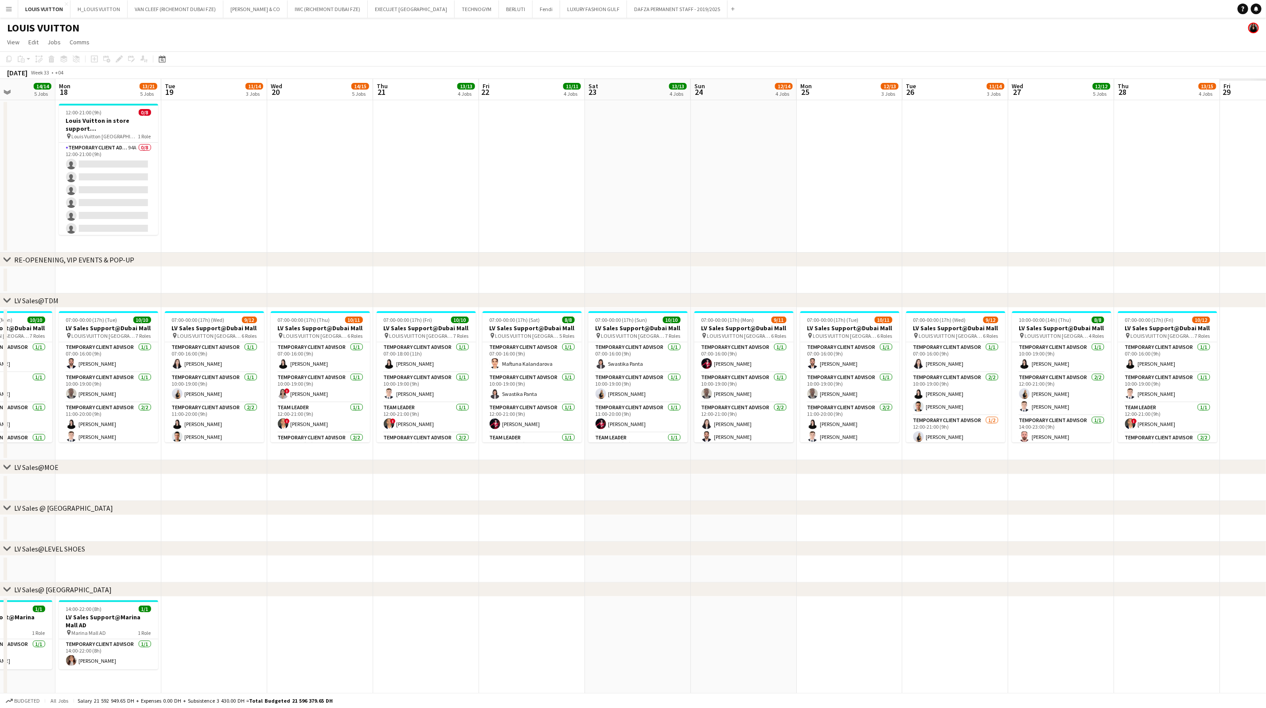
scroll to position [0, 294]
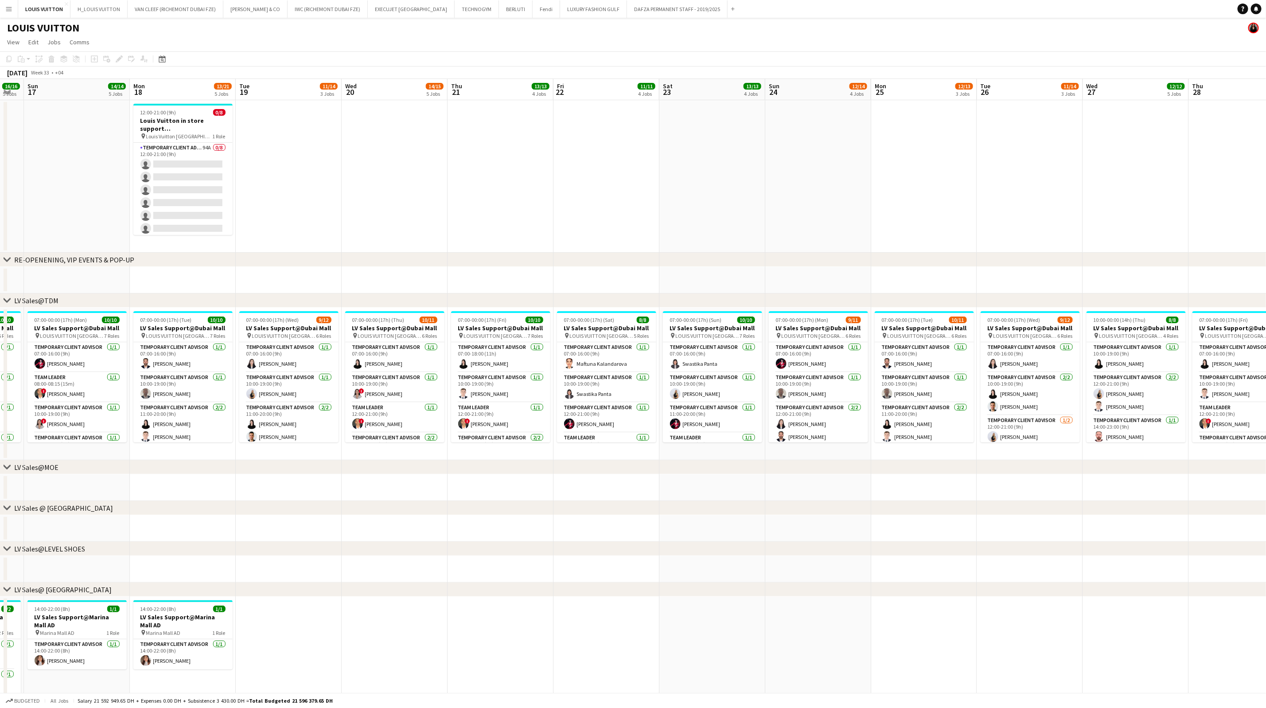
drag, startPoint x: 844, startPoint y: 208, endPoint x: 605, endPoint y: 212, distance: 238.9
click at [605, 212] on app-calendar-viewport "Thu 14 12/13 3 Jobs Fri 15 13/13 5 Jobs Sat 16 16/16 5 Jobs Sun 17 14/14 5 Jobs…" at bounding box center [633, 621] width 1266 height 1085
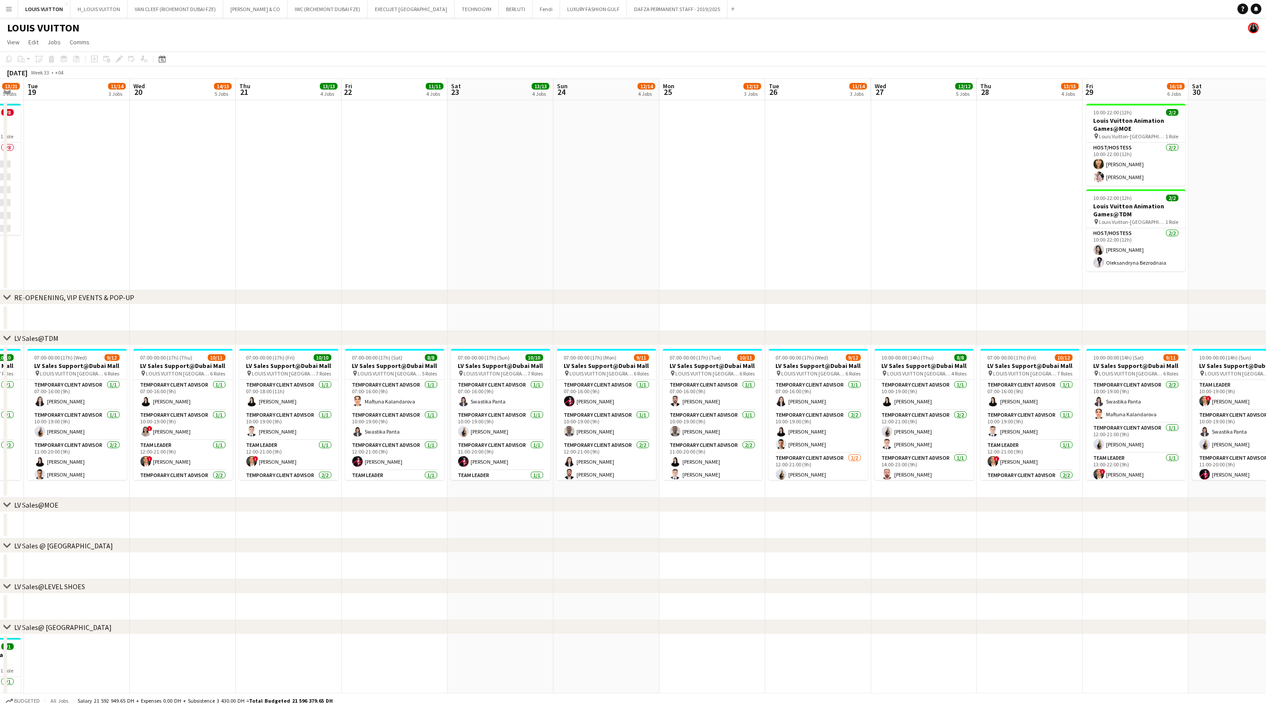
drag, startPoint x: 442, startPoint y: 197, endPoint x: 387, endPoint y: 197, distance: 55.0
click at [387, 197] on app-calendar-viewport "Sat 16 16/16 5 Jobs Sun 17 14/14 5 Jobs Mon 18 13/21 5 Jobs Tue 19 11/14 3 Jobs…" at bounding box center [633, 640] width 1266 height 1123
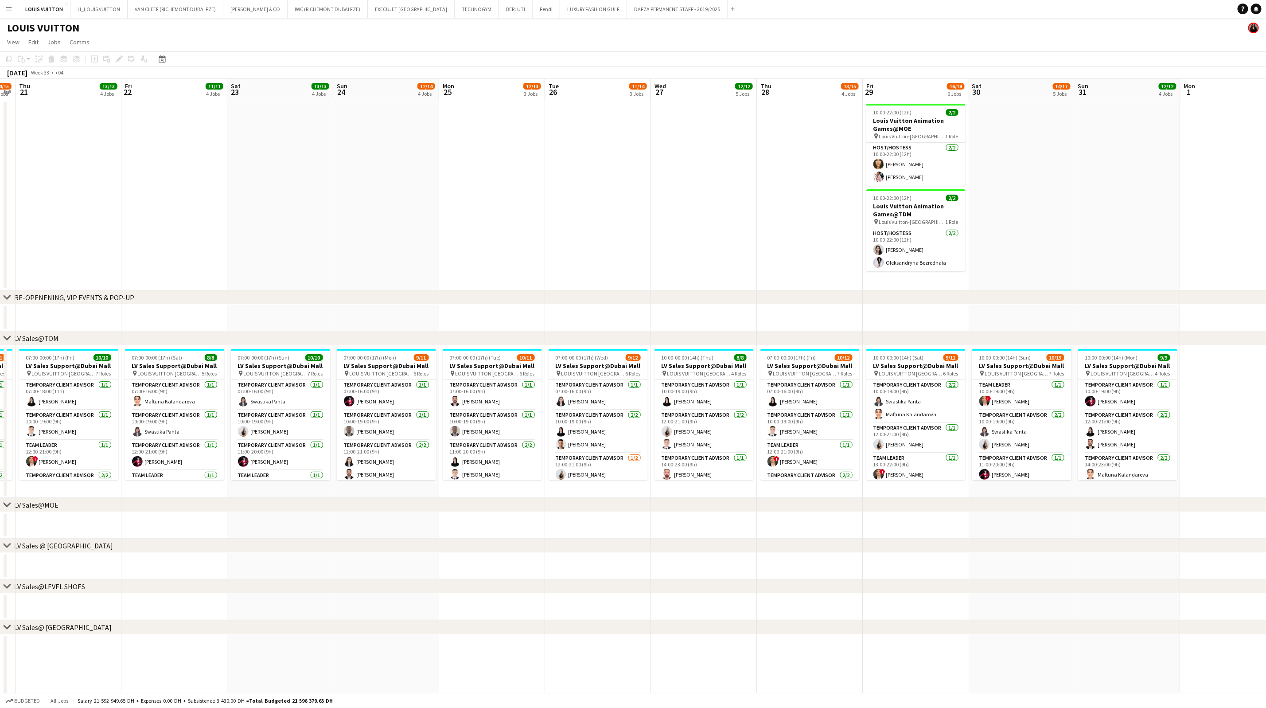
drag, startPoint x: 592, startPoint y: 208, endPoint x: 488, endPoint y: 219, distance: 104.4
click at [495, 218] on app-calendar-viewport "Mon 18 13/21 5 Jobs Tue 19 11/14 3 Jobs Wed 20 14/15 5 Jobs Thu 21 13/13 4 Jobs…" at bounding box center [633, 640] width 1266 height 1123
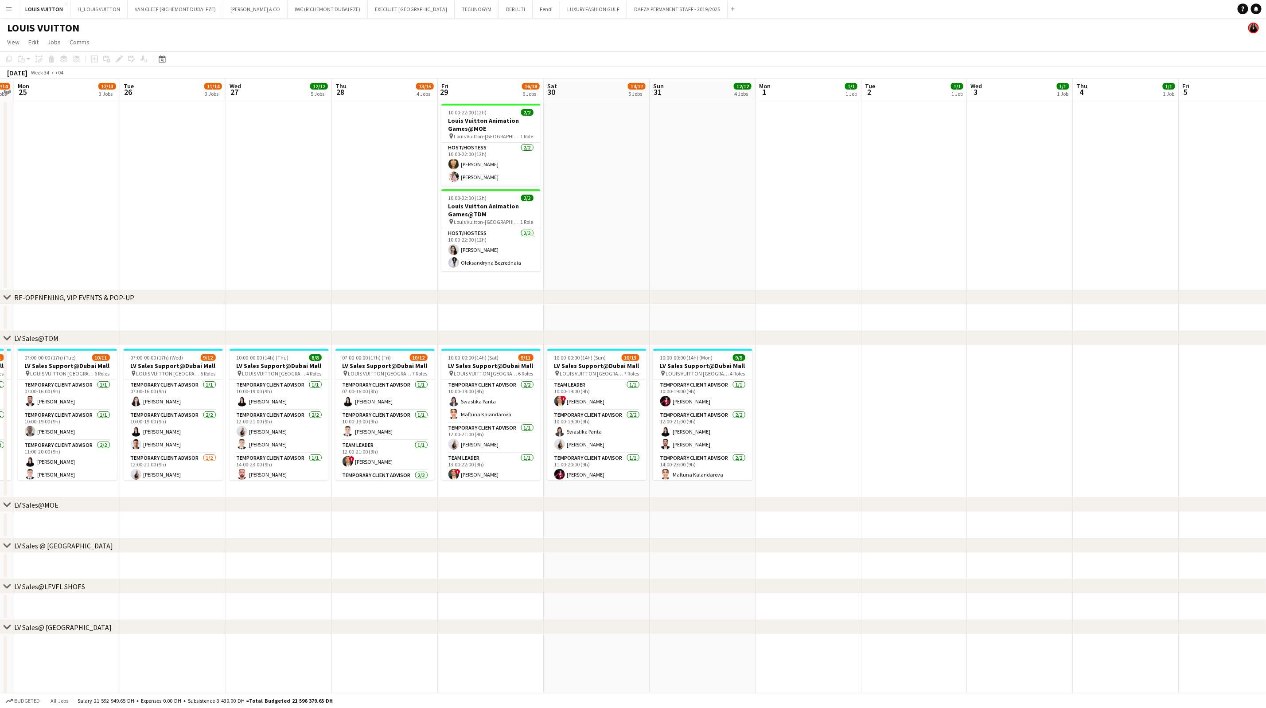
drag, startPoint x: 838, startPoint y: 224, endPoint x: 587, endPoint y: 222, distance: 251.3
click at [585, 225] on app-calendar-viewport "Fri 22 11/11 4 Jobs Sat 23 13/13 4 Jobs Sun 24 12/14 4 Jobs Mon 25 12/13 3 Jobs…" at bounding box center [633, 640] width 1266 height 1123
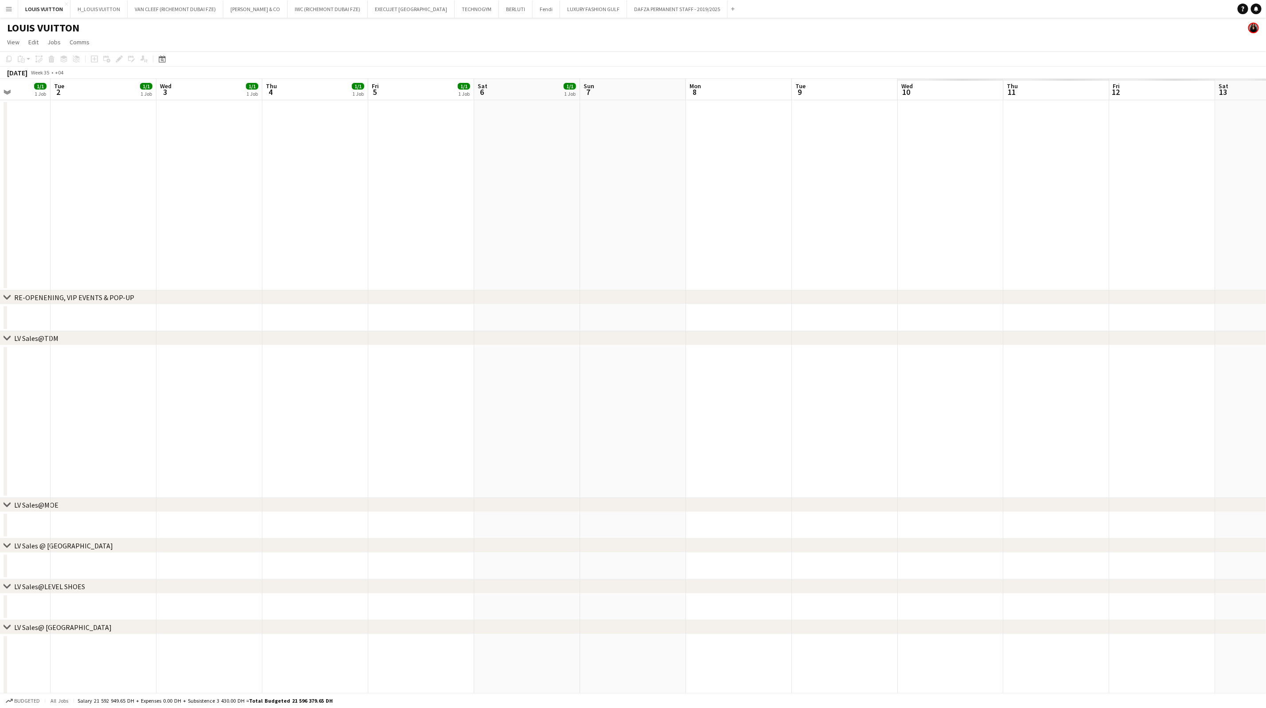
drag, startPoint x: 854, startPoint y: 203, endPoint x: 475, endPoint y: 219, distance: 378.9
click at [453, 227] on app-calendar-viewport "Sat 30 14/17 5 Jobs Sun 31 12/12 4 Jobs Mon 1 1/1 1 Job Tue 2 1/1 1 Job Wed 3 1…" at bounding box center [633, 640] width 1266 height 1123
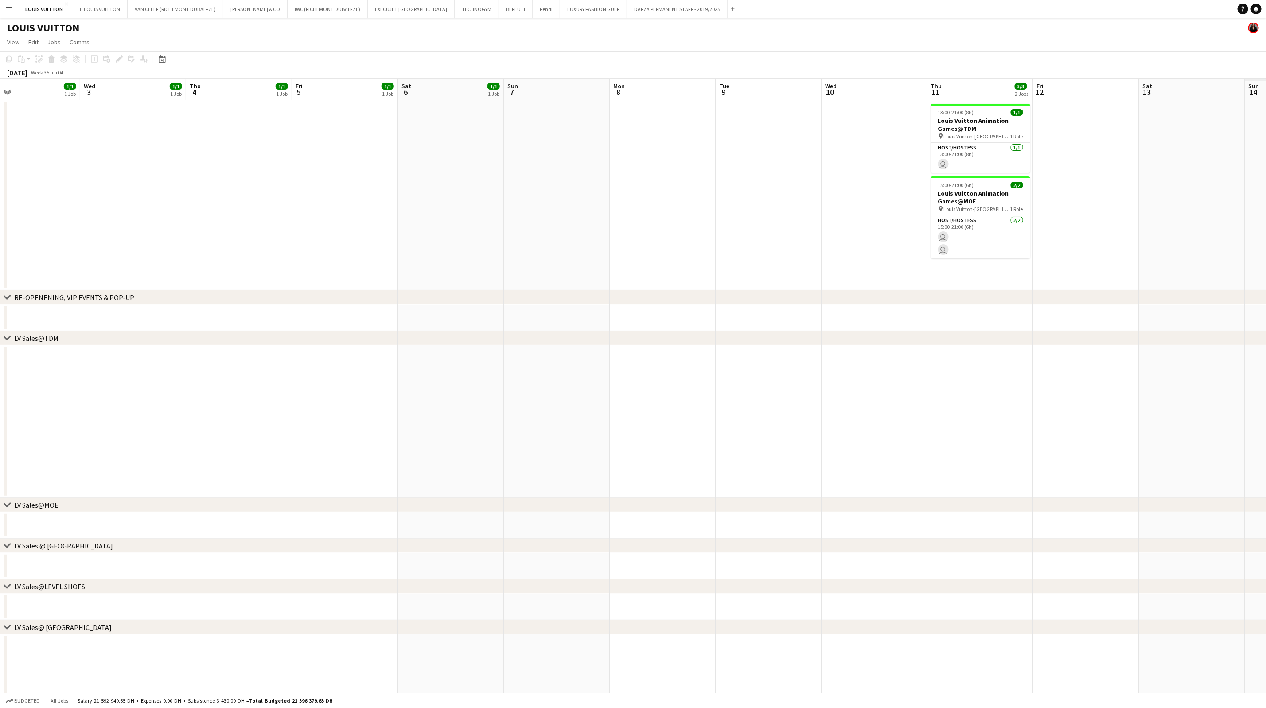
drag, startPoint x: 801, startPoint y: 218, endPoint x: 439, endPoint y: 211, distance: 361.8
click at [426, 216] on app-calendar-viewport "Sat 30 14/17 5 Jobs Sun 31 12/12 4 Jobs Mon 1 1/1 1 Job Tue 2 1/1 1 Job Wed 3 1…" at bounding box center [633, 640] width 1266 height 1123
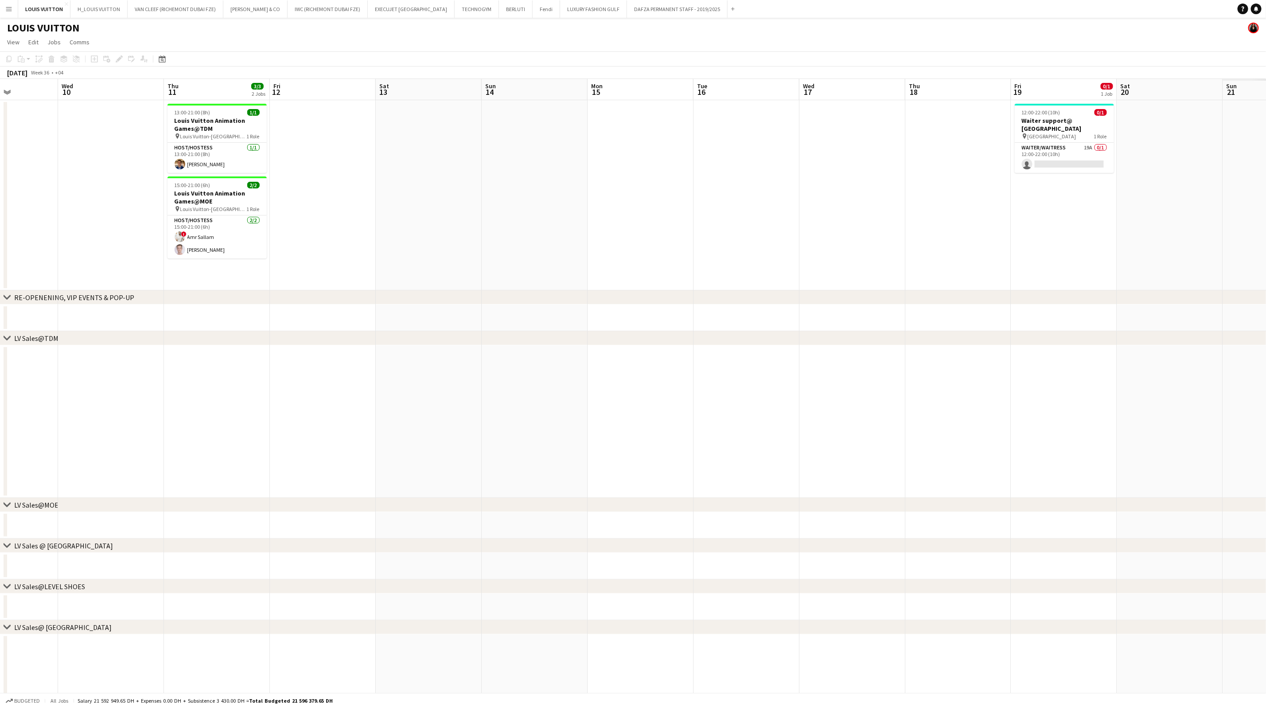
drag, startPoint x: 578, startPoint y: 234, endPoint x: 829, endPoint y: 225, distance: 250.6
click at [538, 234] on app-calendar-viewport "Sun 7 Mon 8 Tue 9 Wed 10 Thu 11 3/3 2 Jobs Fri 12 Sat 13 Sun 14 Mon 15 Tue 16 W…" at bounding box center [633, 640] width 1266 height 1123
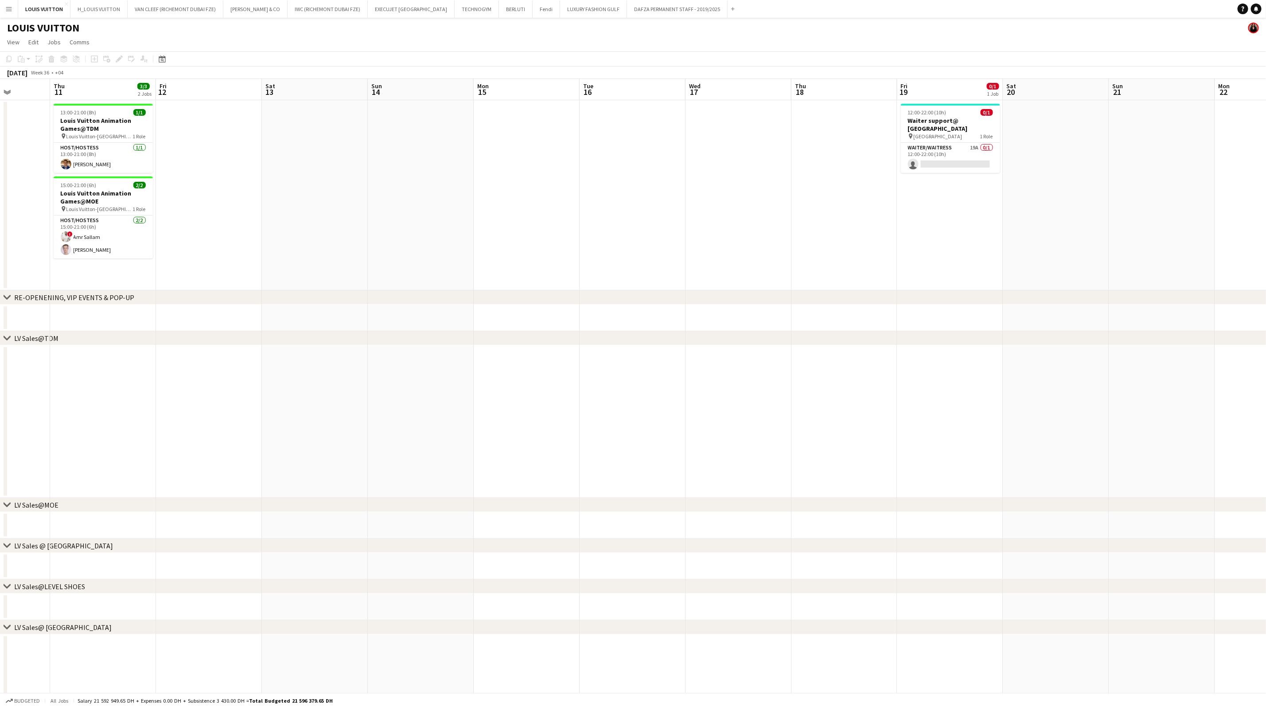
drag, startPoint x: 949, startPoint y: 229, endPoint x: 707, endPoint y: 223, distance: 242.1
click at [714, 240] on app-calendar-viewport "Sun 7 Mon 8 Tue 9 Wed 10 Thu 11 3/3 2 Jobs Fri 12 Sat 13 Sun 14 Mon 15 Tue 16 W…" at bounding box center [633, 640] width 1266 height 1123
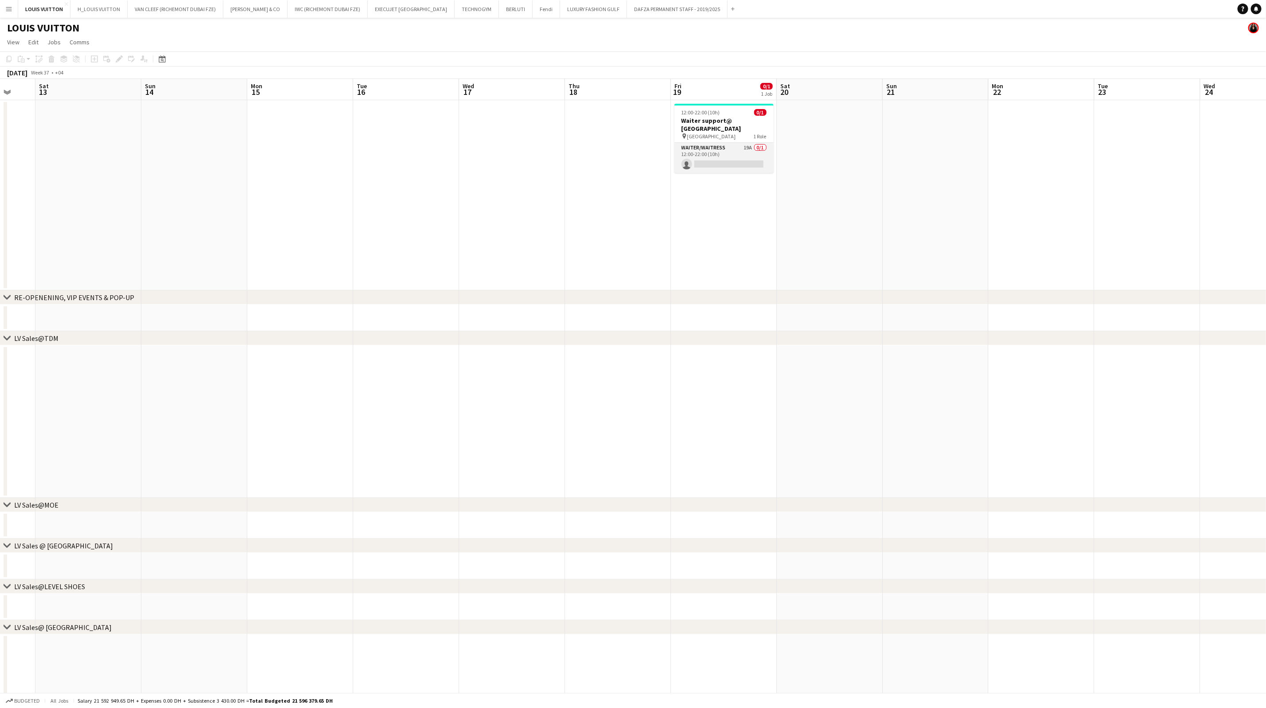
click at [728, 145] on app-card-role "Waiter/Waitress 19A 0/1 12:00-22:00 (10h) single-neutral-actions" at bounding box center [724, 158] width 99 height 30
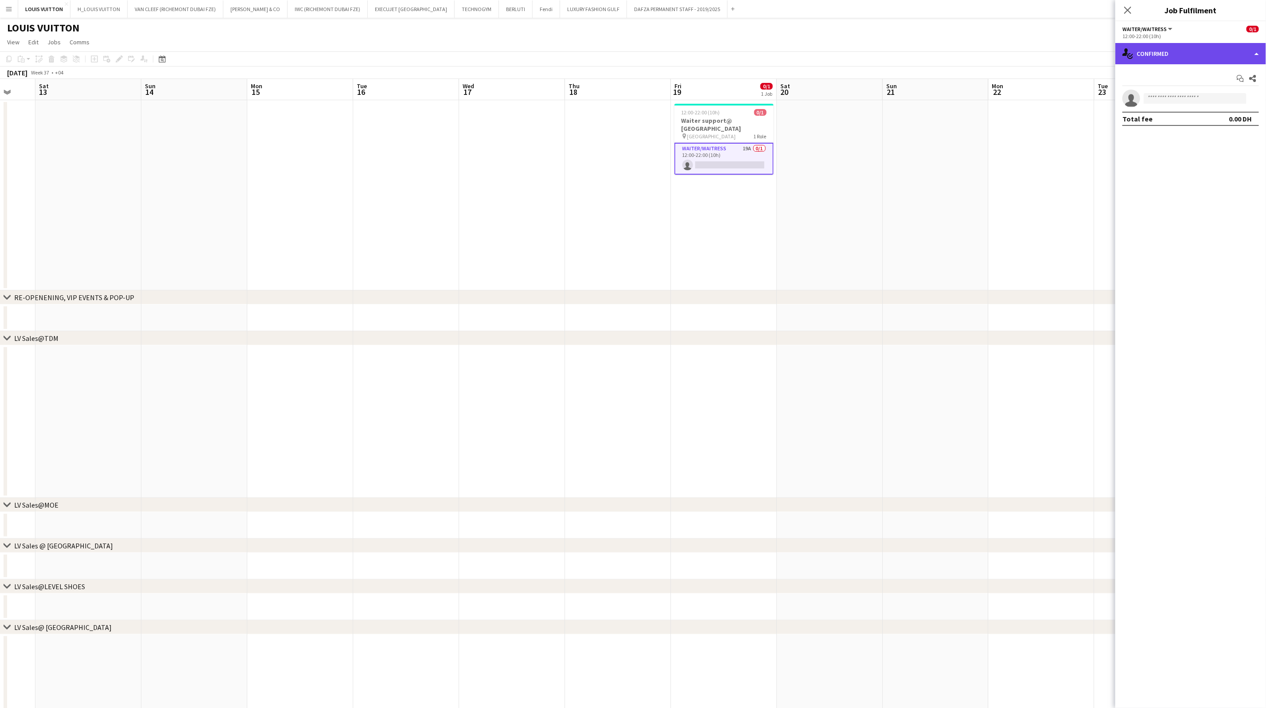
click at [840, 51] on div "single-neutral-actions-check-2 Confirmed" at bounding box center [1191, 53] width 151 height 21
click at [840, 142] on div "single-neutral-actions-information Applicants" at bounding box center [1220, 145] width 88 height 18
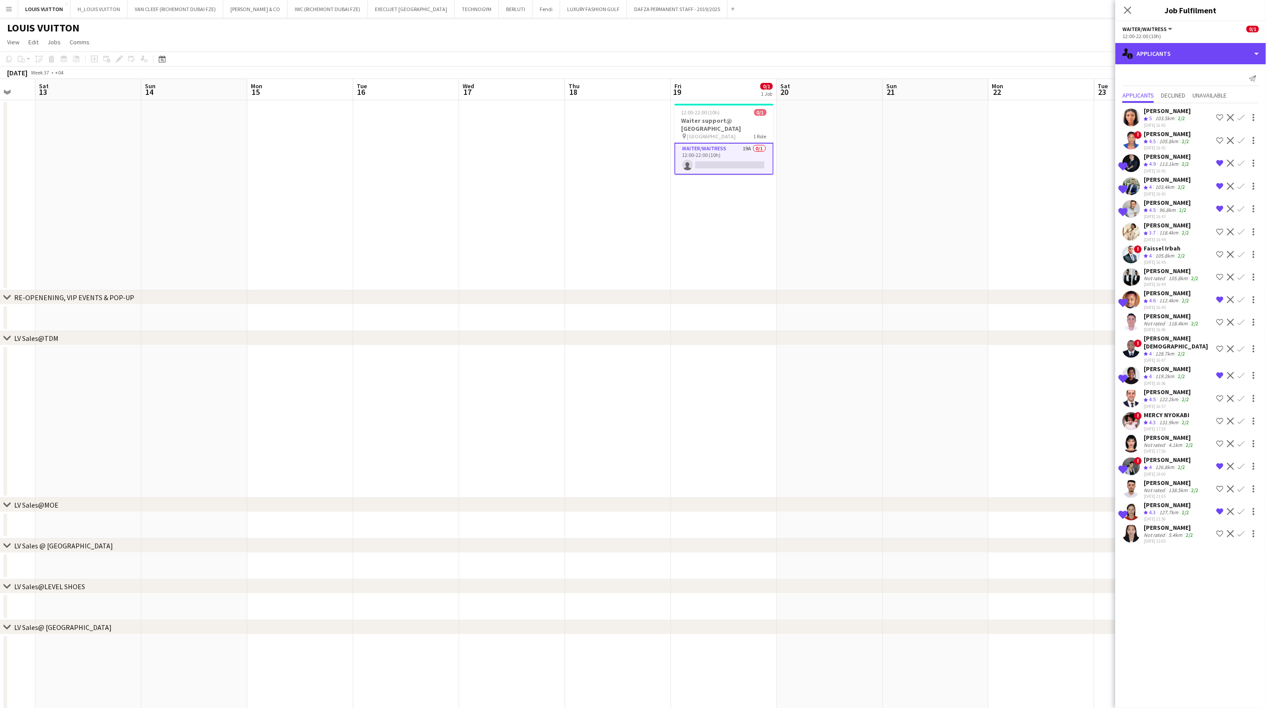
click at [840, 61] on div "single-neutral-actions-information Applicants" at bounding box center [1191, 53] width 151 height 21
click at [840, 105] on div "single-neutral-actions-heart Shortlist" at bounding box center [1220, 109] width 88 height 18
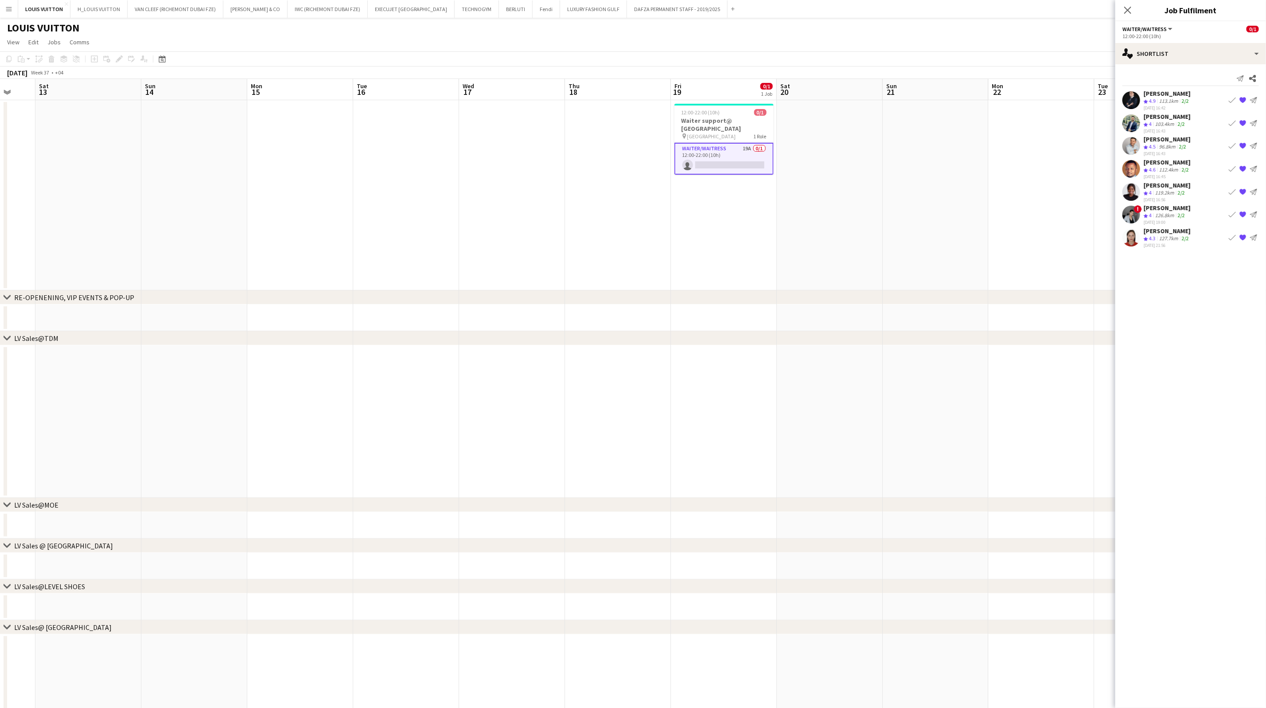
click at [840, 143] on div "[PERSON_NAME]" at bounding box center [1167, 139] width 47 height 8
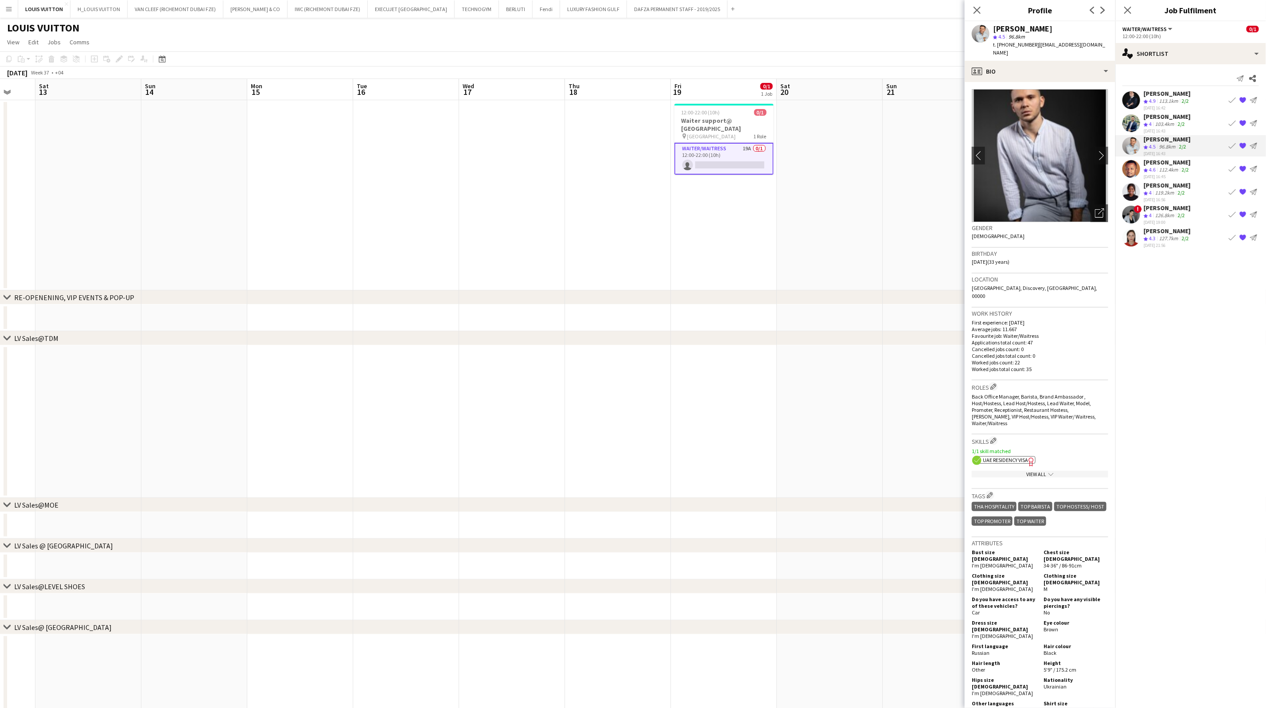
click at [840, 185] on div "[PERSON_NAME]" at bounding box center [1167, 185] width 47 height 8
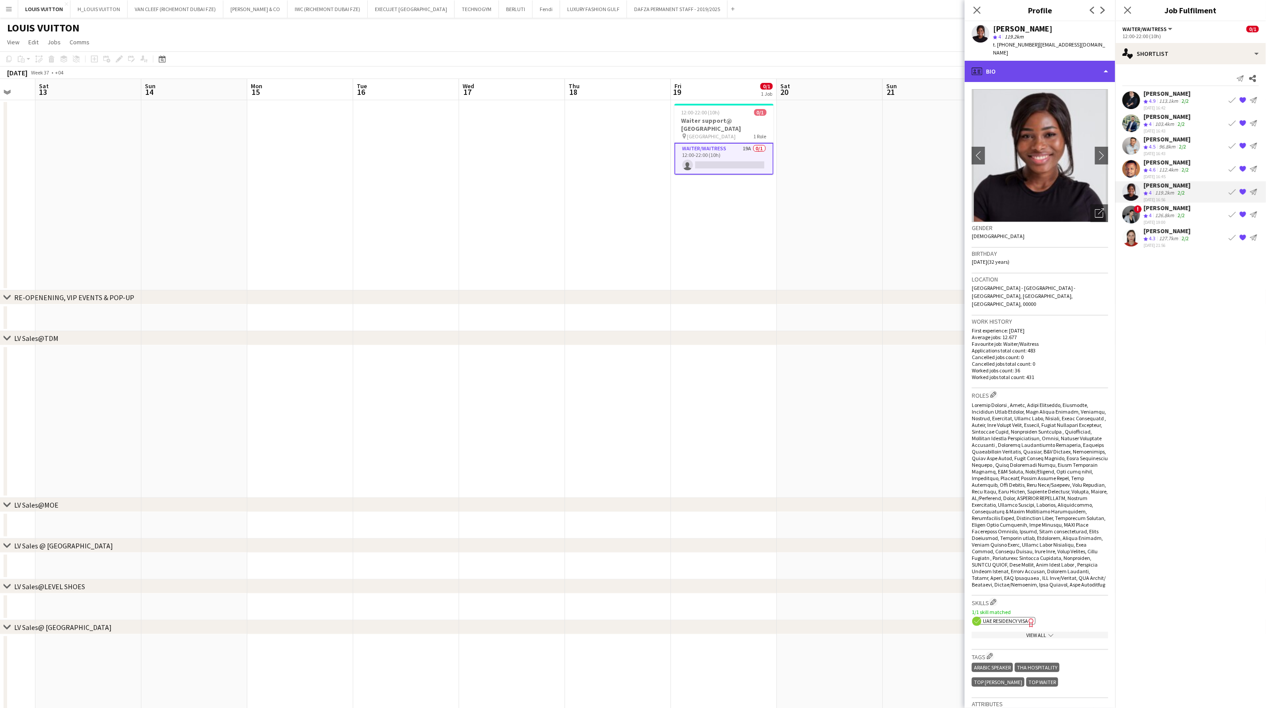
click at [840, 72] on div "profile Bio" at bounding box center [1040, 71] width 151 height 21
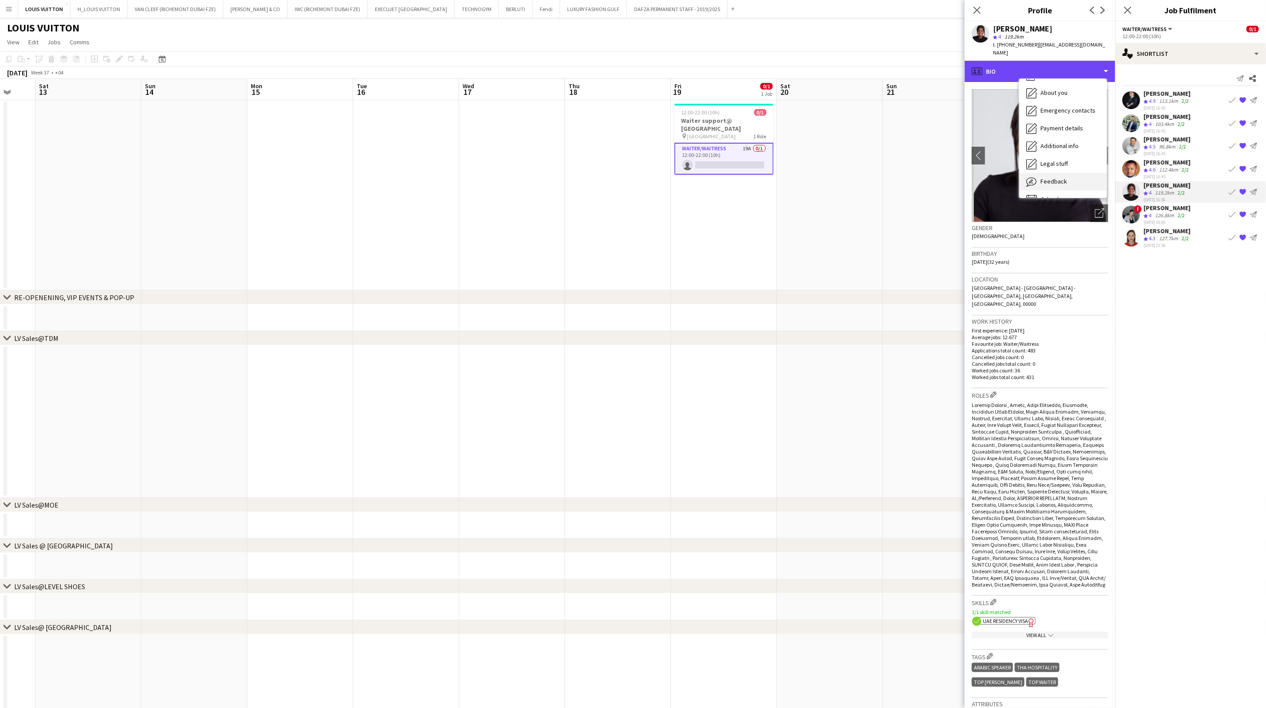
scroll to position [48, 0]
click at [840, 163] on span "Feedback" at bounding box center [1054, 167] width 27 height 8
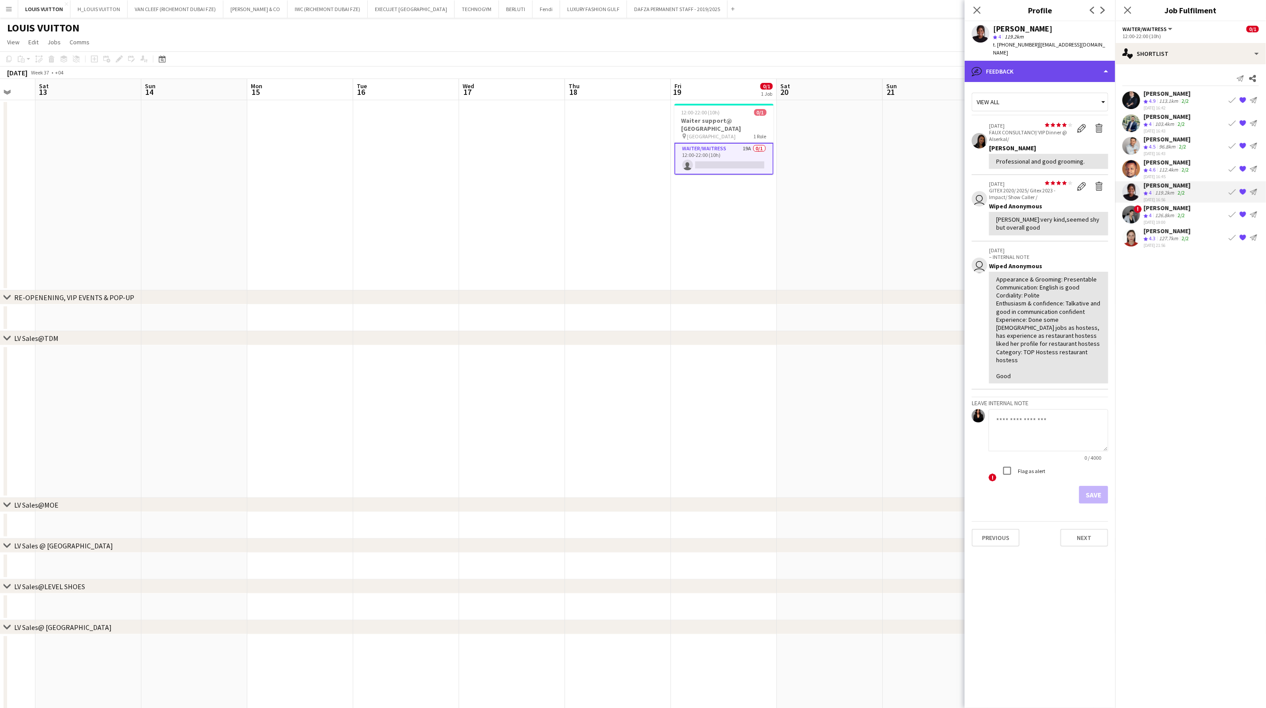
click at [840, 68] on div "bubble-pencil Feedback" at bounding box center [1040, 71] width 151 height 21
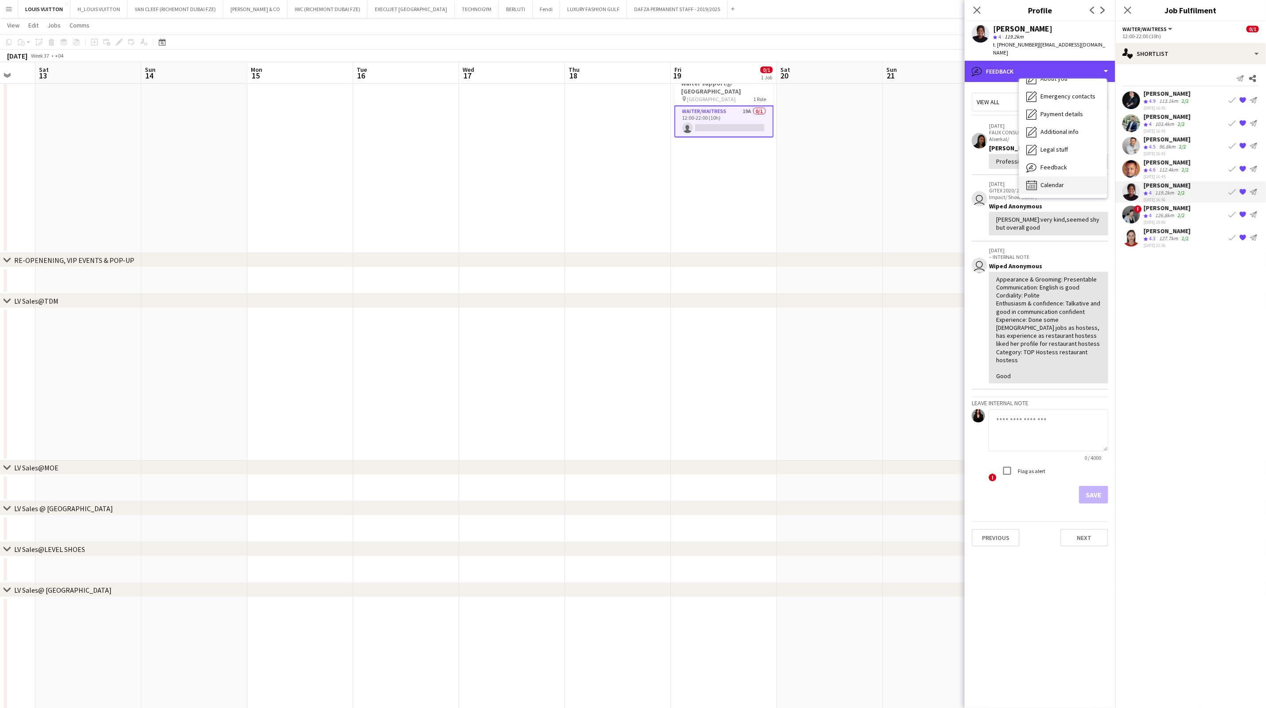
scroll to position [66, 0]
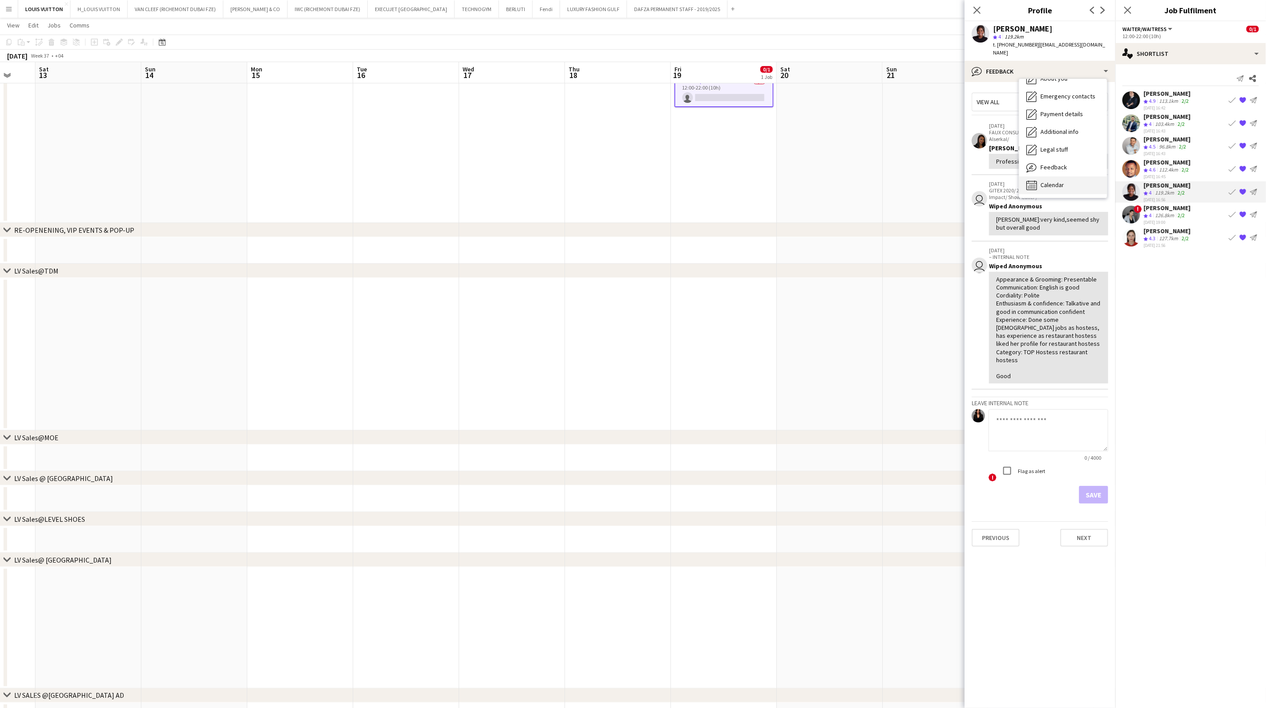
click at [840, 181] on span "Calendar" at bounding box center [1052, 185] width 23 height 8
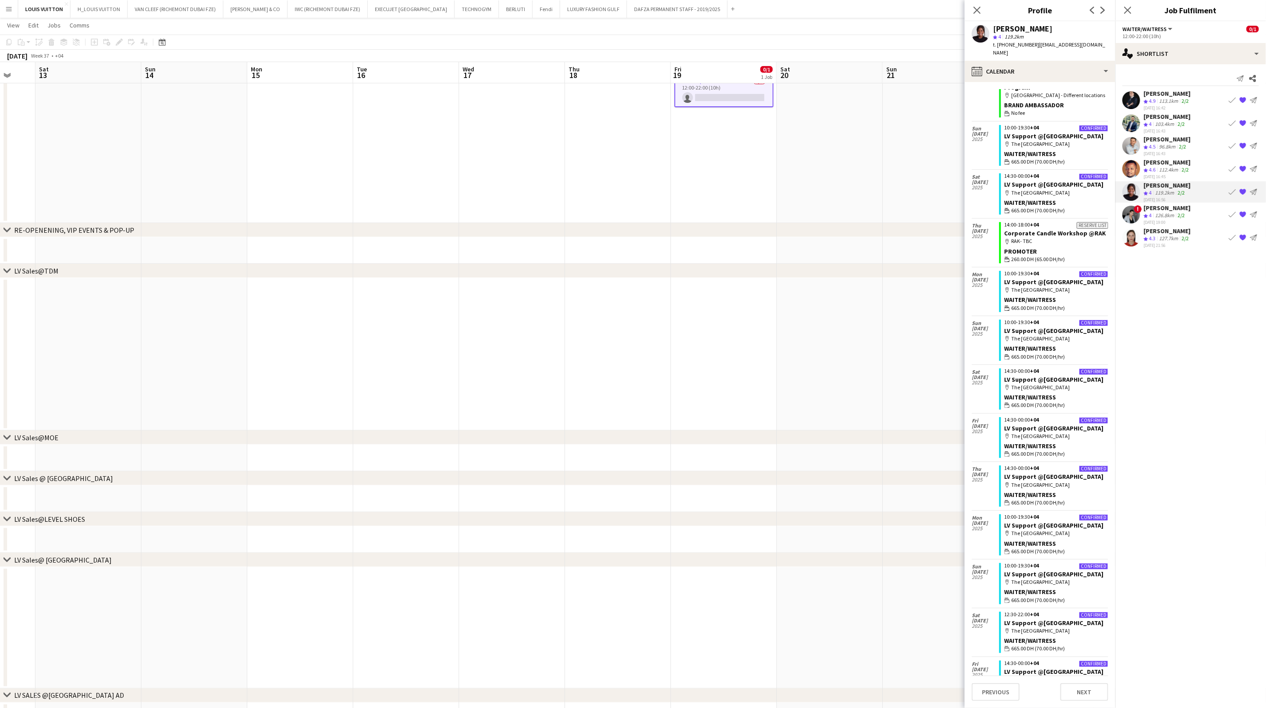
scroll to position [138, 0]
